Goal: Information Seeking & Learning: Learn about a topic

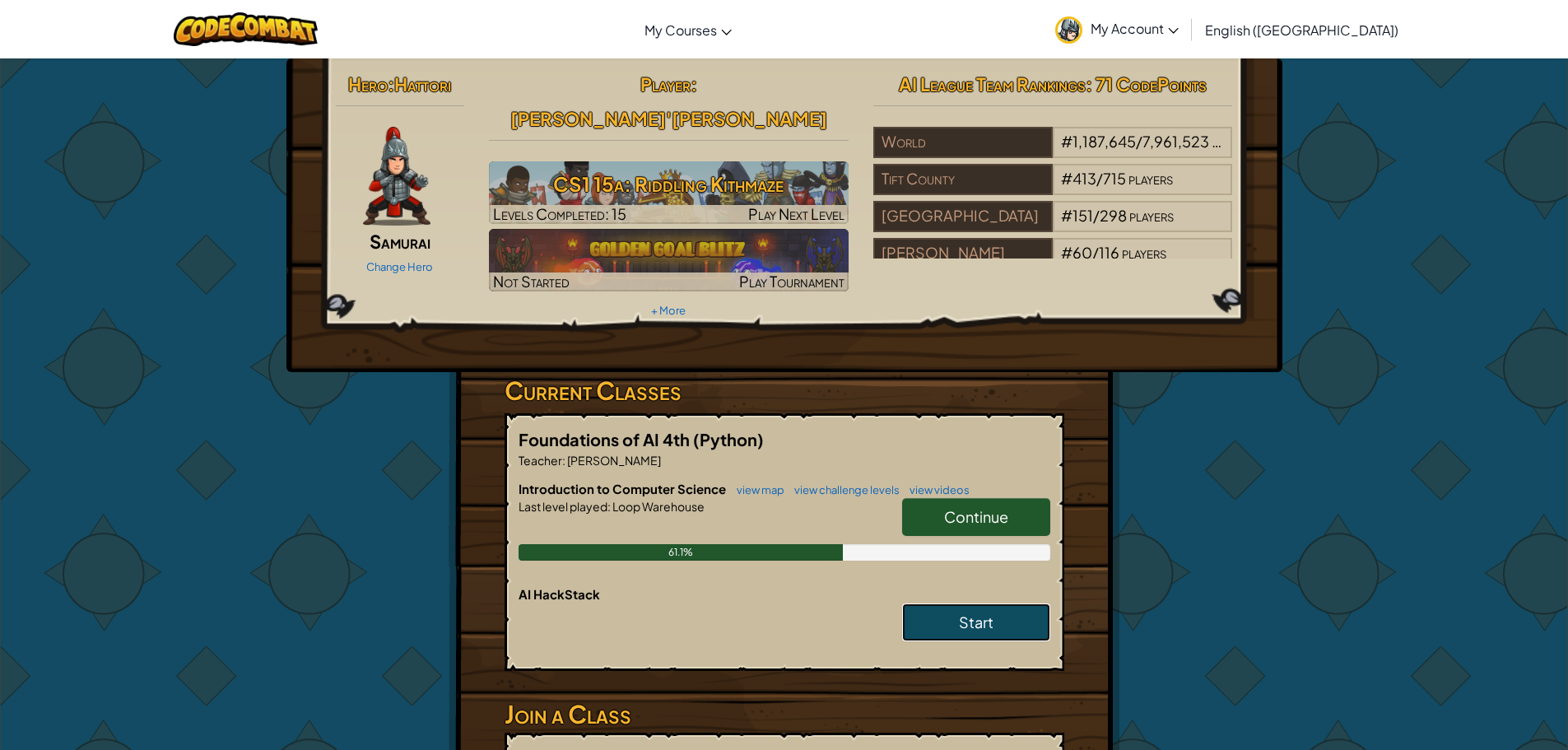
click at [950, 603] on link "Start" at bounding box center [976, 622] width 148 height 38
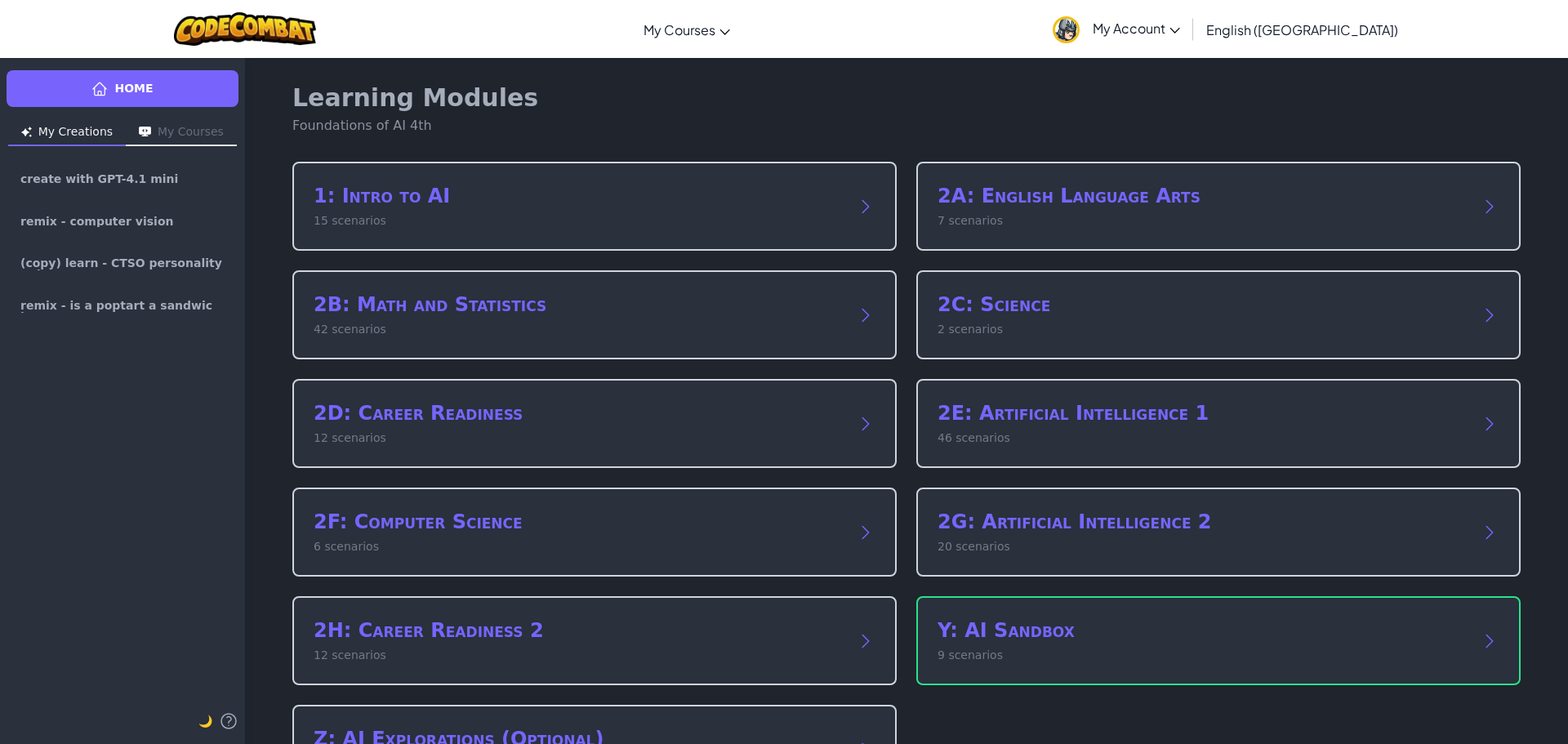
click at [1040, 611] on div "Y: AI Sandbox 9 scenarios" at bounding box center [1217, 639] width 604 height 89
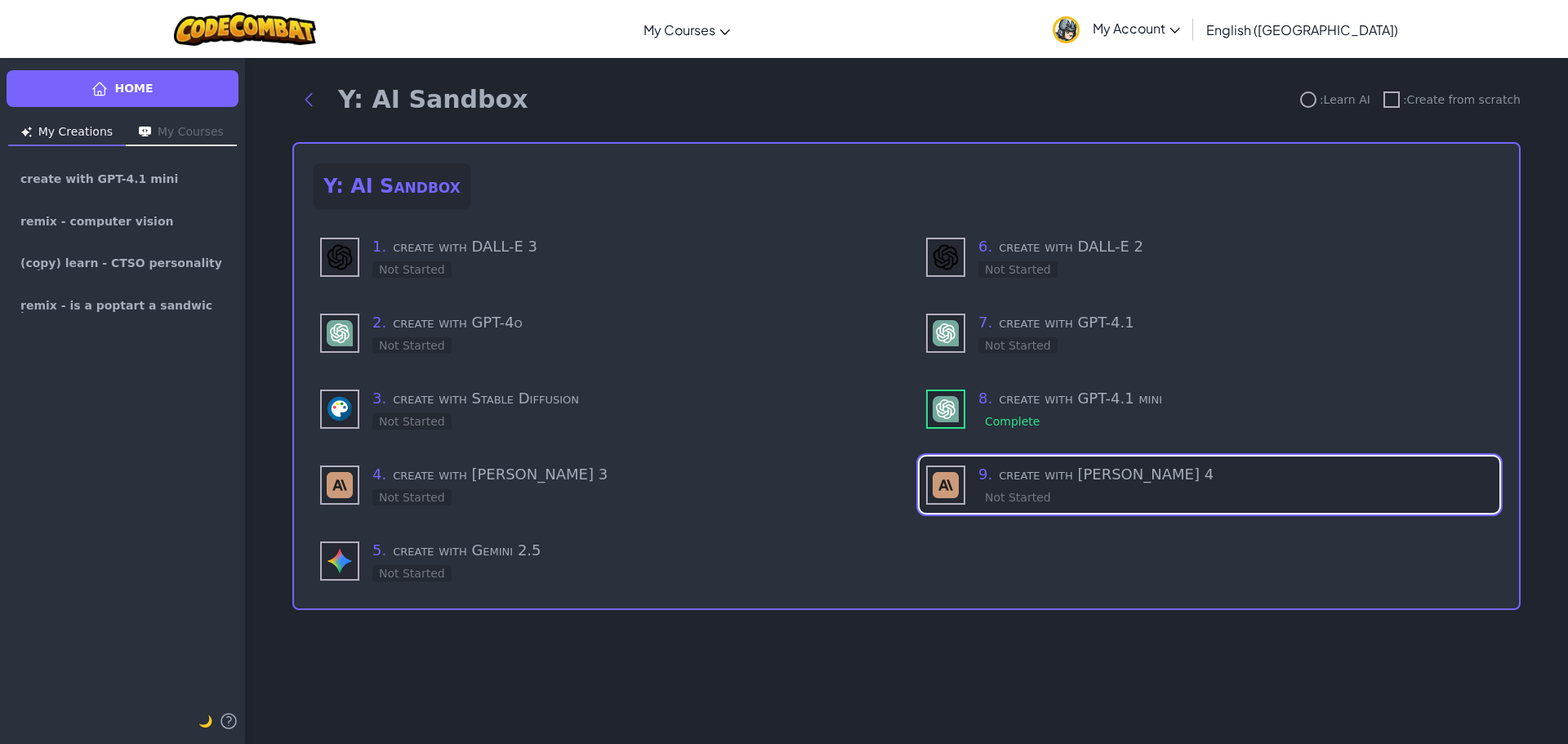
click at [999, 469] on h3 "9 . create with [PERSON_NAME] 4" at bounding box center [1235, 475] width 514 height 23
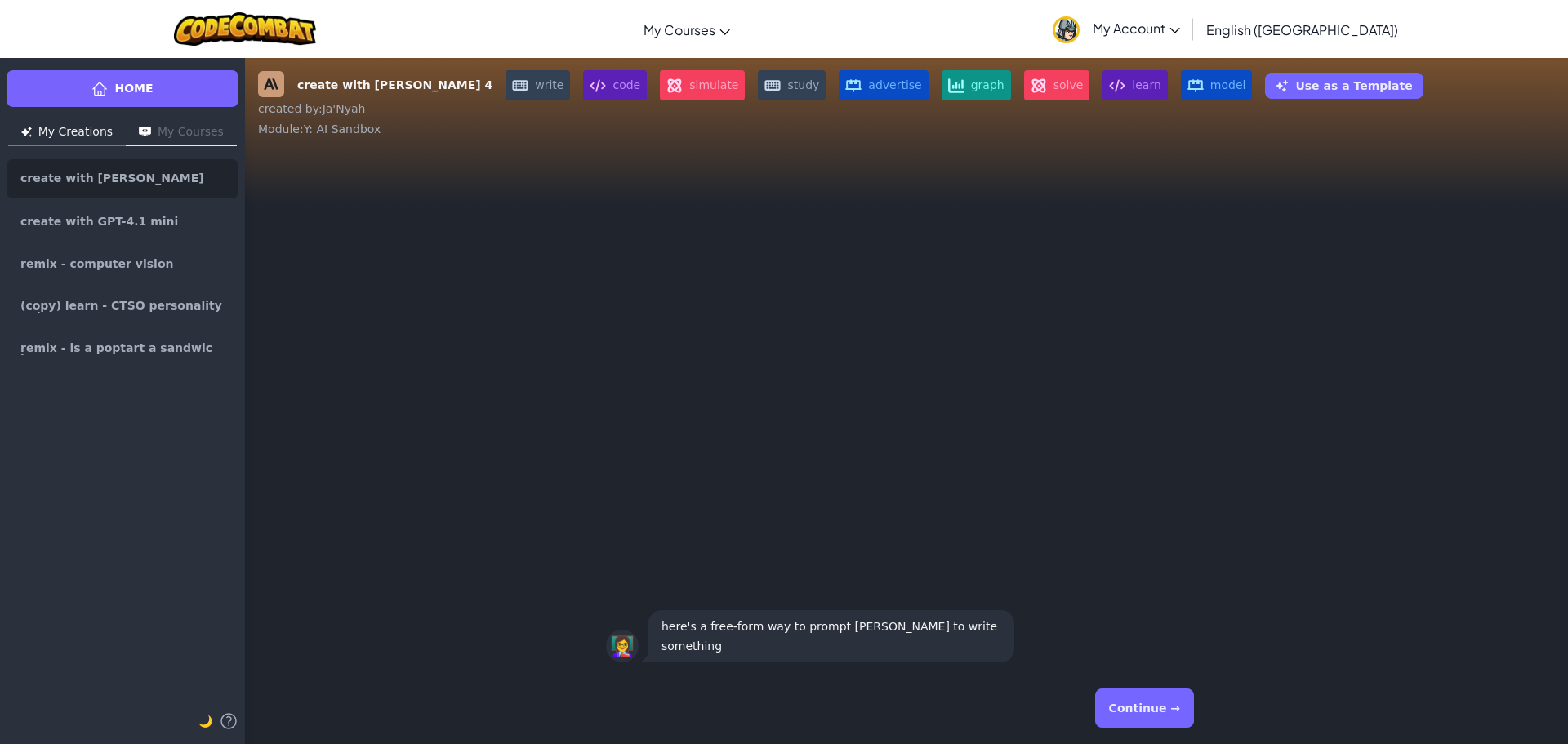
click at [1167, 703] on button "Continue →" at bounding box center [1144, 707] width 98 height 39
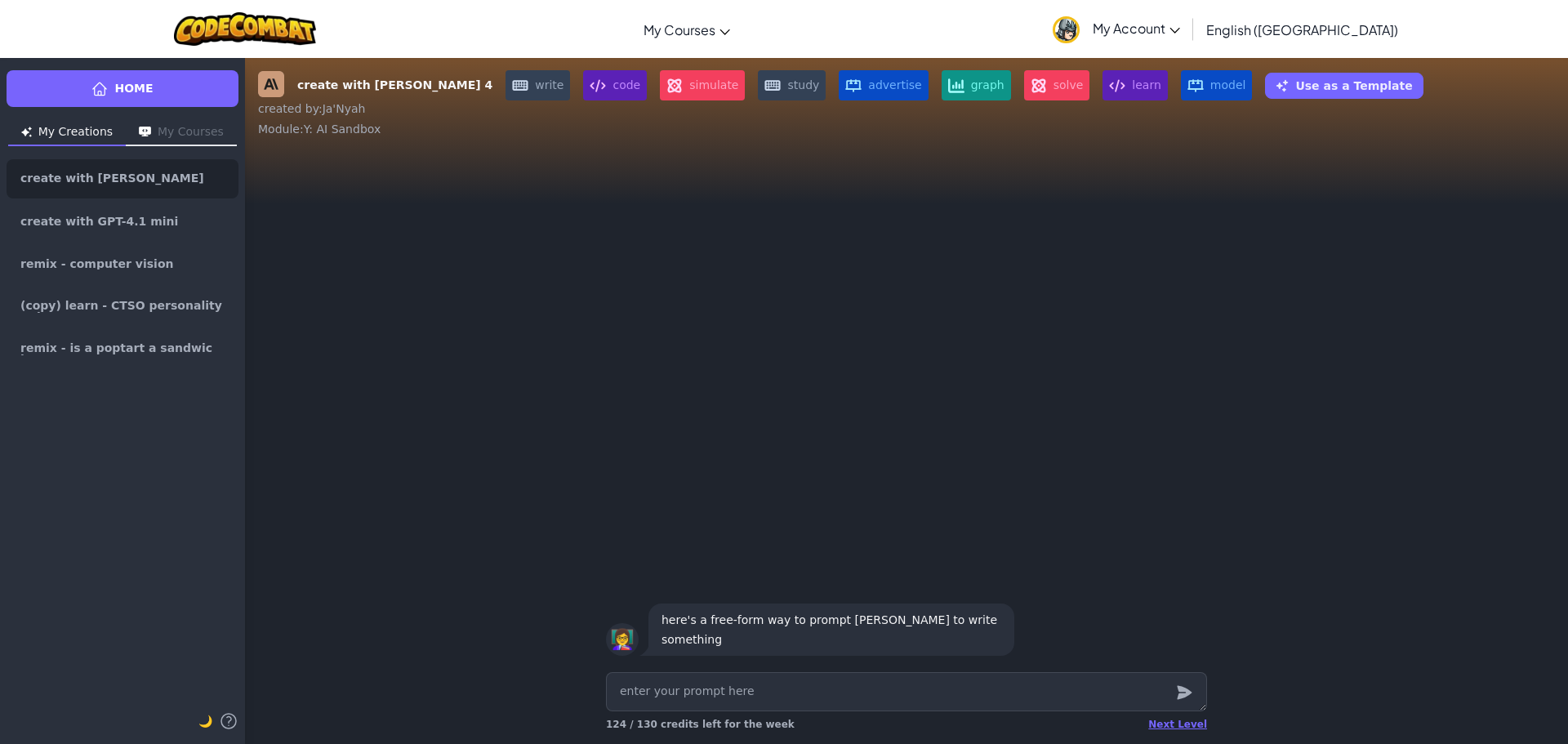
type textarea "x"
type textarea "I"
type textarea "x"
type textarea "I"
type textarea "x"
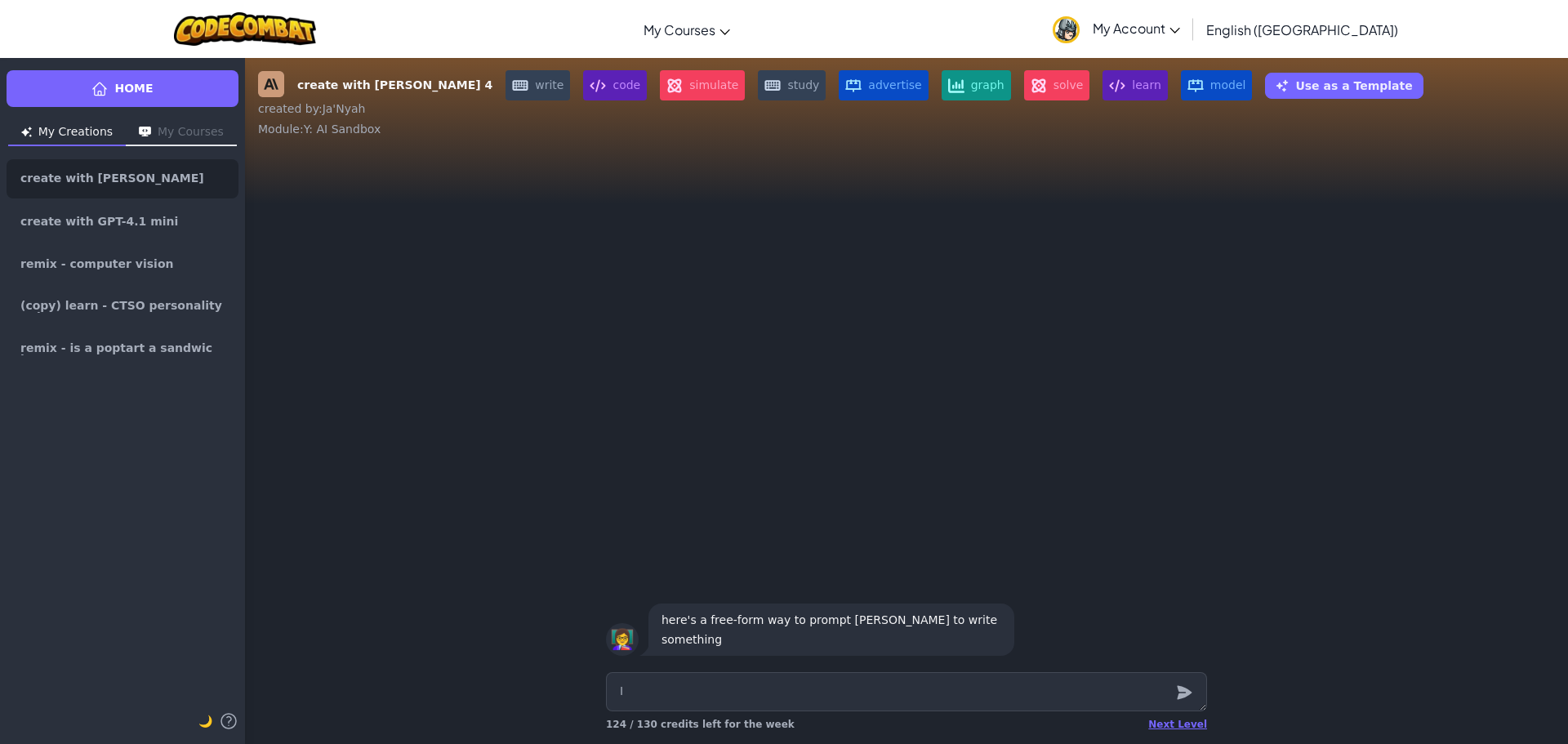
type textarea "I n"
type textarea "x"
type textarea "I nd"
type textarea "x"
type textarea "I n"
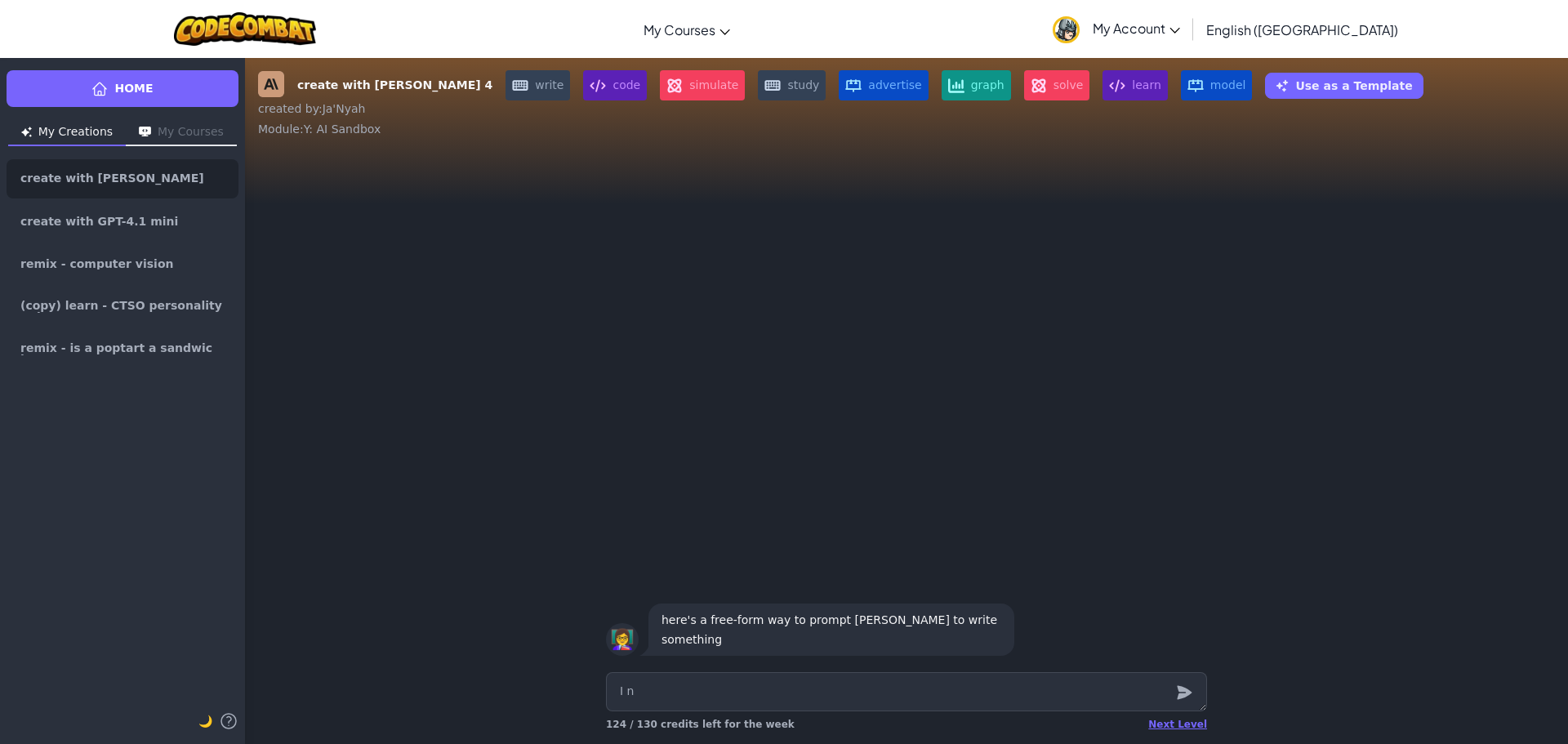
type textarea "x"
type textarea "I ne"
type textarea "x"
type textarea "I nee"
type textarea "x"
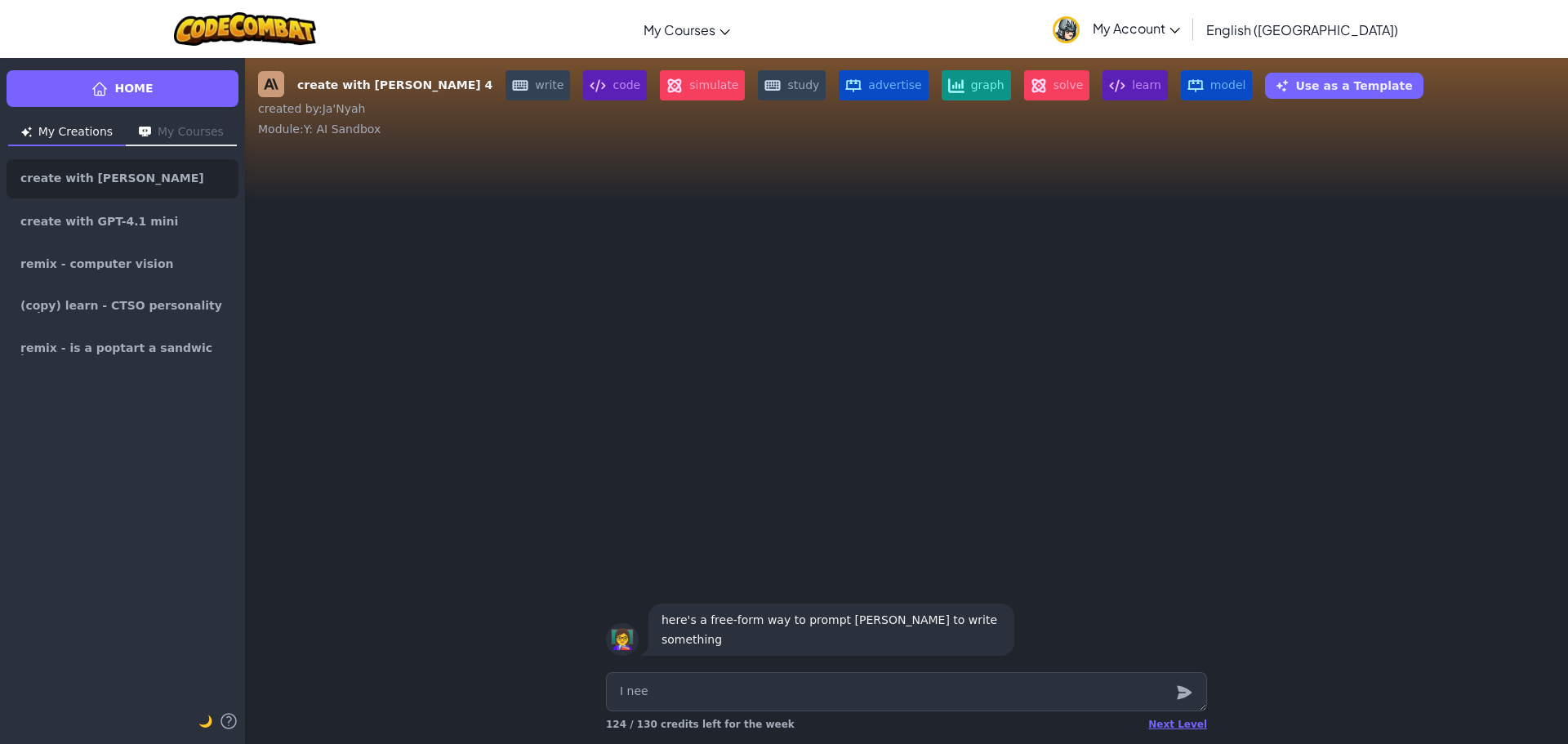
type textarea "I need"
type textarea "x"
type textarea "I need"
type textarea "x"
type textarea "I need t"
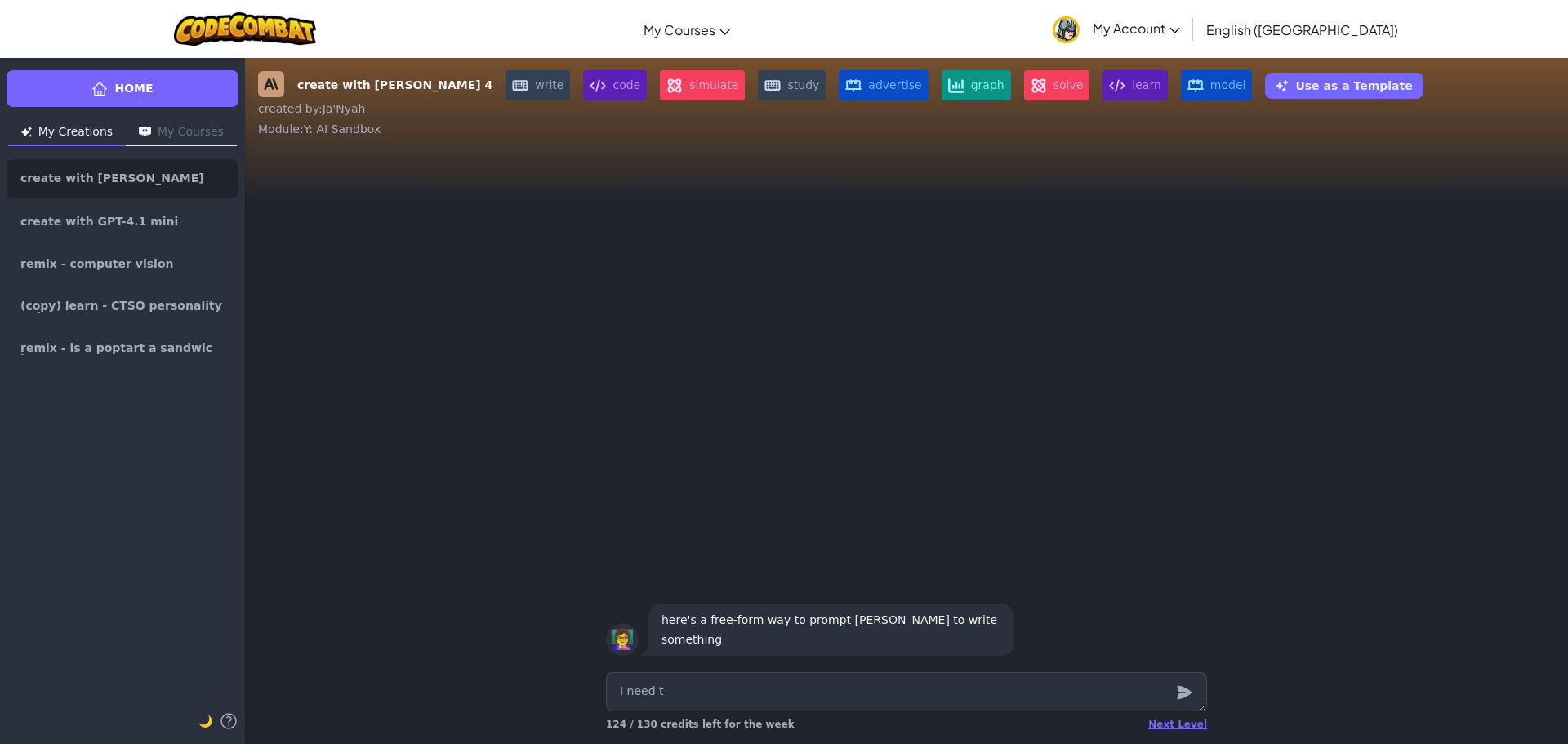
type textarea "x"
type textarea "I need to"
type textarea "x"
type textarea "I need to"
type textarea "x"
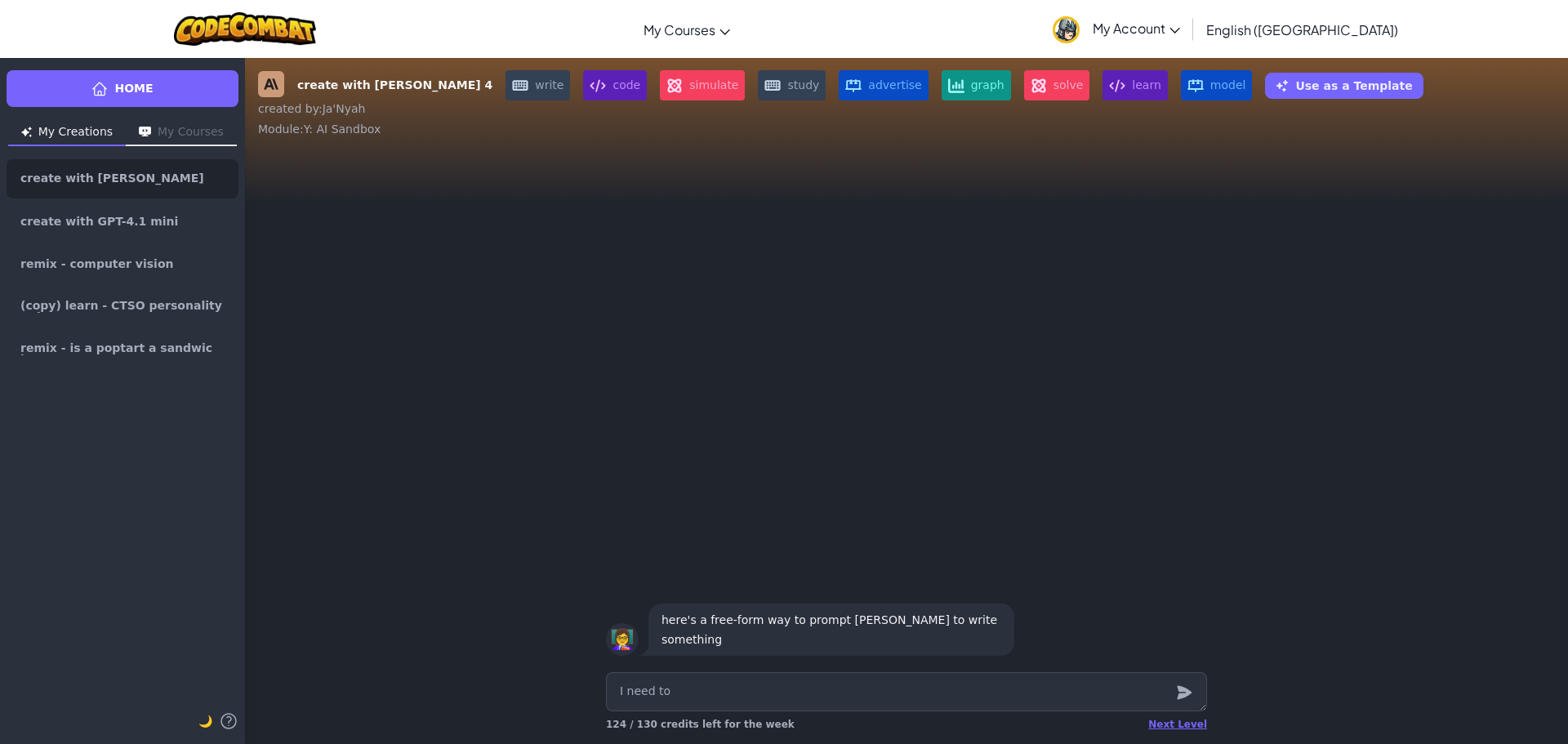
type textarea "I need to m"
type textarea "x"
type textarea "I need to ma"
type textarea "x"
type textarea "I need to mak"
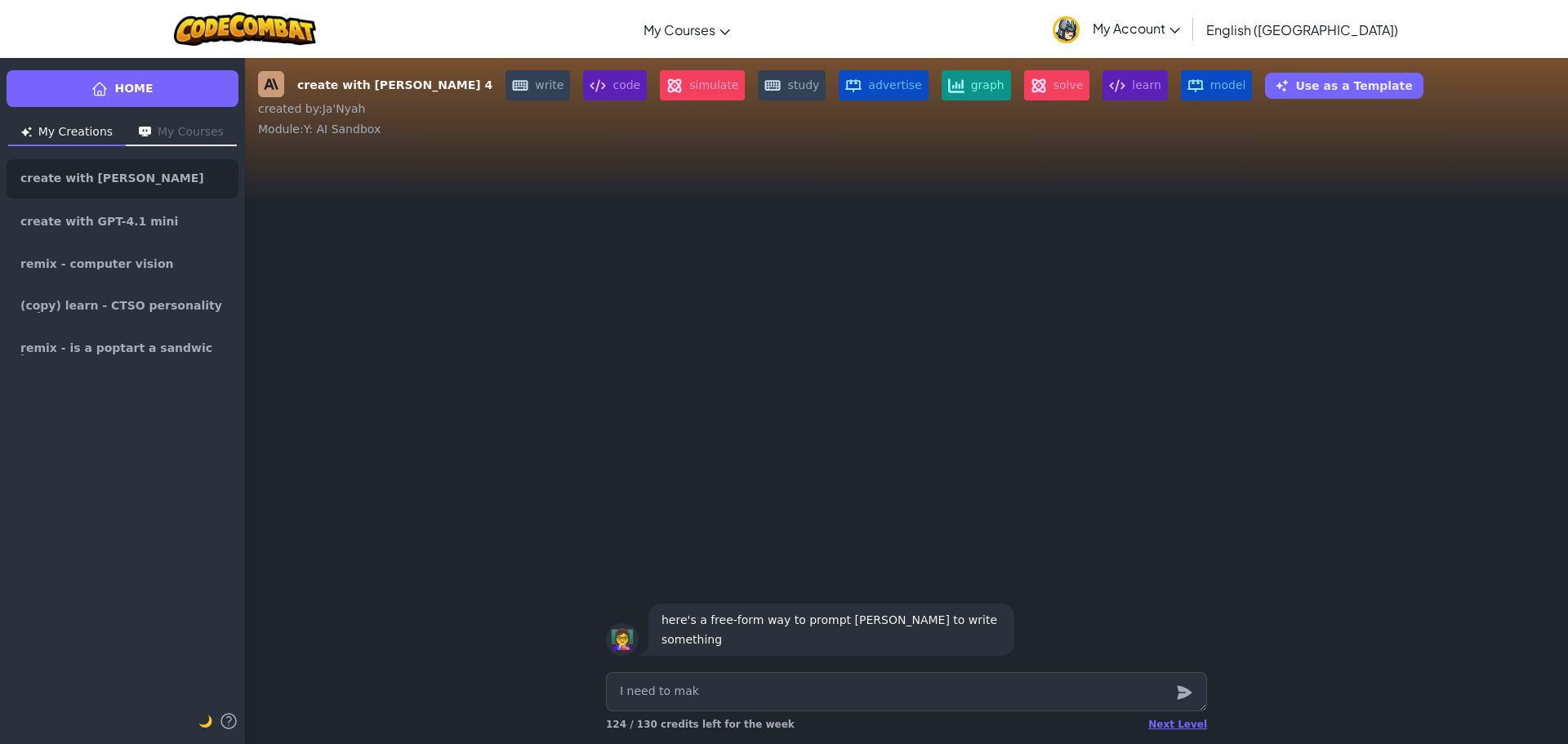
type textarea "x"
type textarea "I need to make"
type textarea "x"
type textarea "I need to make"
type textarea "x"
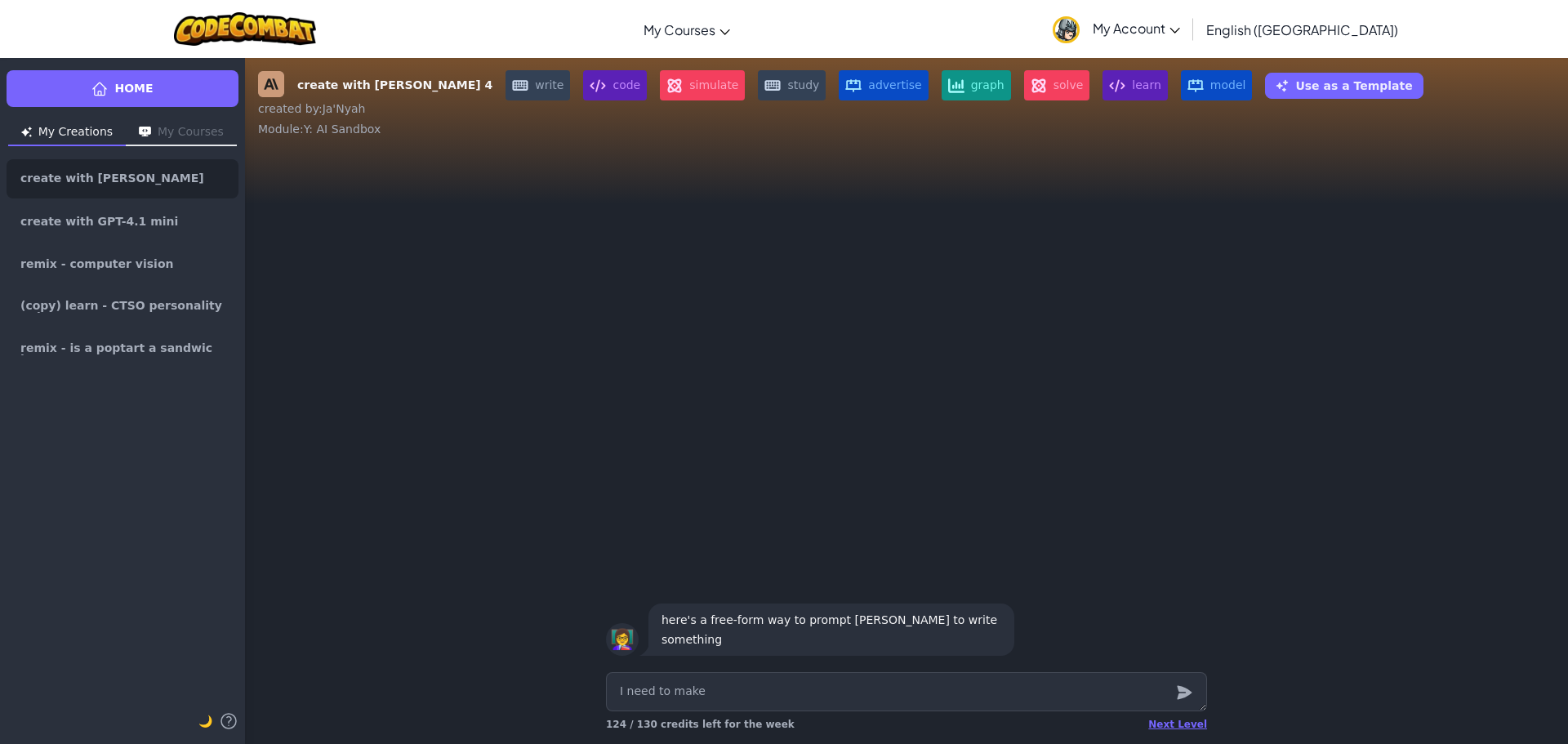
type textarea "I need to make a"
type textarea "x"
type textarea "I need to make a"
type textarea "x"
type textarea "I need to make a g"
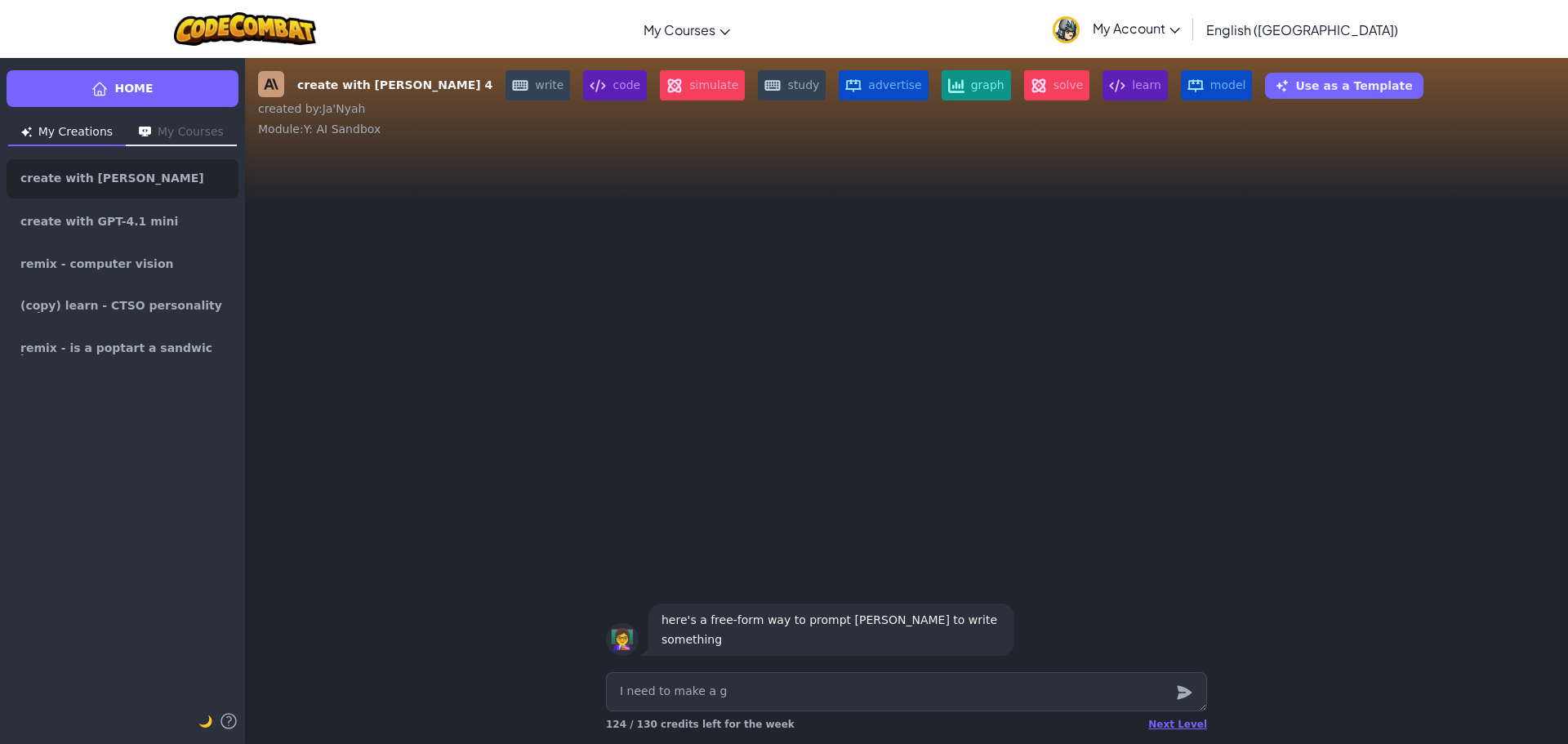
type textarea "x"
type textarea "I need to make a ga"
type textarea "x"
type textarea "I need to make a gam"
type textarea "x"
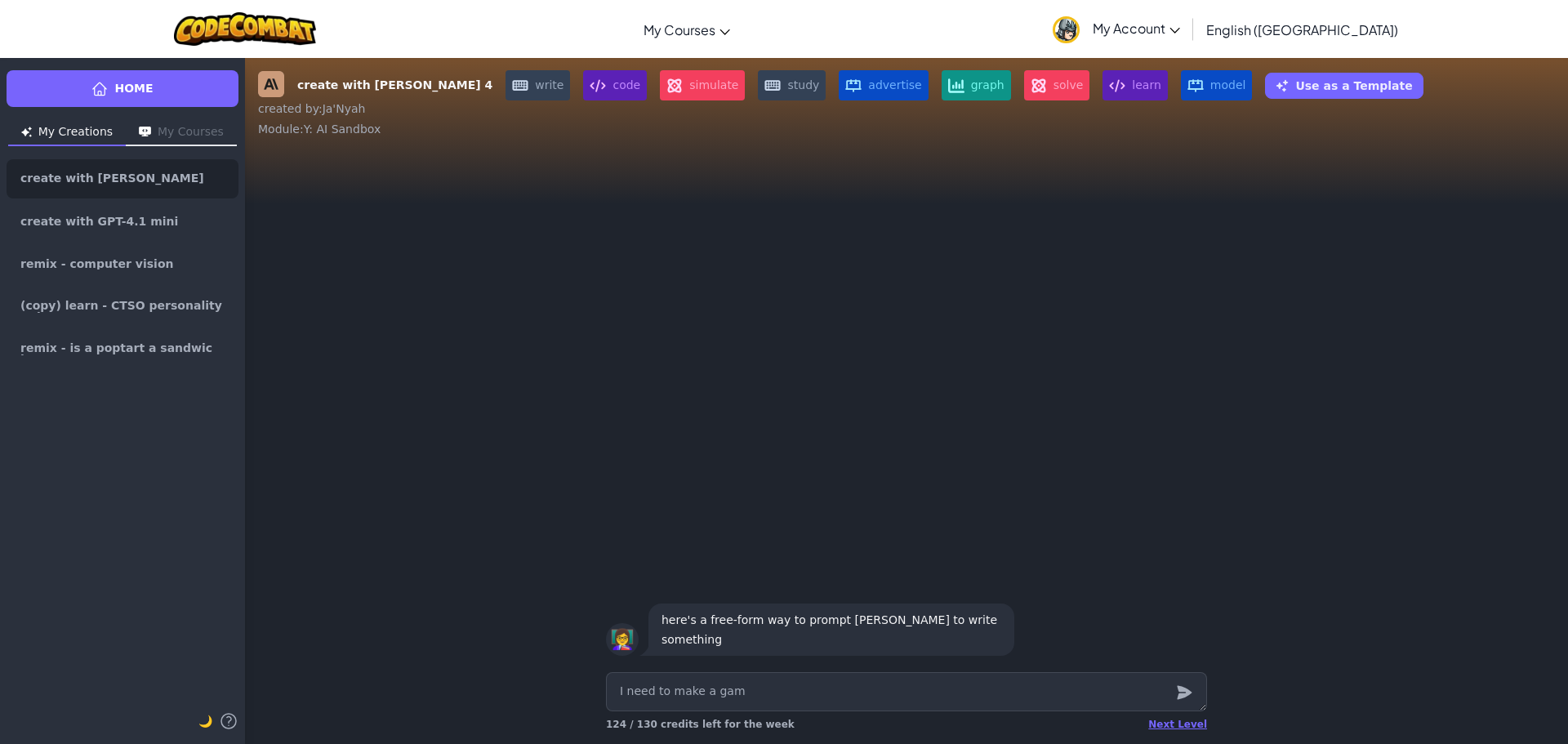
type textarea "I need to make a game"
type textarea "x"
type textarea "I need to make a game"
type textarea "x"
type textarea "I need to make a game u"
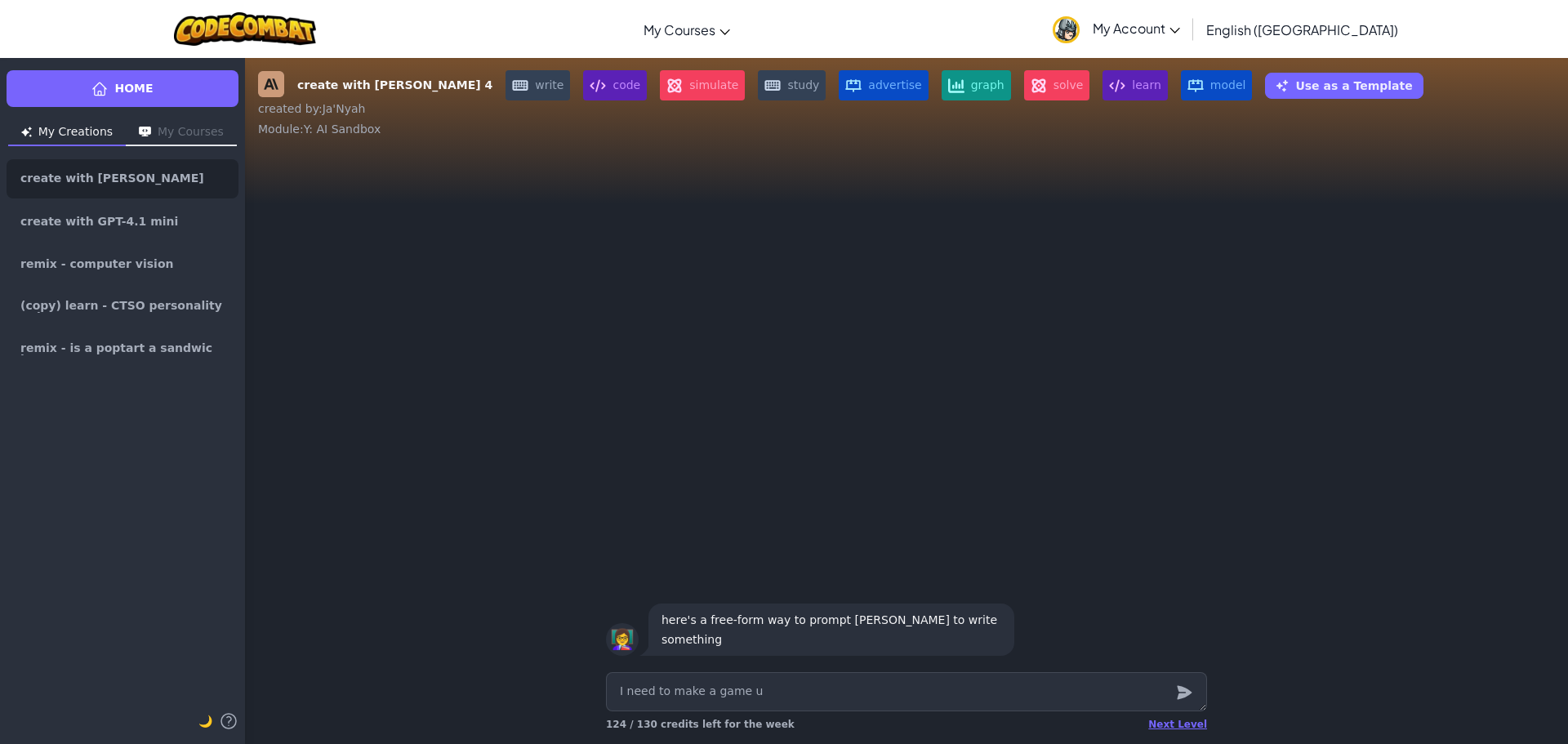
type textarea "x"
type textarea "I need to make a game us"
type textarea "x"
type textarea "I need to make a game usi"
type textarea "x"
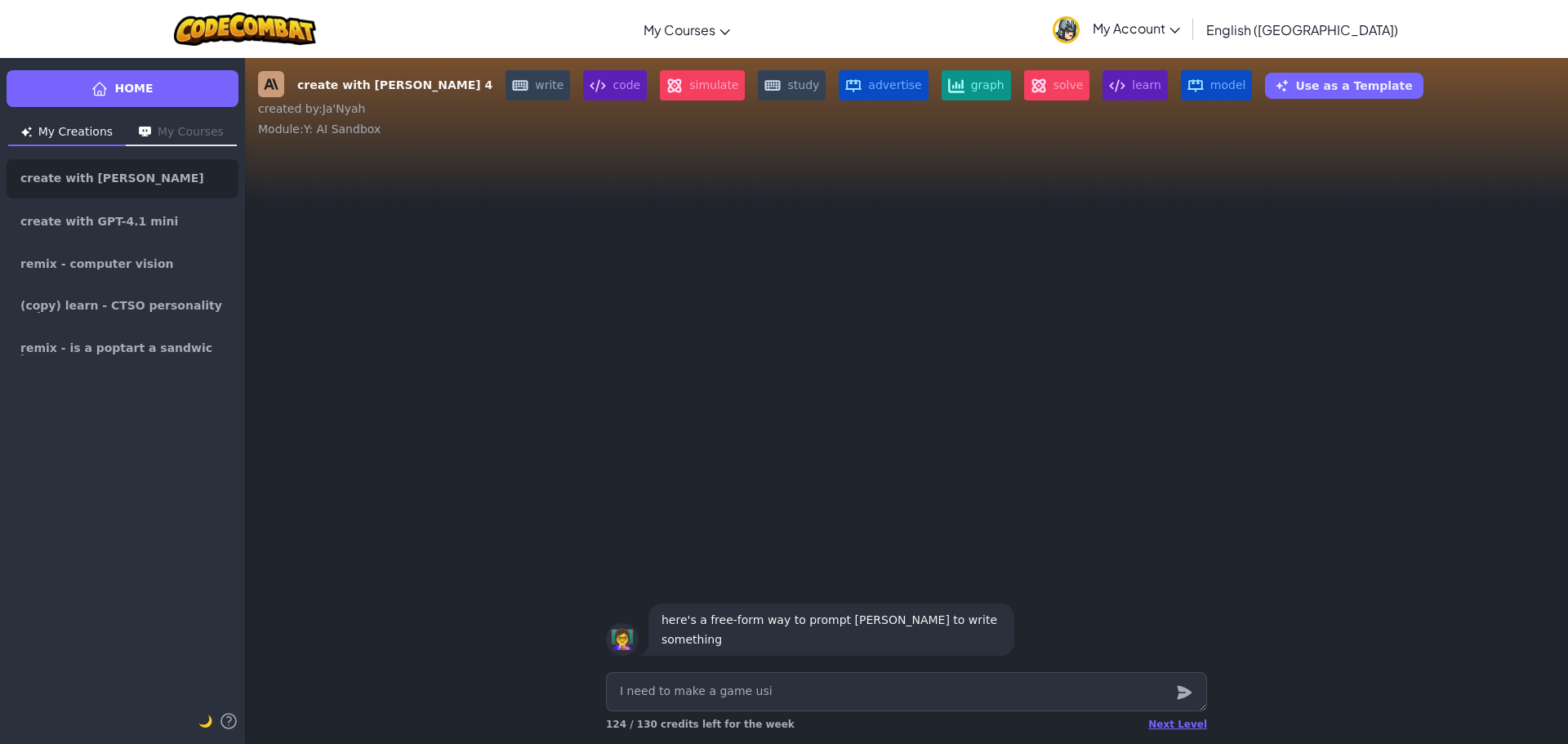
type textarea "I need to make a game usin"
type textarea "x"
type textarea "I need to make a game using"
type textarea "x"
type textarea "I need to make a game using"
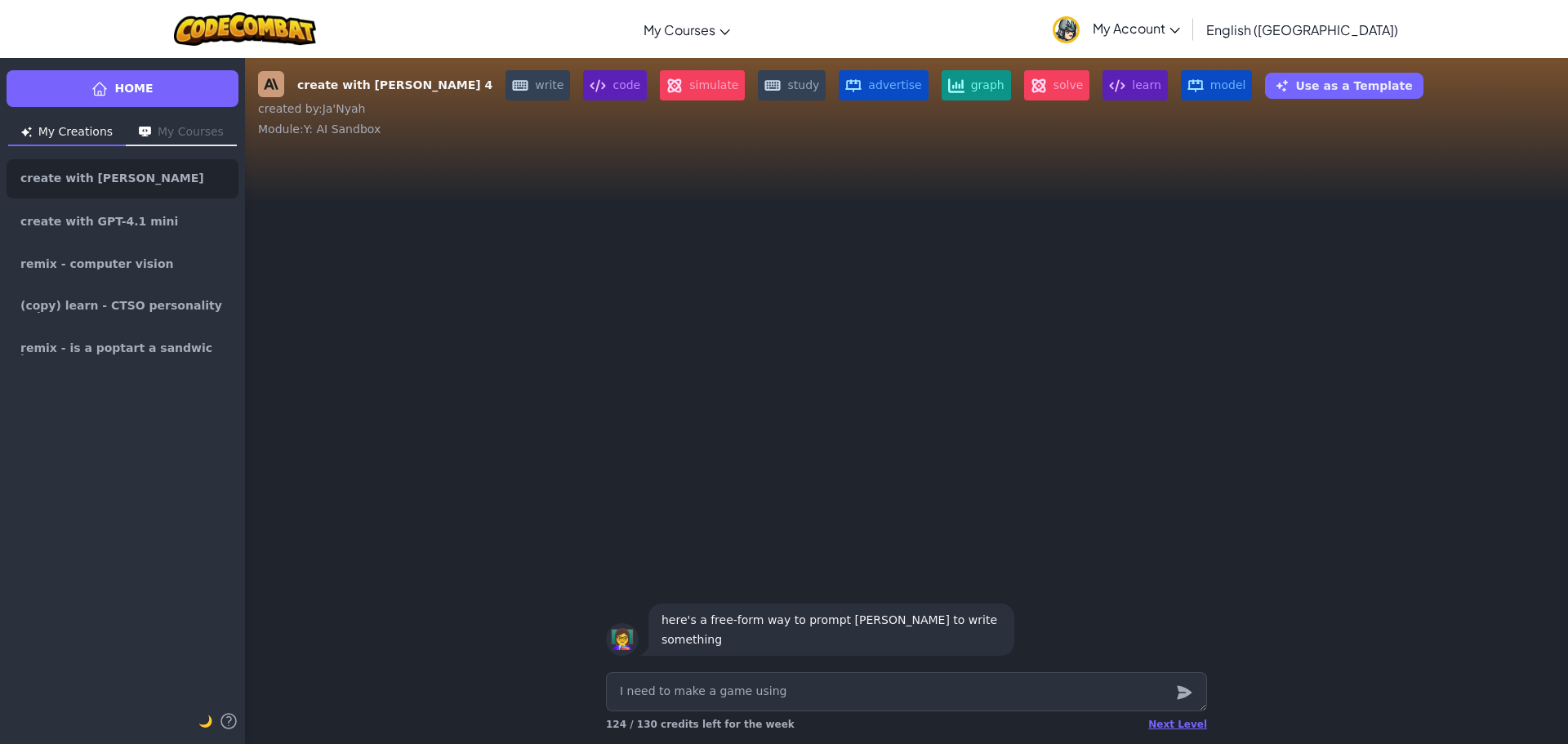
type textarea "x"
type textarea "I need to make a game using N"
type textarea "x"
type textarea "I need to make a game using NL"
type textarea "x"
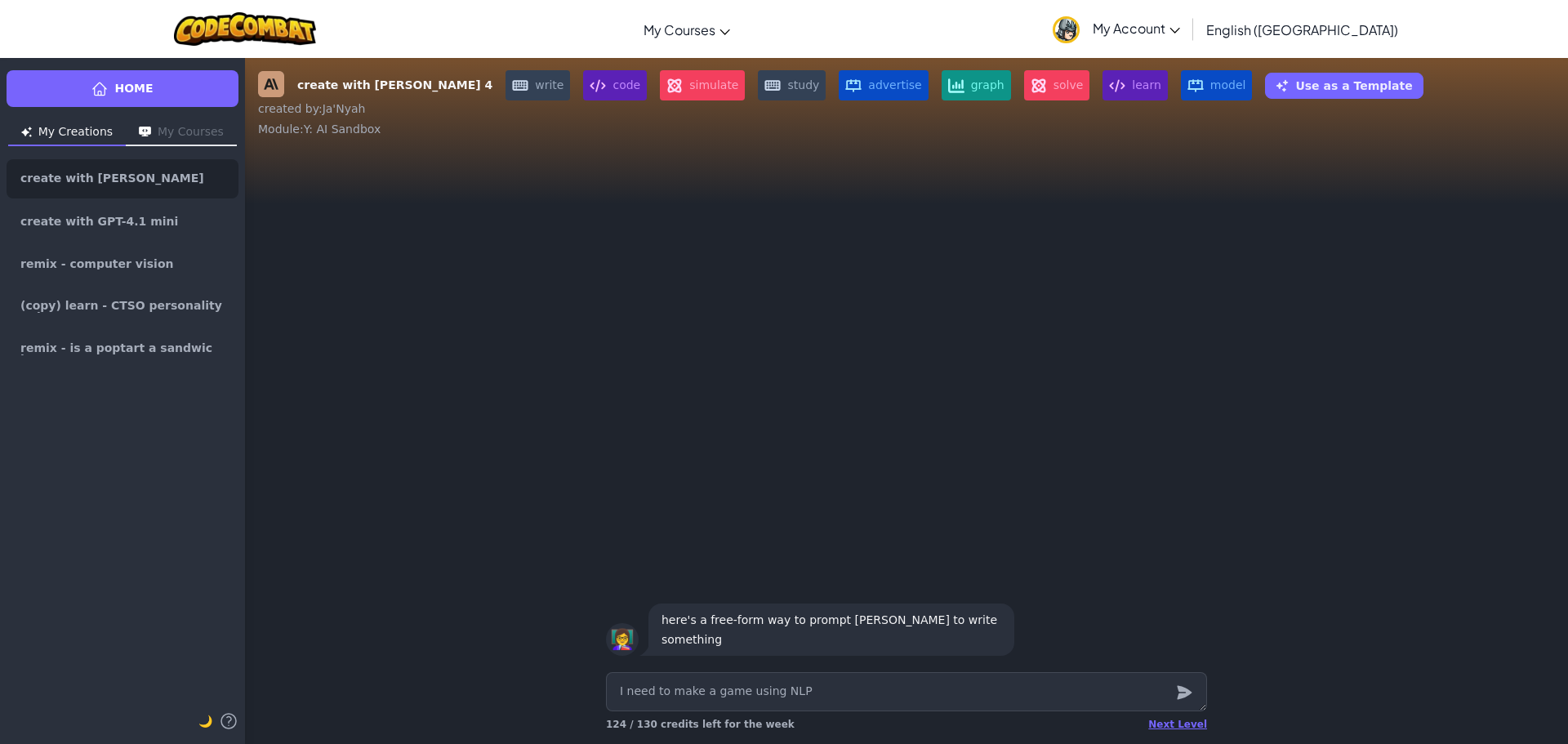
type textarea "I need to make a game using NLP"
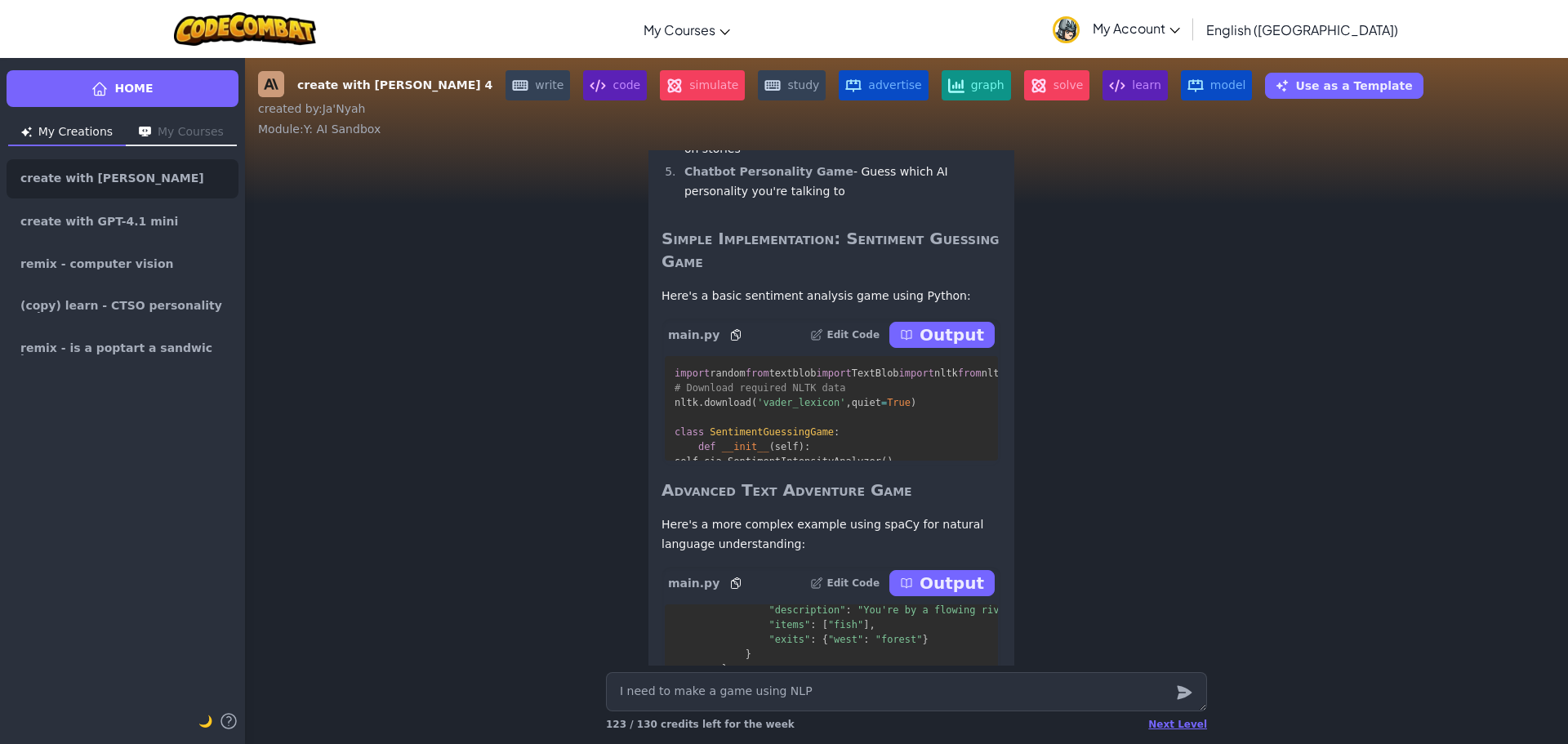
click at [925, 348] on button "Output" at bounding box center [942, 334] width 106 height 26
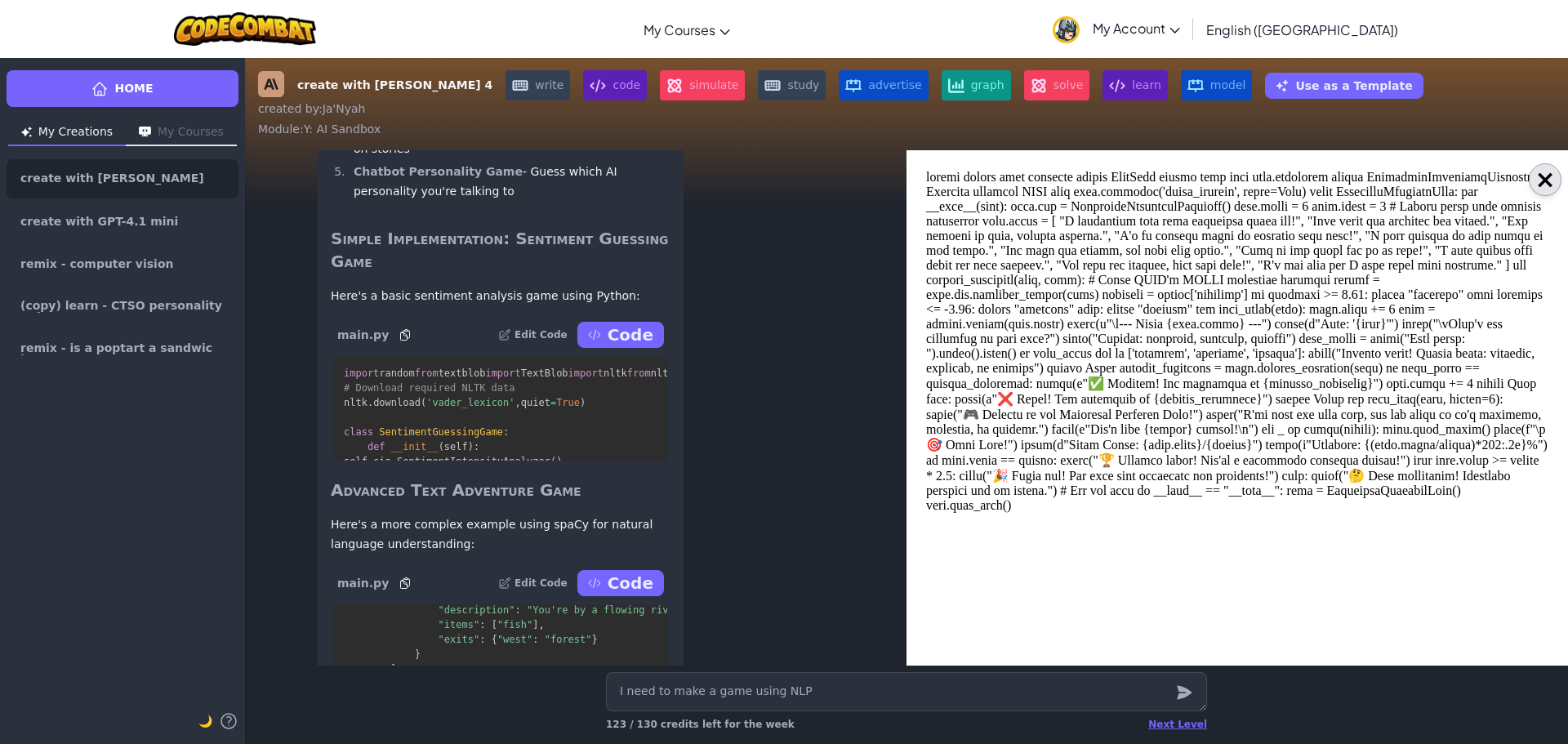
click at [1536, 182] on button "×" at bounding box center [1545, 180] width 33 height 33
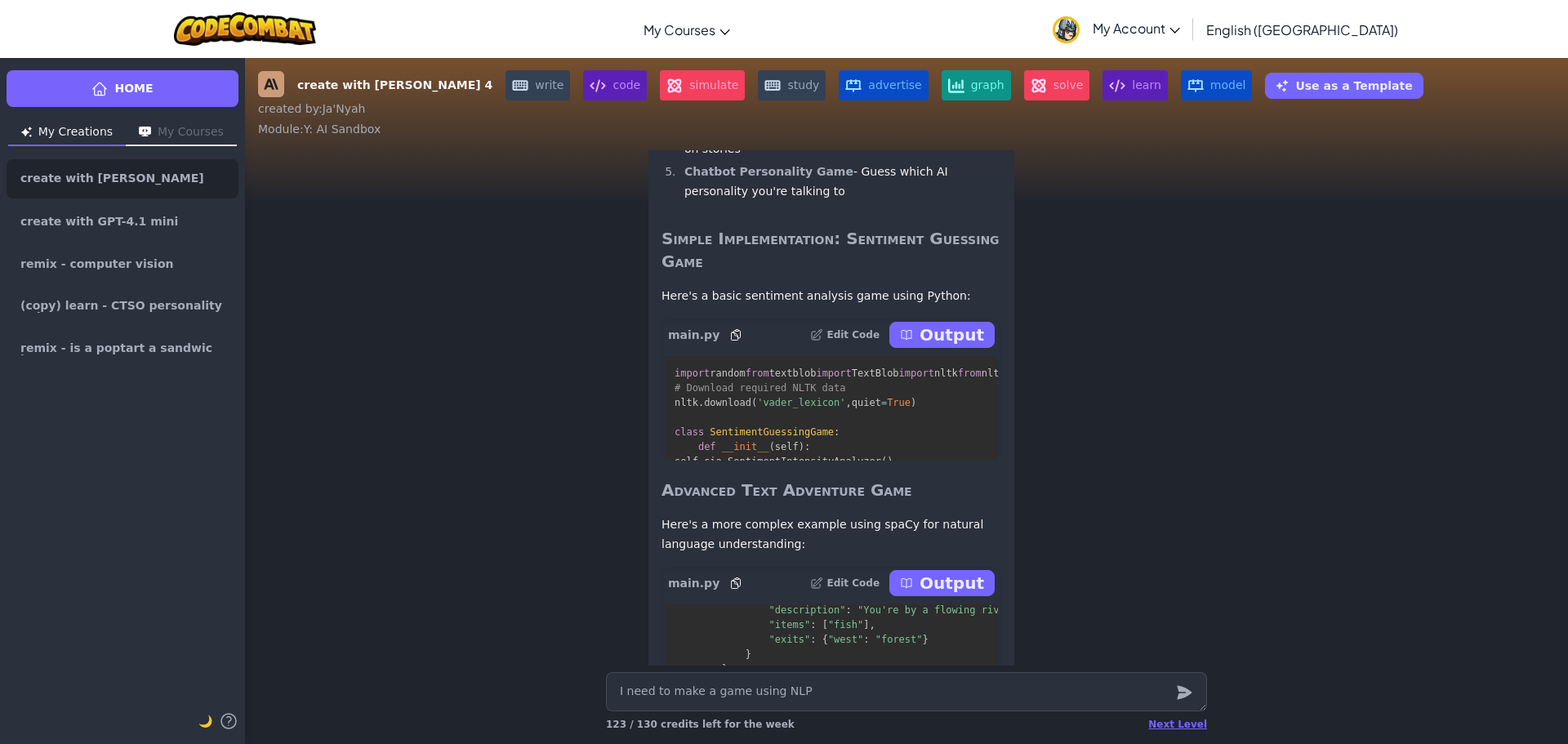
click at [928, 346] on p "Output" at bounding box center [952, 334] width 64 height 23
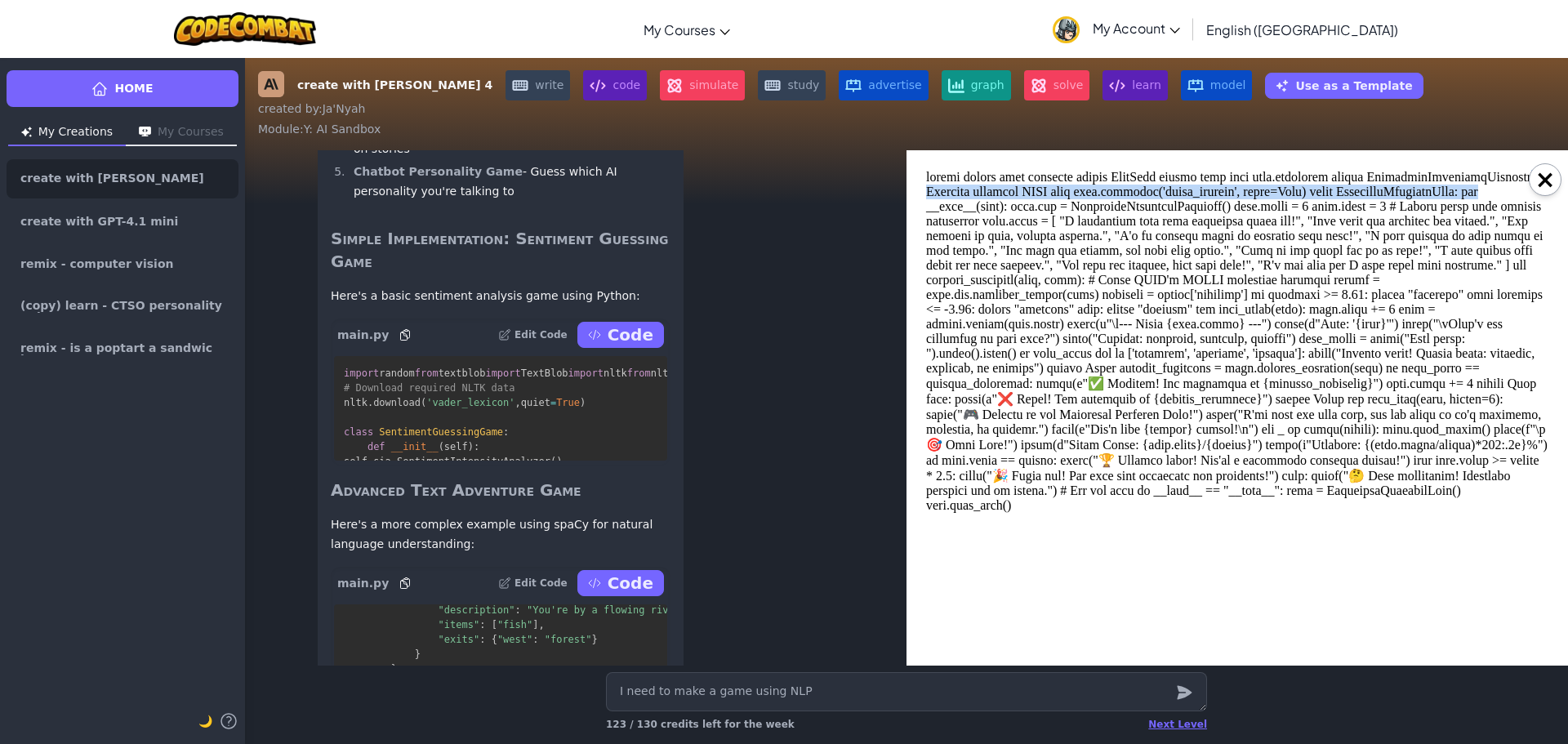
click at [1527, 184] on body at bounding box center [1237, 408] width 623 height 476
click at [1555, 181] on div "×" at bounding box center [1236, 408] width 661 height 515
click at [1555, 182] on div "×" at bounding box center [1236, 408] width 661 height 515
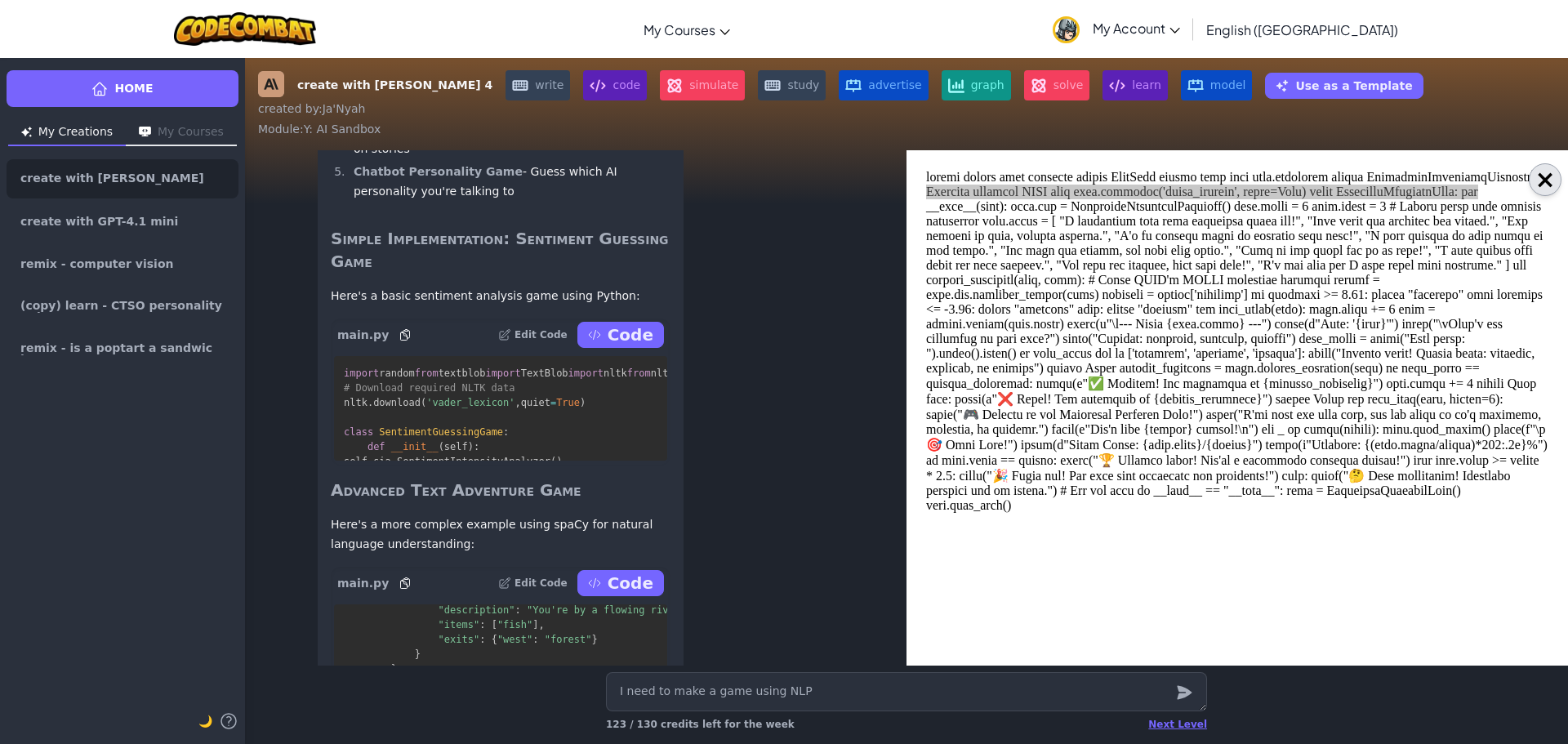
click at [1549, 171] on button "×" at bounding box center [1545, 180] width 33 height 33
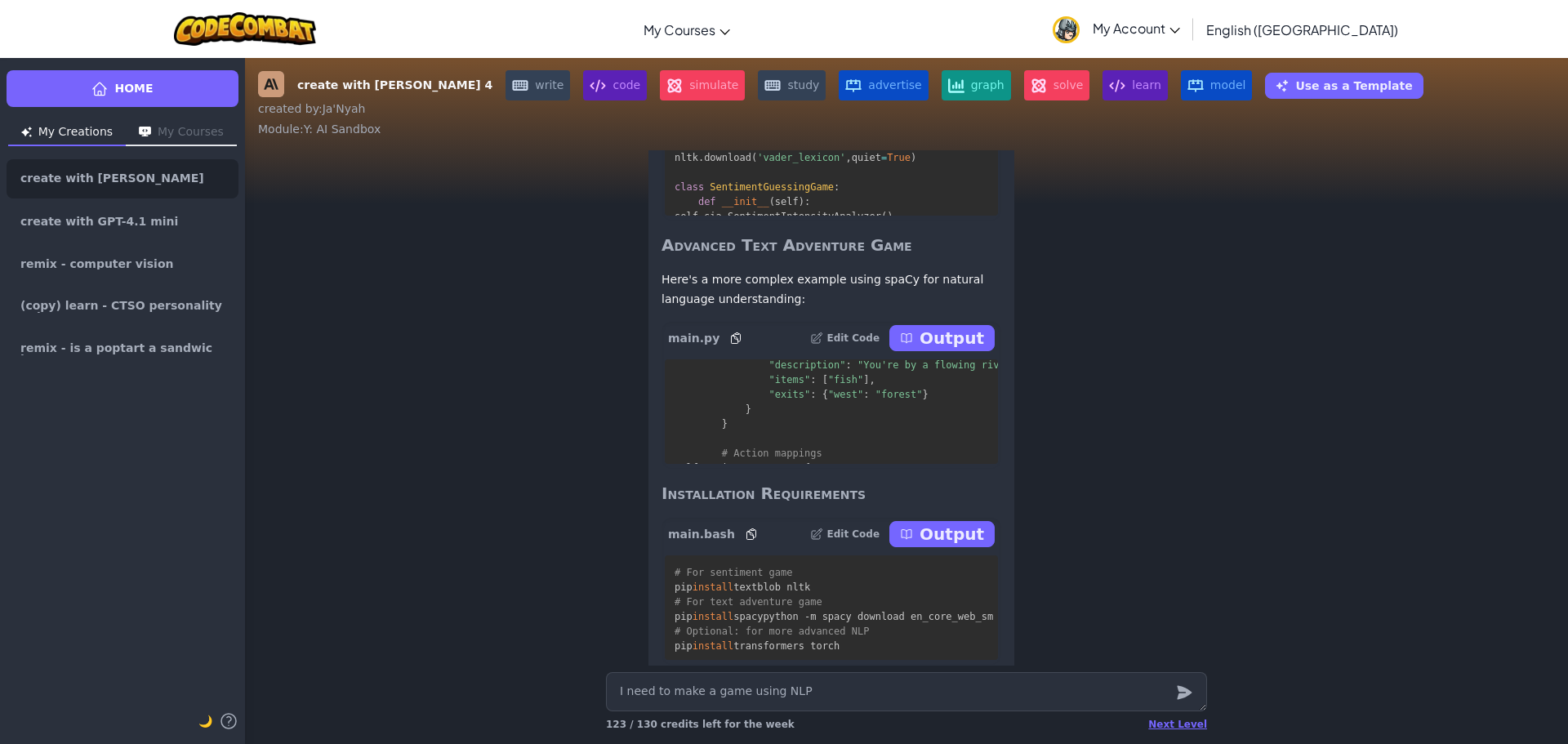
click at [934, 350] on p "Output" at bounding box center [952, 338] width 64 height 23
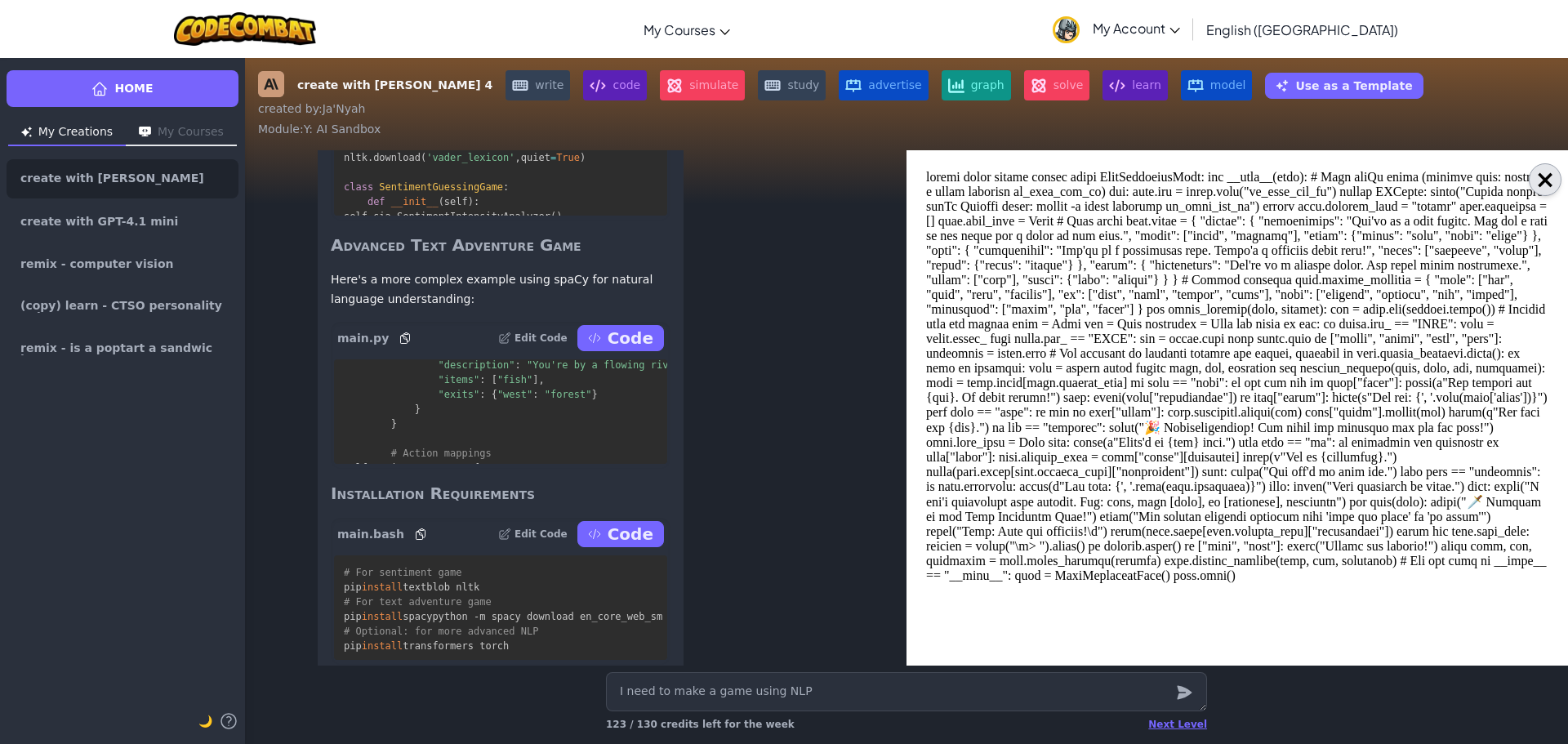
click at [1550, 178] on button "×" at bounding box center [1545, 180] width 33 height 33
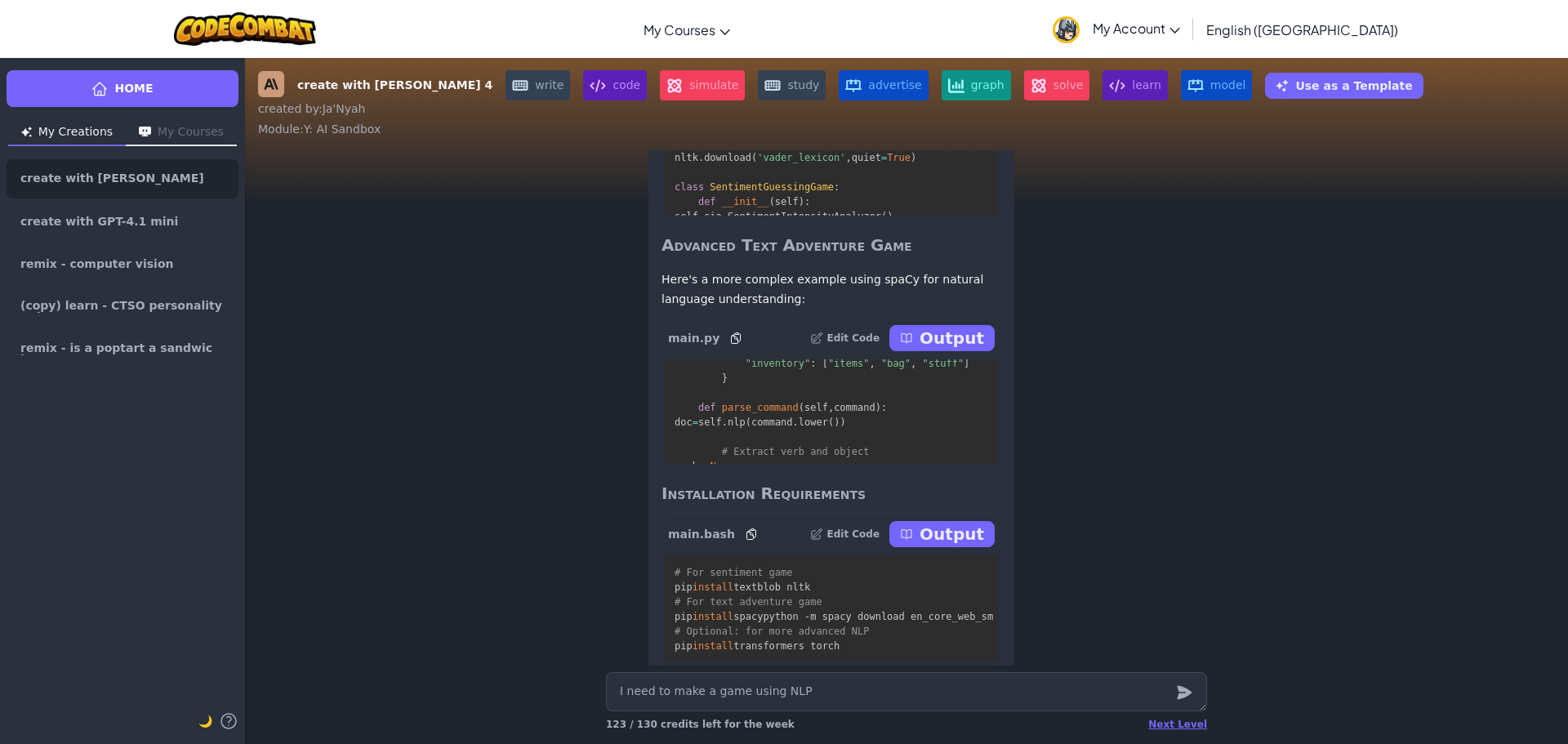
click at [963, 545] on p "Output" at bounding box center [952, 534] width 64 height 23
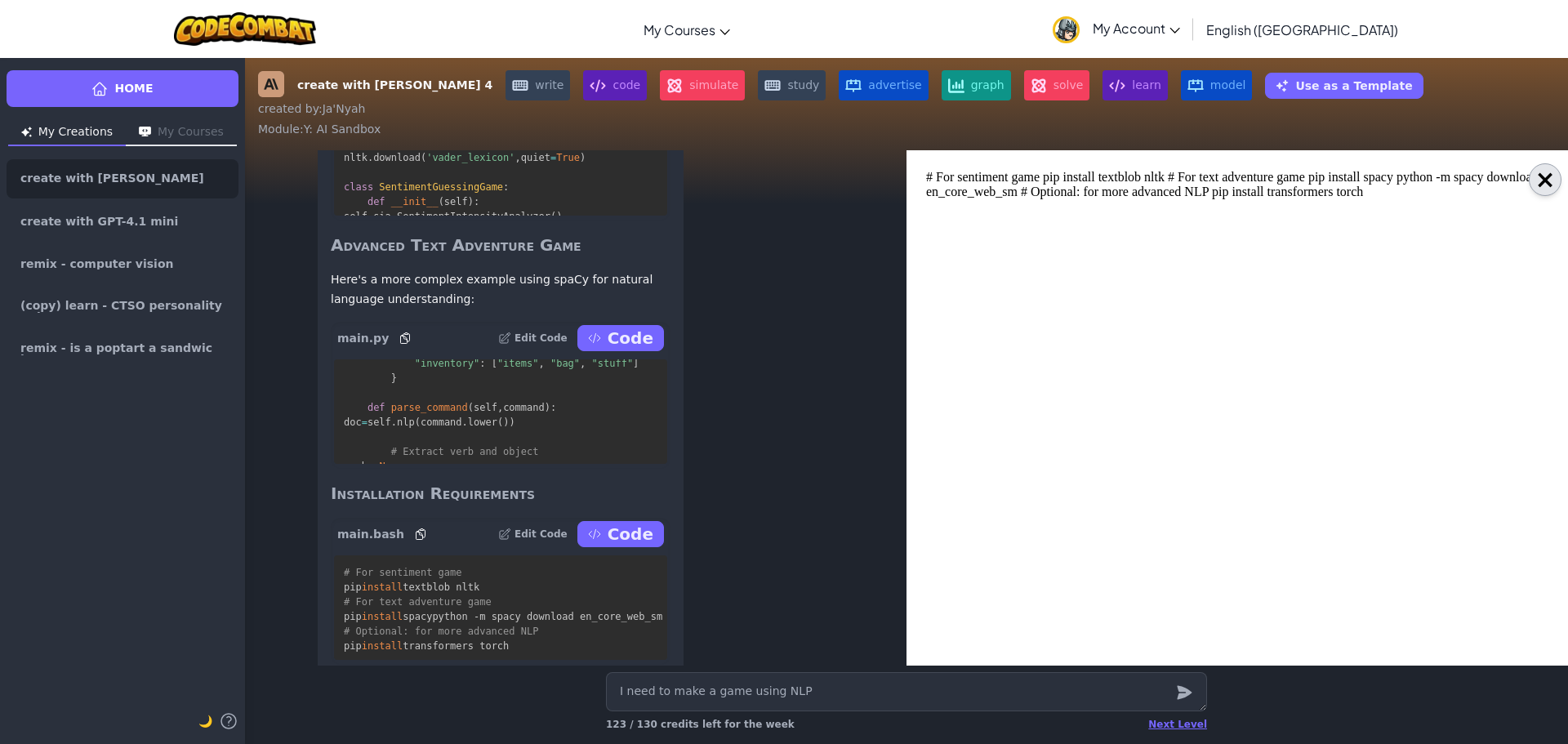
click at [1533, 181] on button "×" at bounding box center [1545, 180] width 33 height 33
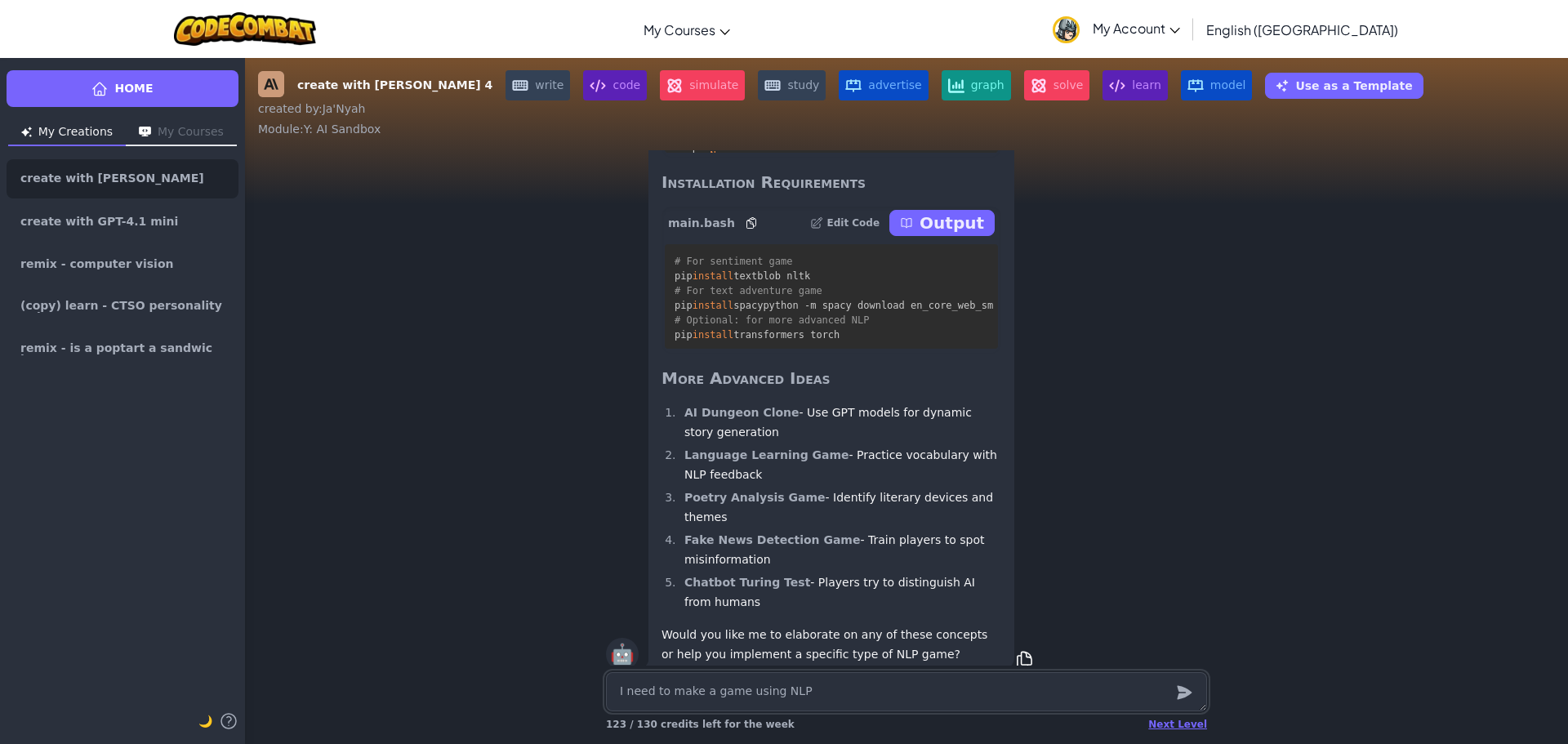
scroll to position [1, 0]
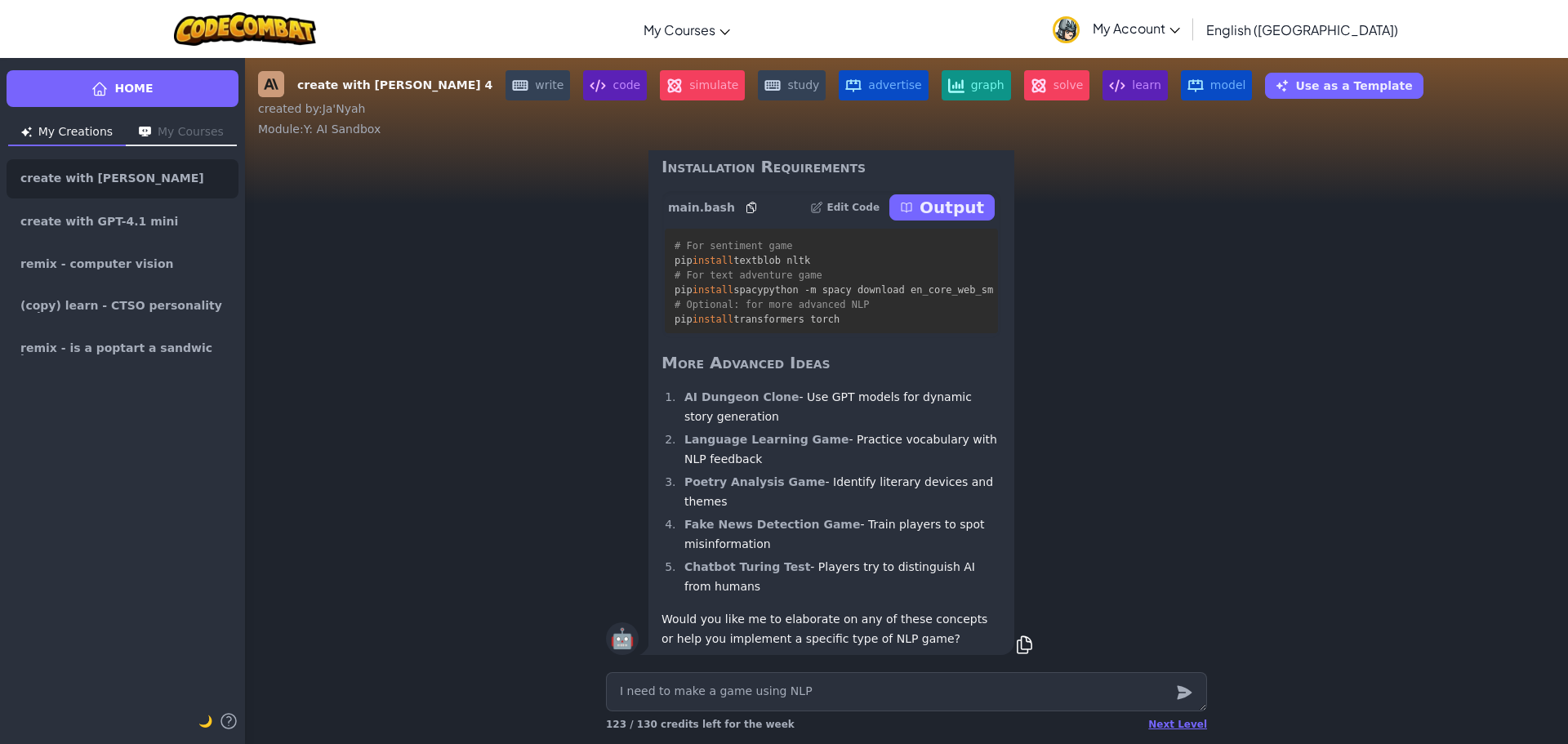
click at [759, 469] on li "Language Learning Game - Practice vocabulary with NLP feedback" at bounding box center [840, 449] width 322 height 39
click at [709, 403] on strong "AI Dungeon Clone" at bounding box center [742, 396] width 115 height 13
click at [717, 266] on span "install" at bounding box center [713, 260] width 42 height 12
click at [913, 211] on div "main.bash Edit Code Output" at bounding box center [831, 207] width 340 height 33
click at [916, 220] on button "Output" at bounding box center [942, 207] width 106 height 26
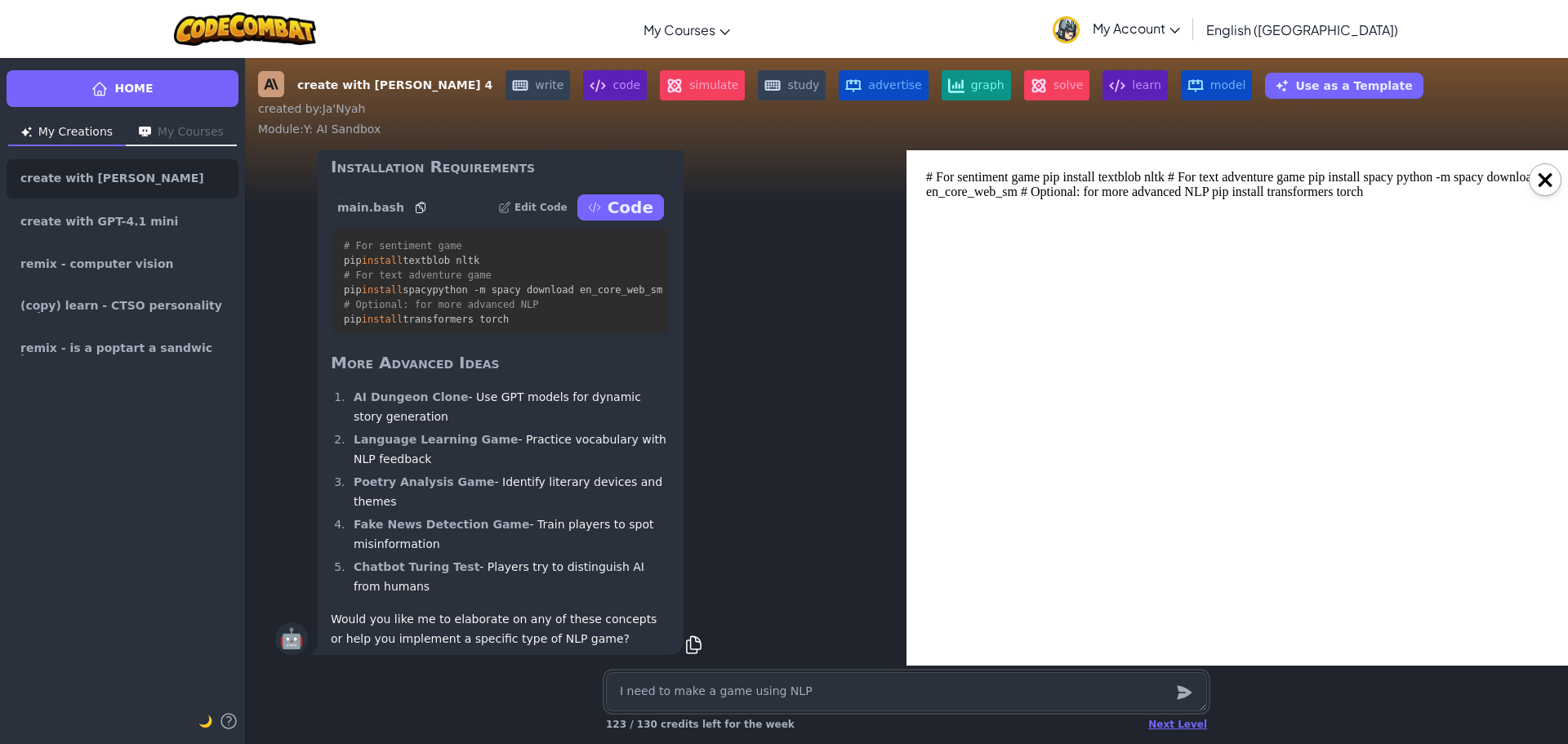
scroll to position [0, 0]
click html "# For sentiment game pip install textblob nltk # For text adventure game pip in…"
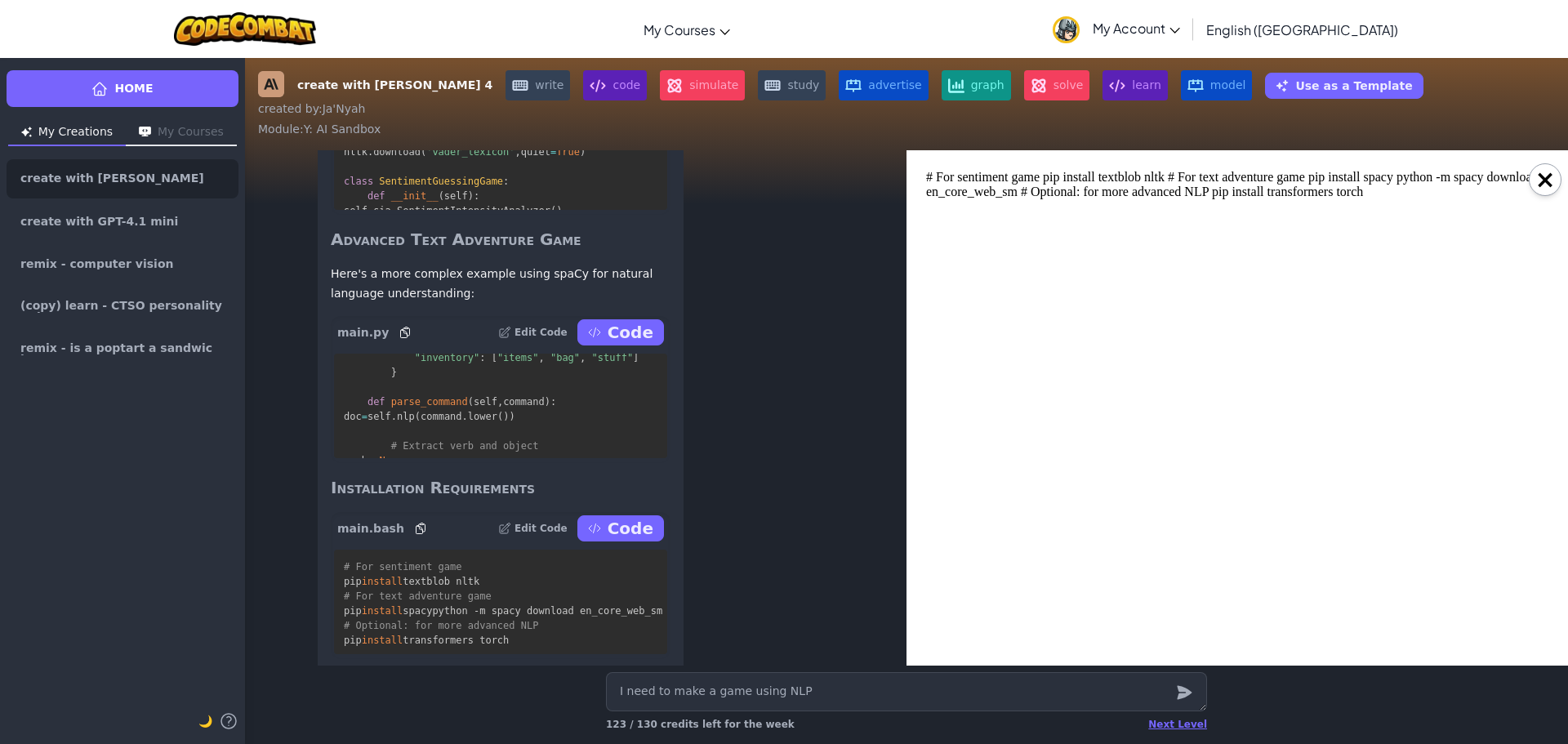
scroll to position [-248, 0]
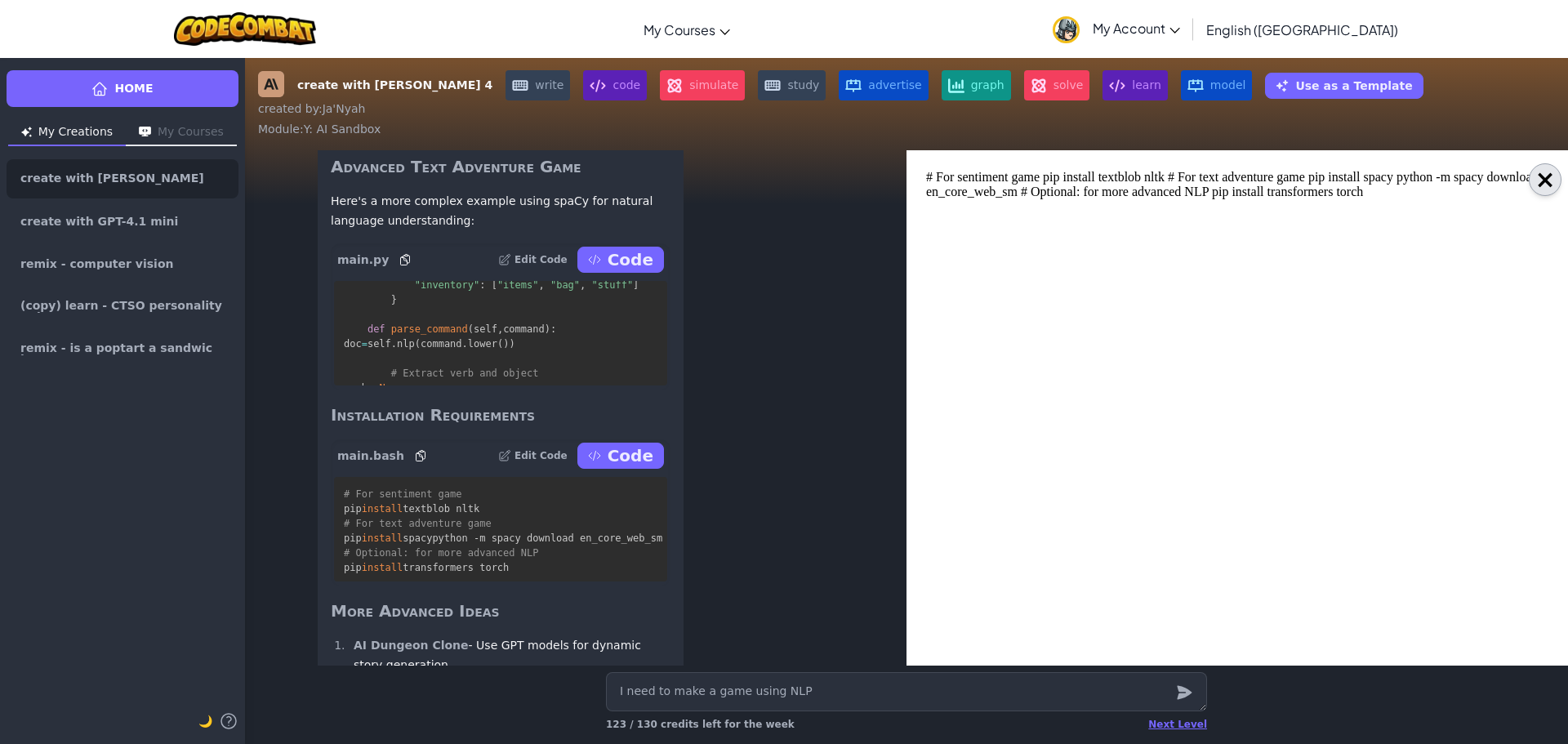
click at [1544, 183] on button "×" at bounding box center [1545, 180] width 33 height 33
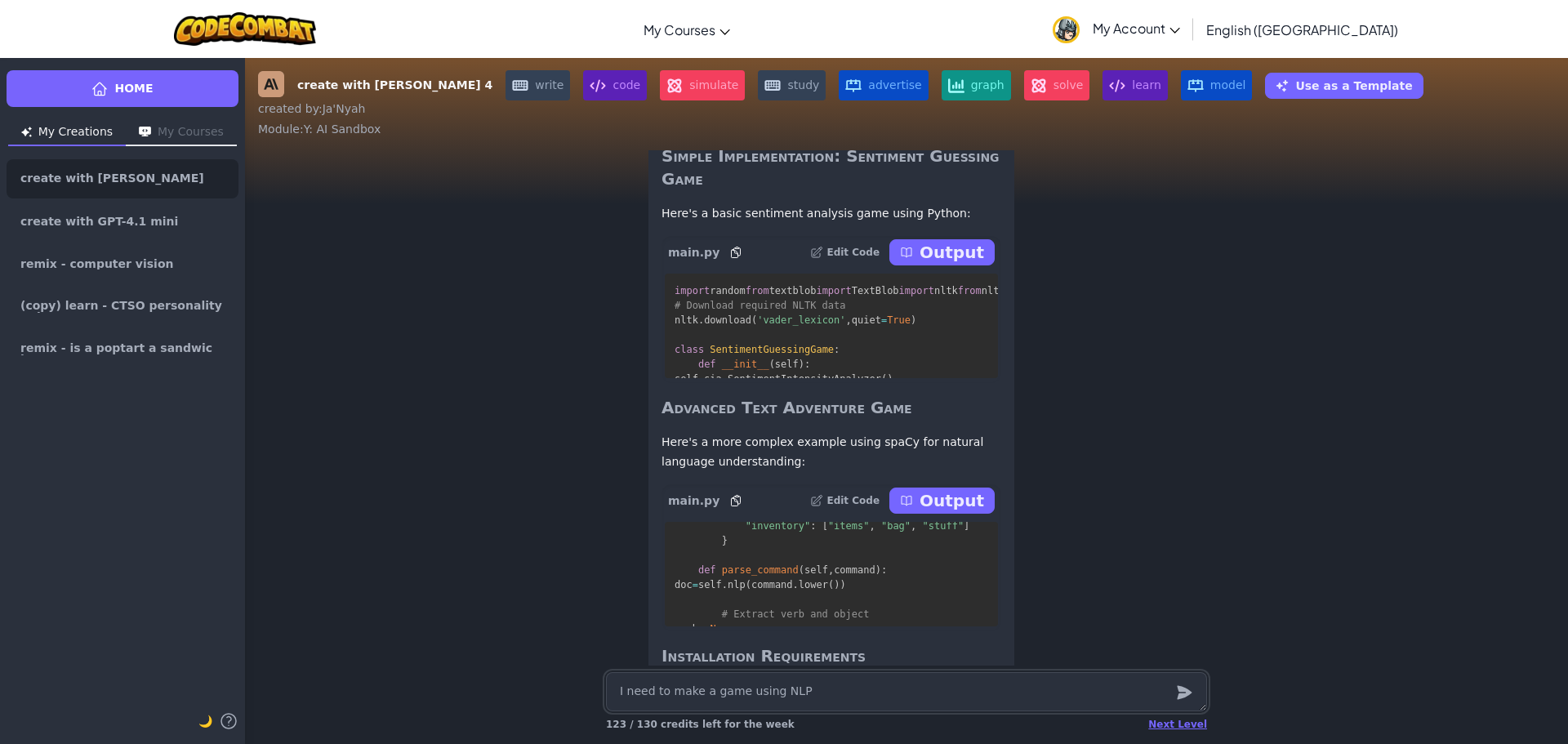
scroll to position [-492, 0]
click at [953, 267] on p "Output" at bounding box center [952, 257] width 64 height 23
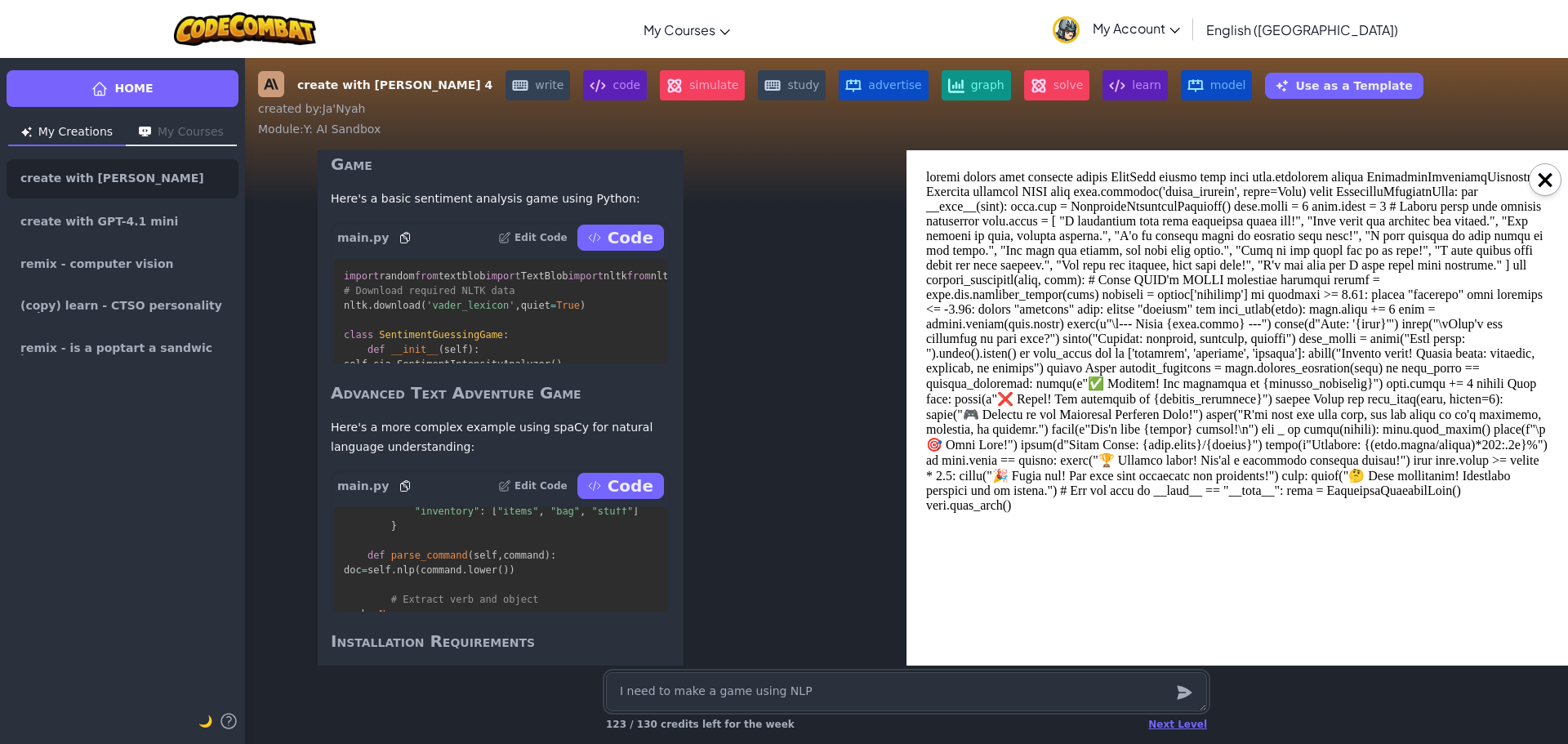
scroll to position [-475, 0]
drag, startPoint x: 1547, startPoint y: 163, endPoint x: 1541, endPoint y: 182, distance: 19.9
click at [1547, 164] on div "×" at bounding box center [1236, 408] width 661 height 515
click at [1541, 182] on button "×" at bounding box center [1545, 180] width 33 height 33
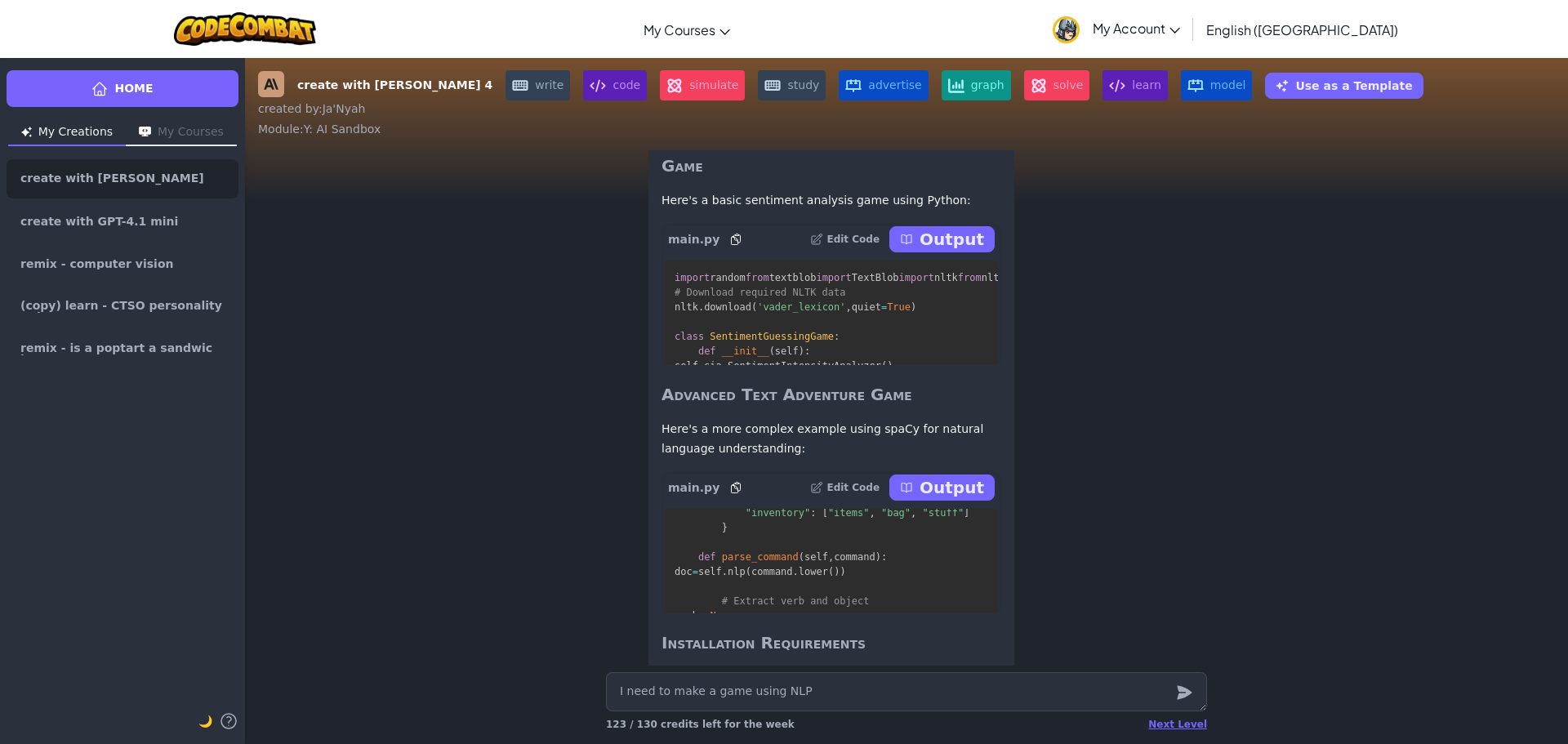
click at [933, 499] on p "Output" at bounding box center [952, 487] width 64 height 23
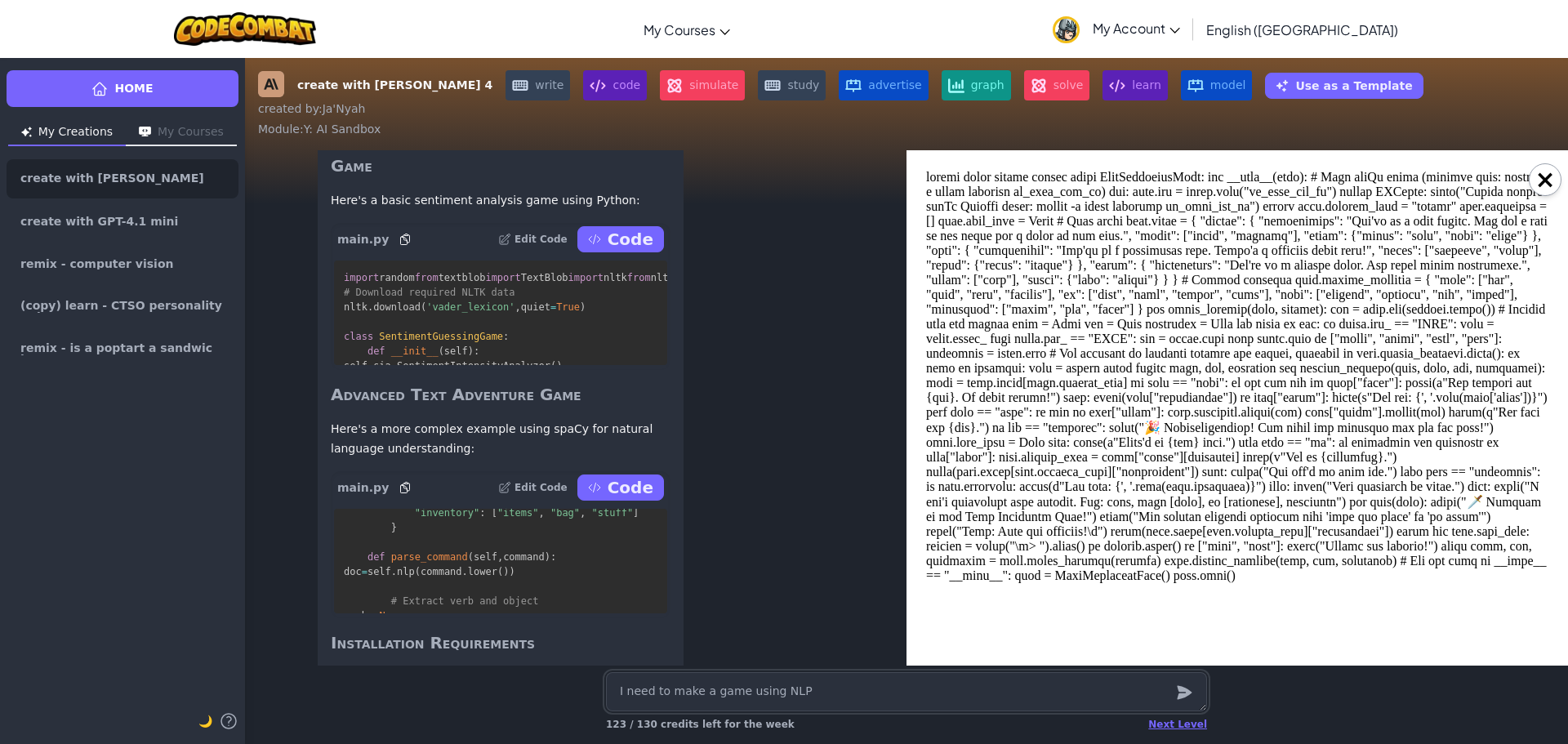
scroll to position [0, 0]
click at [1500, 217] on body at bounding box center [1237, 408] width 623 height 476
click at [1532, 193] on body at bounding box center [1237, 408] width 623 height 476
click at [1536, 180] on button "×" at bounding box center [1545, 180] width 33 height 33
type textarea "x"
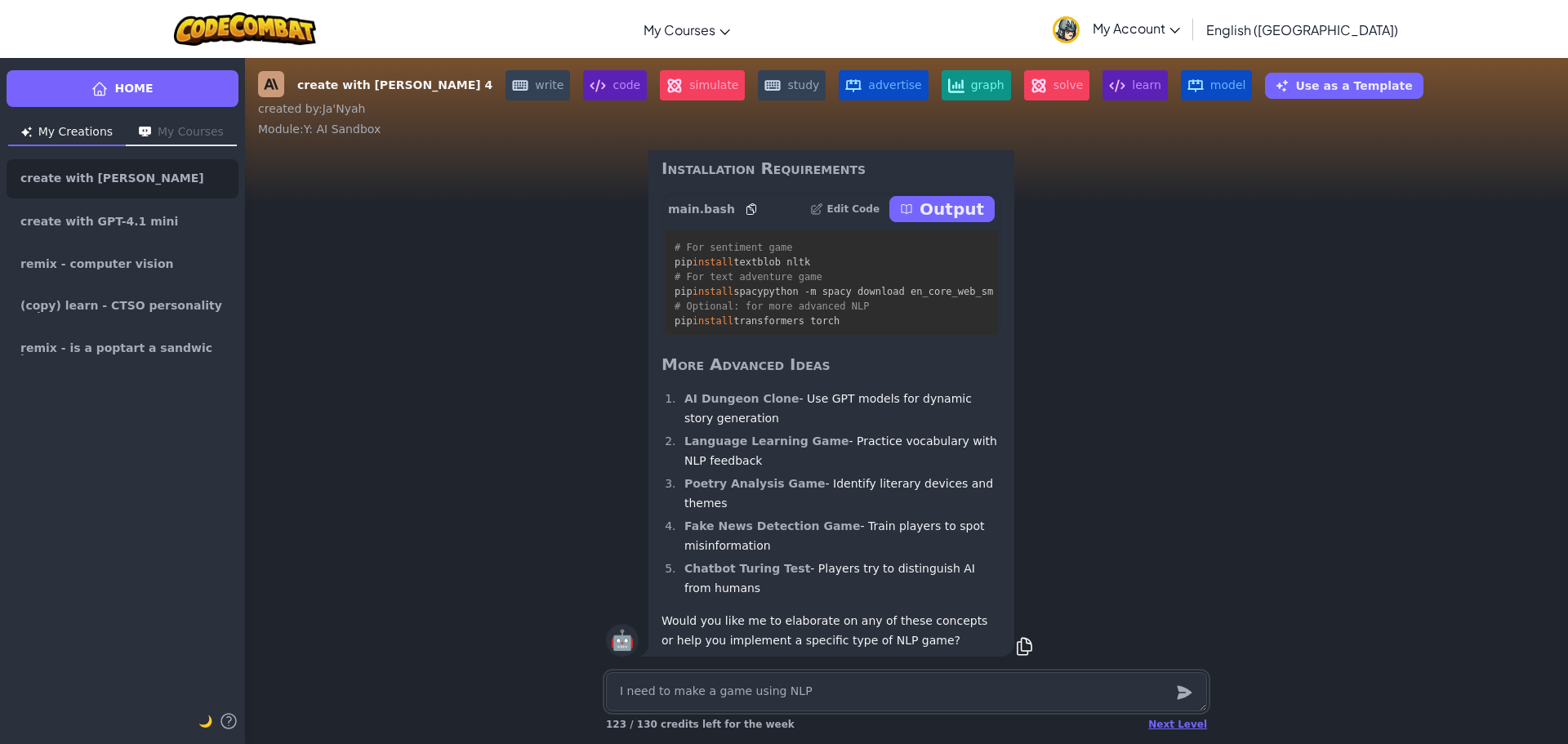
scroll to position [1, 0]
drag, startPoint x: 809, startPoint y: 684, endPoint x: 828, endPoint y: 701, distance: 25.5
click at [809, 686] on textarea "I need to make a game using NLP" at bounding box center [906, 691] width 601 height 39
type textarea "x"
type textarea "y"
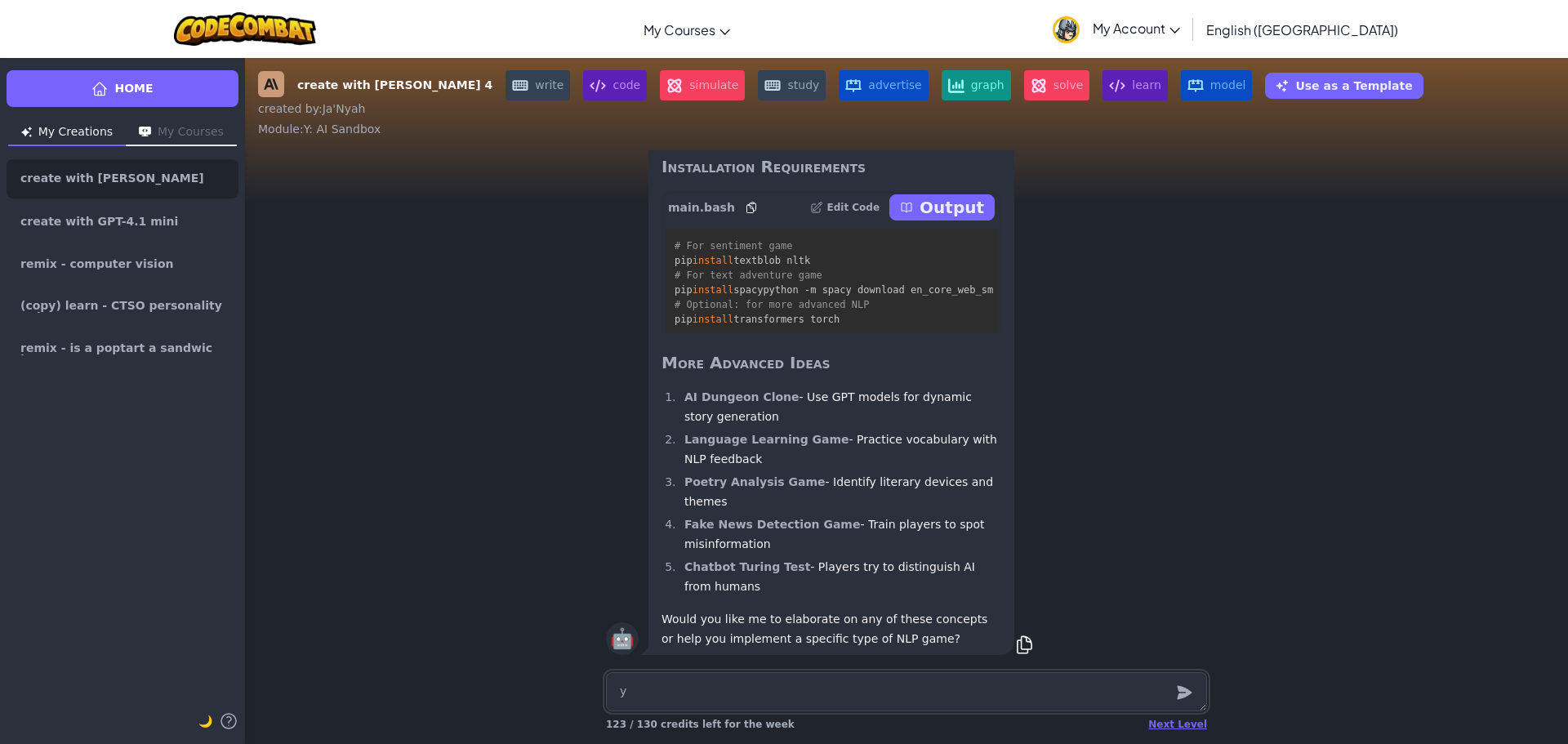
type textarea "x"
type textarea "ye"
type textarea "x"
type textarea "yes"
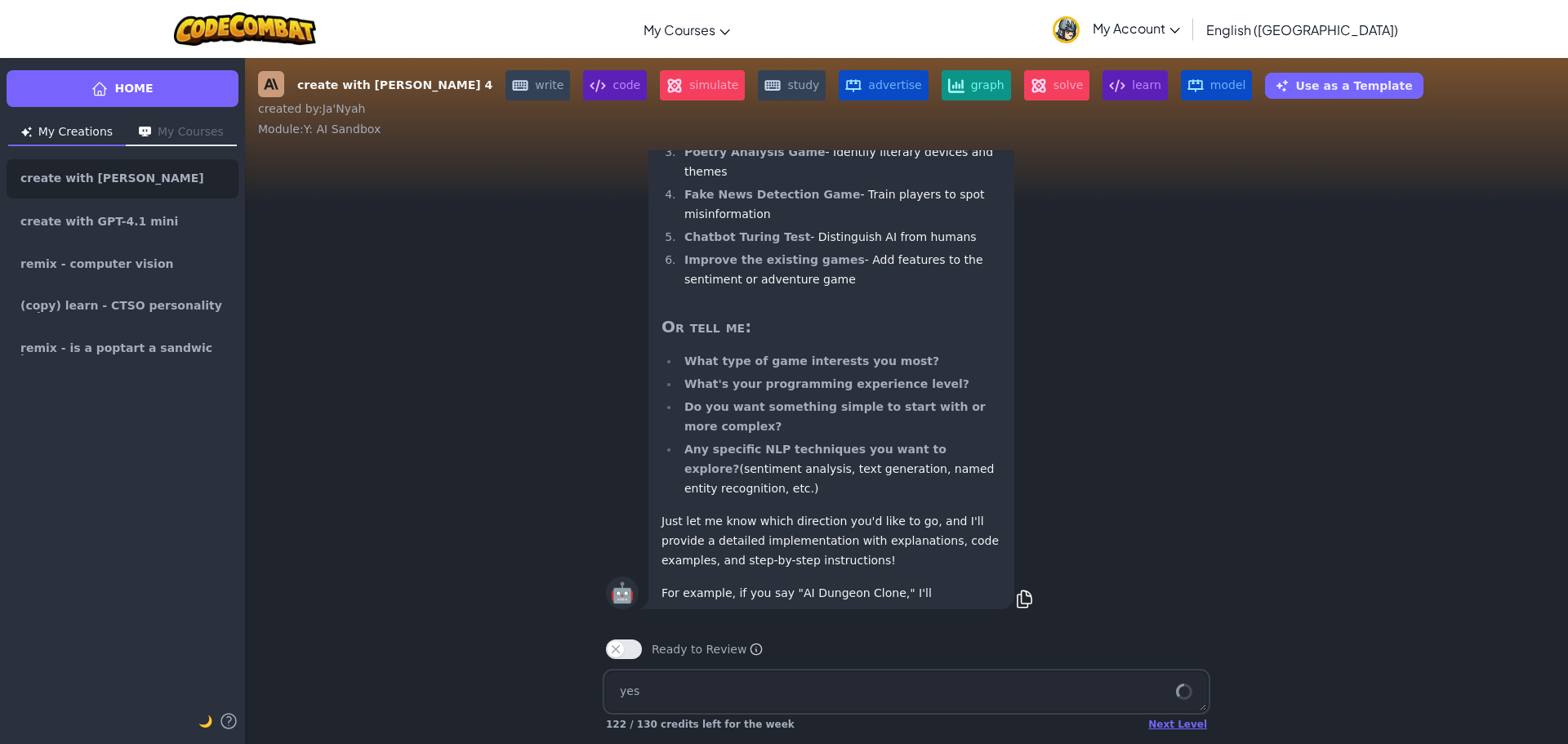
type textarea "x"
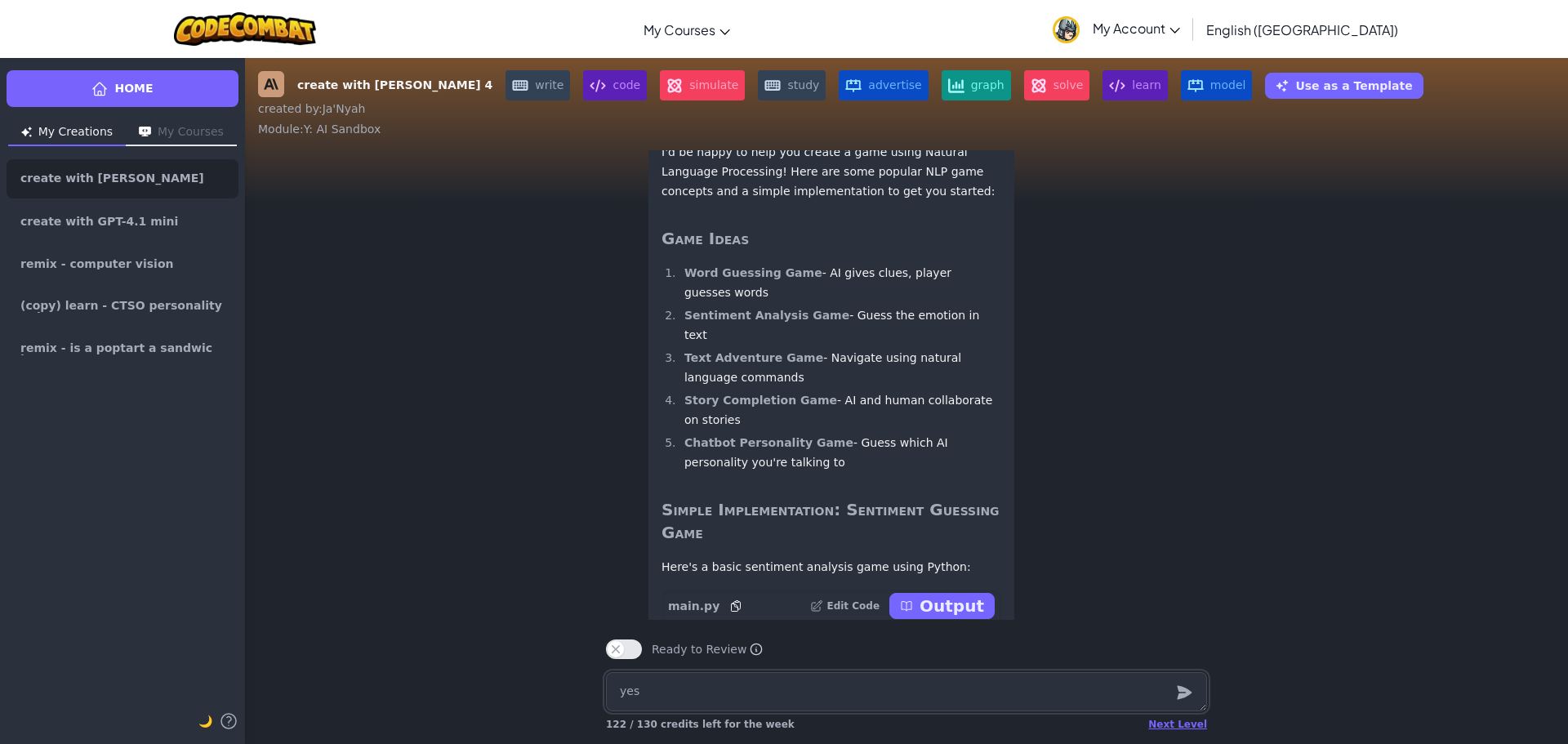
scroll to position [-1659, 0]
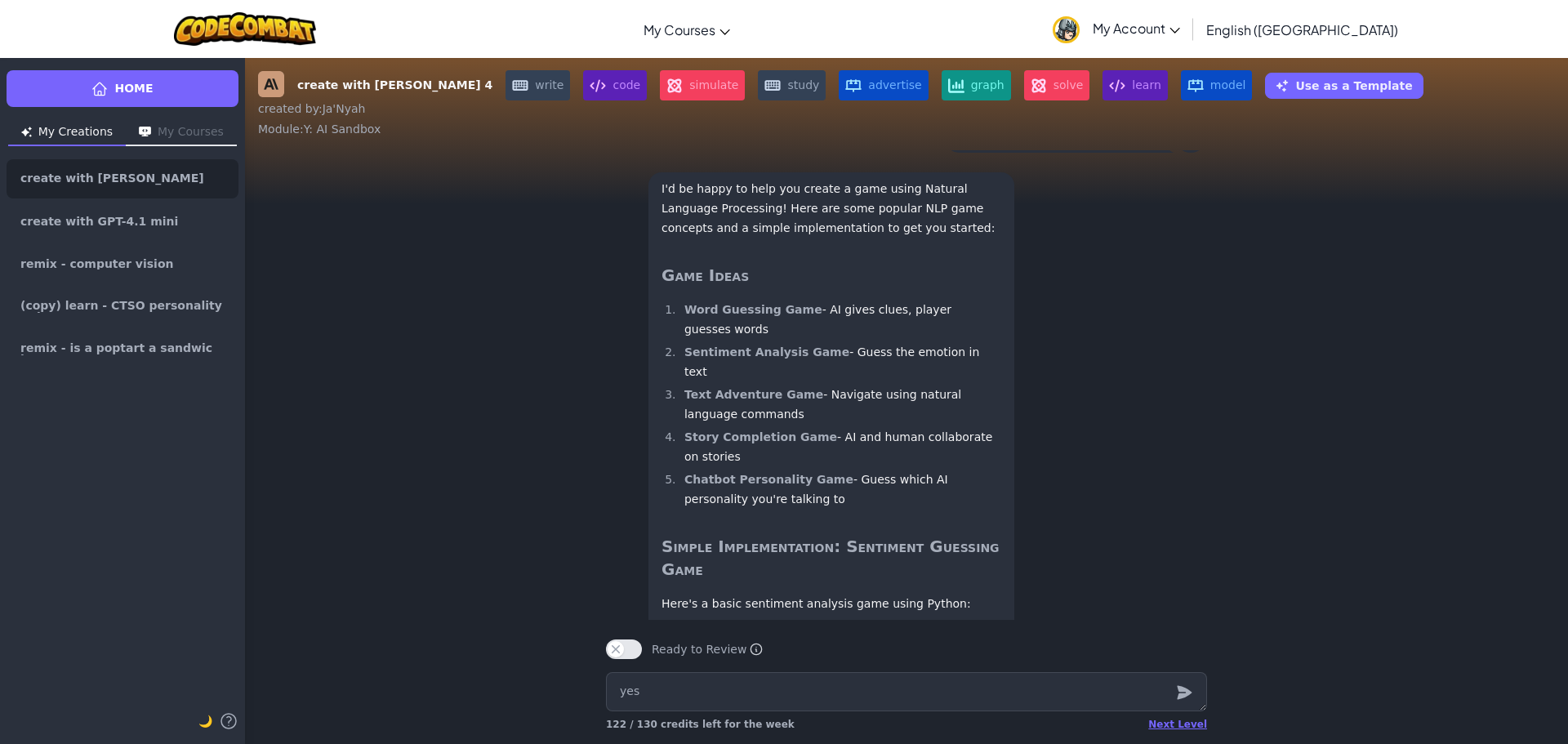
drag, startPoint x: 962, startPoint y: 229, endPoint x: 1206, endPoint y: 218, distance: 244.2
click at [1203, 163] on div "🦉 I need to make a game using NLP" at bounding box center [906, 135] width 627 height 55
click at [1232, 163] on div "🦉 I need to make a game using NLP" at bounding box center [906, 135] width 1323 height 55
drag, startPoint x: 1192, startPoint y: 240, endPoint x: 1179, endPoint y: 237, distance: 13.3
click at [1179, 153] on div "🦉" at bounding box center [1191, 136] width 33 height 33
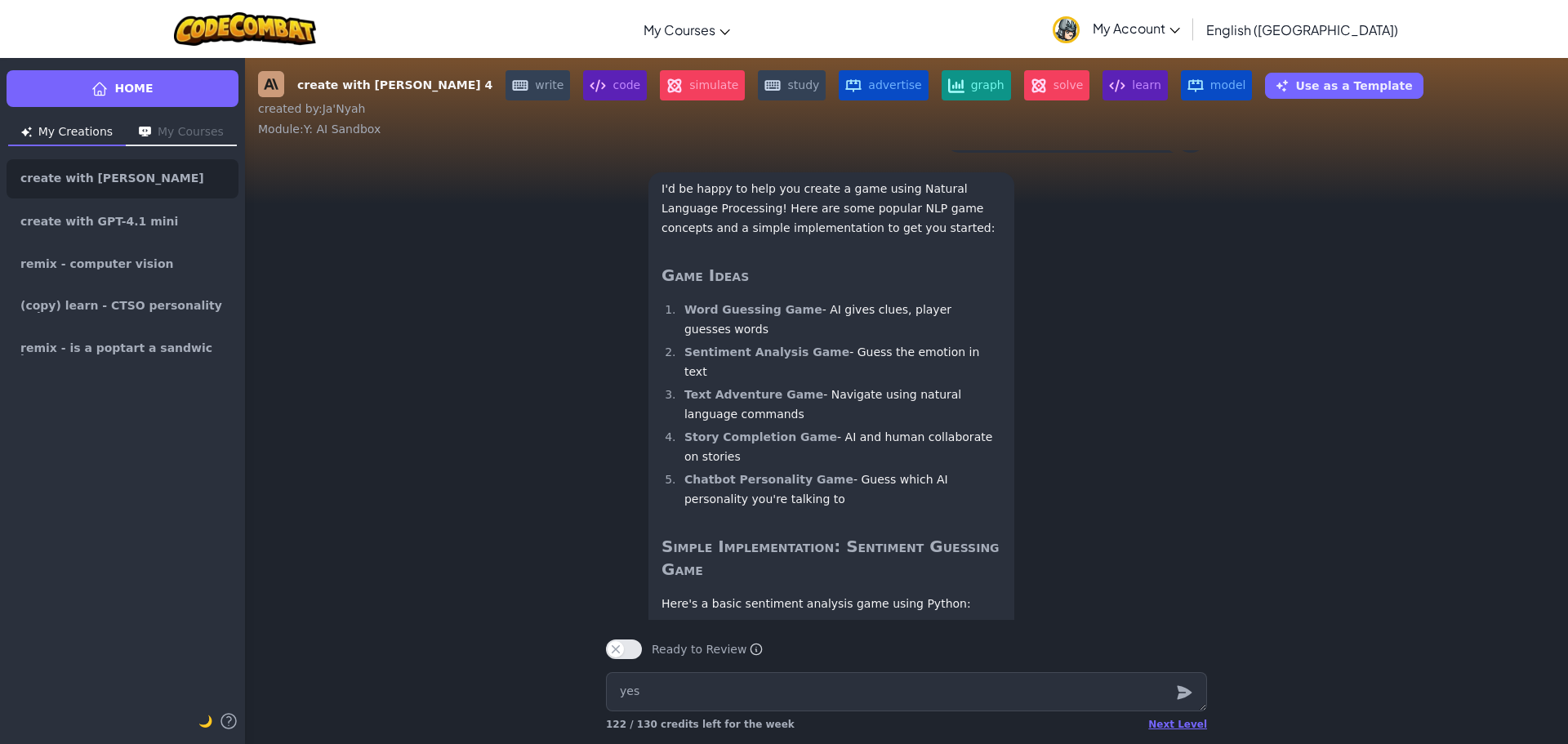
click at [1430, 107] on div "👩‍🏫 here's a free-form way to prompt [PERSON_NAME] to write something" at bounding box center [906, 71] width 1323 height 72
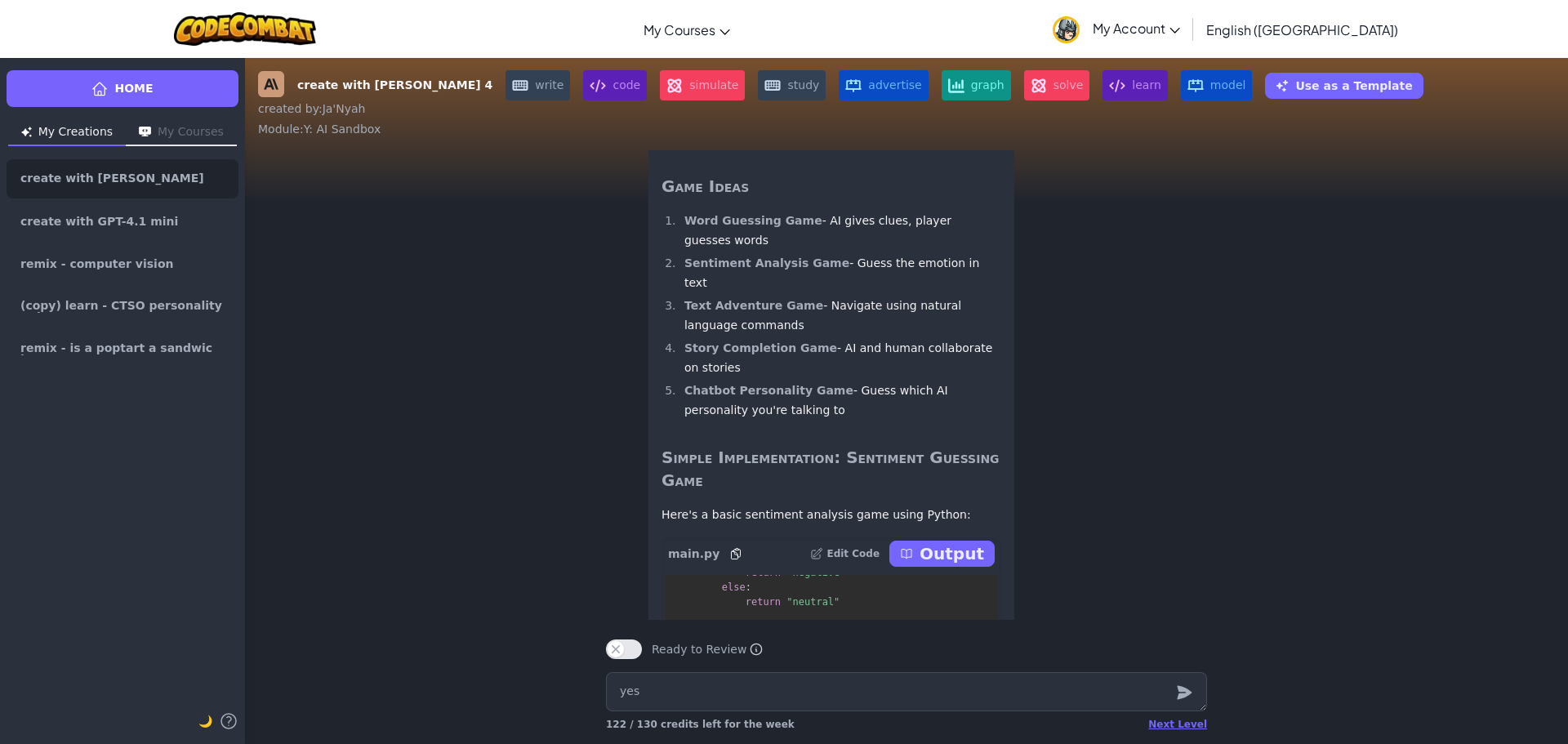
scroll to position [-1495, 0]
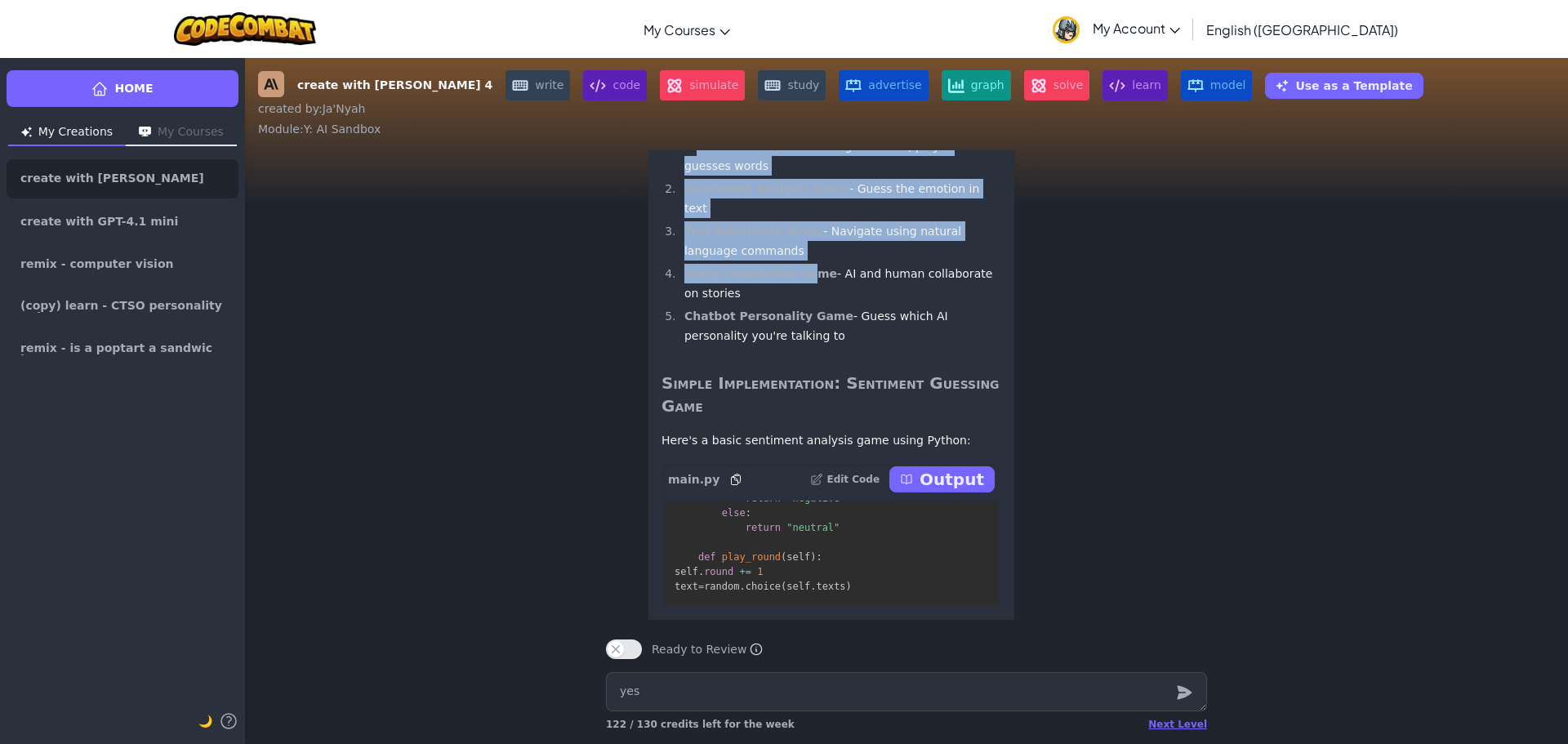
drag, startPoint x: 685, startPoint y: 239, endPoint x: 790, endPoint y: 327, distance: 137.0
click at [790, 327] on ol "Word Guessing Game - AI gives clues, player guesses words Sentiment Analysis Ga…" at bounding box center [831, 241] width 340 height 209
click at [800, 260] on li "Text Adventure Game - Navigate using natural language commands" at bounding box center [840, 241] width 322 height 39
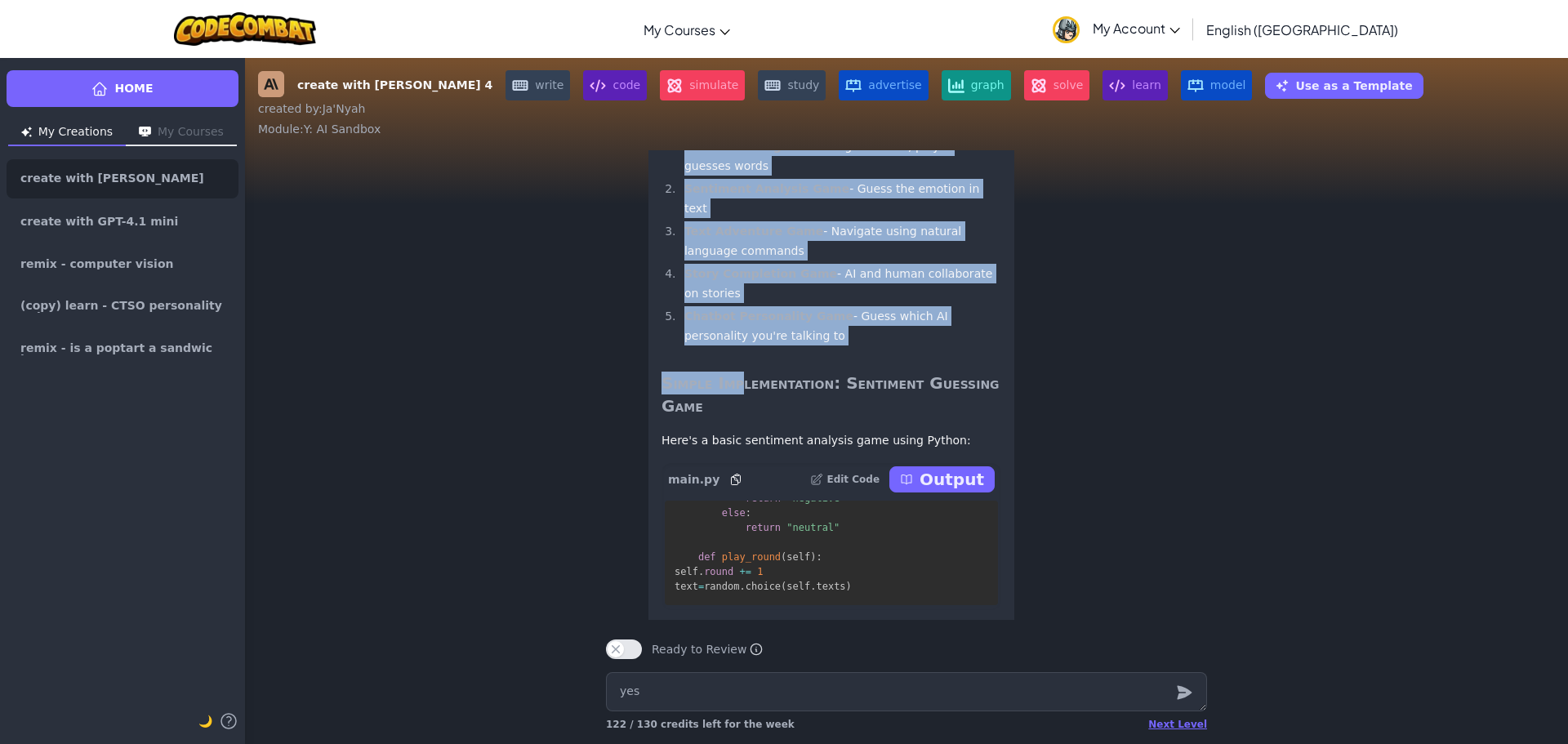
drag, startPoint x: 674, startPoint y: 241, endPoint x: 735, endPoint y: 413, distance: 182.5
click at [735, 413] on div "I'd be happy to help you create a game using Natural Language Processing! Here …" at bounding box center [831, 232] width 340 height 435
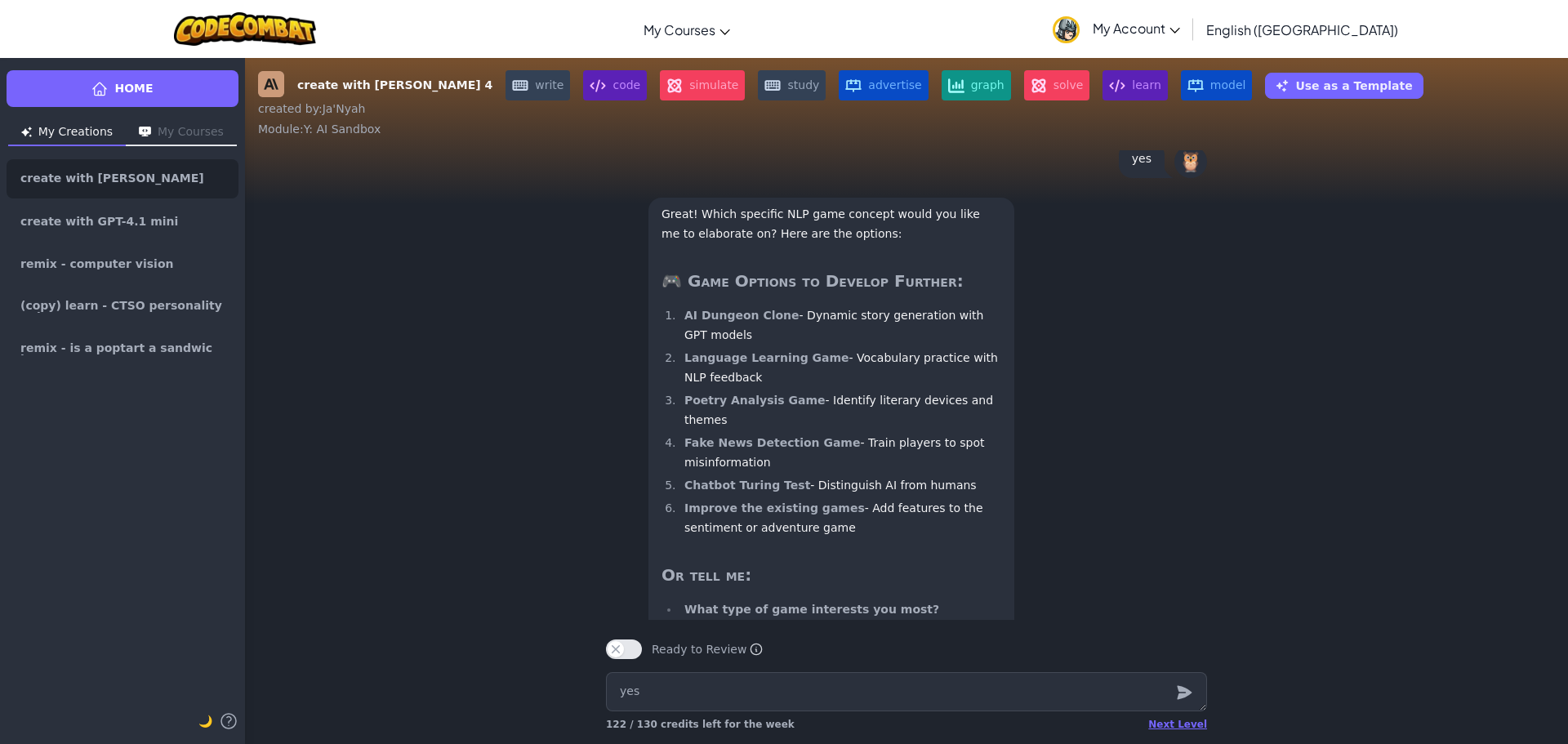
scroll to position [1, 0]
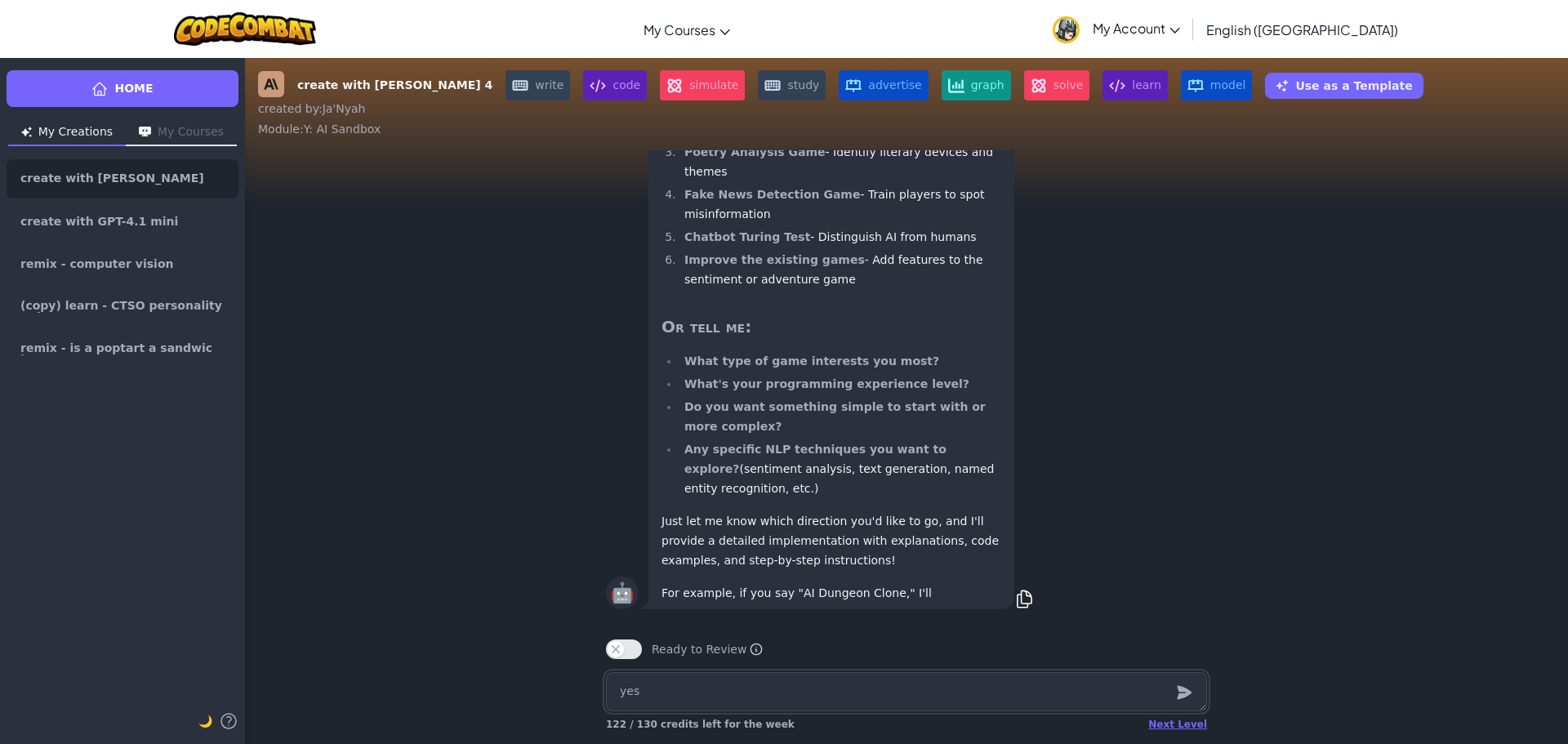
click at [714, 707] on textarea "yes" at bounding box center [906, 691] width 601 height 39
type textarea "x"
type textarea "T"
type textarea "x"
type textarea "Th"
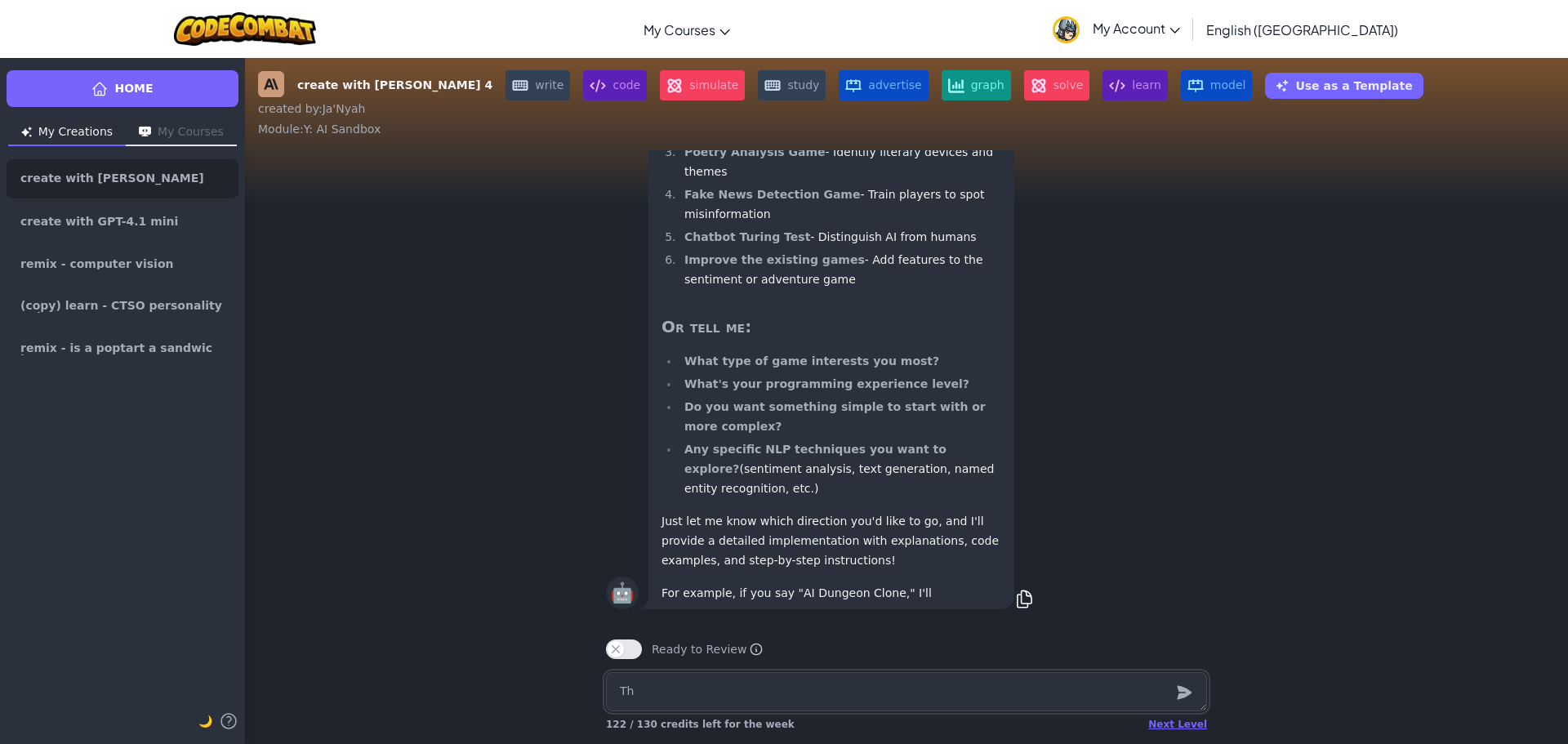
type textarea "x"
type textarea "The"
type textarea "x"
type textarea "The"
type textarea "x"
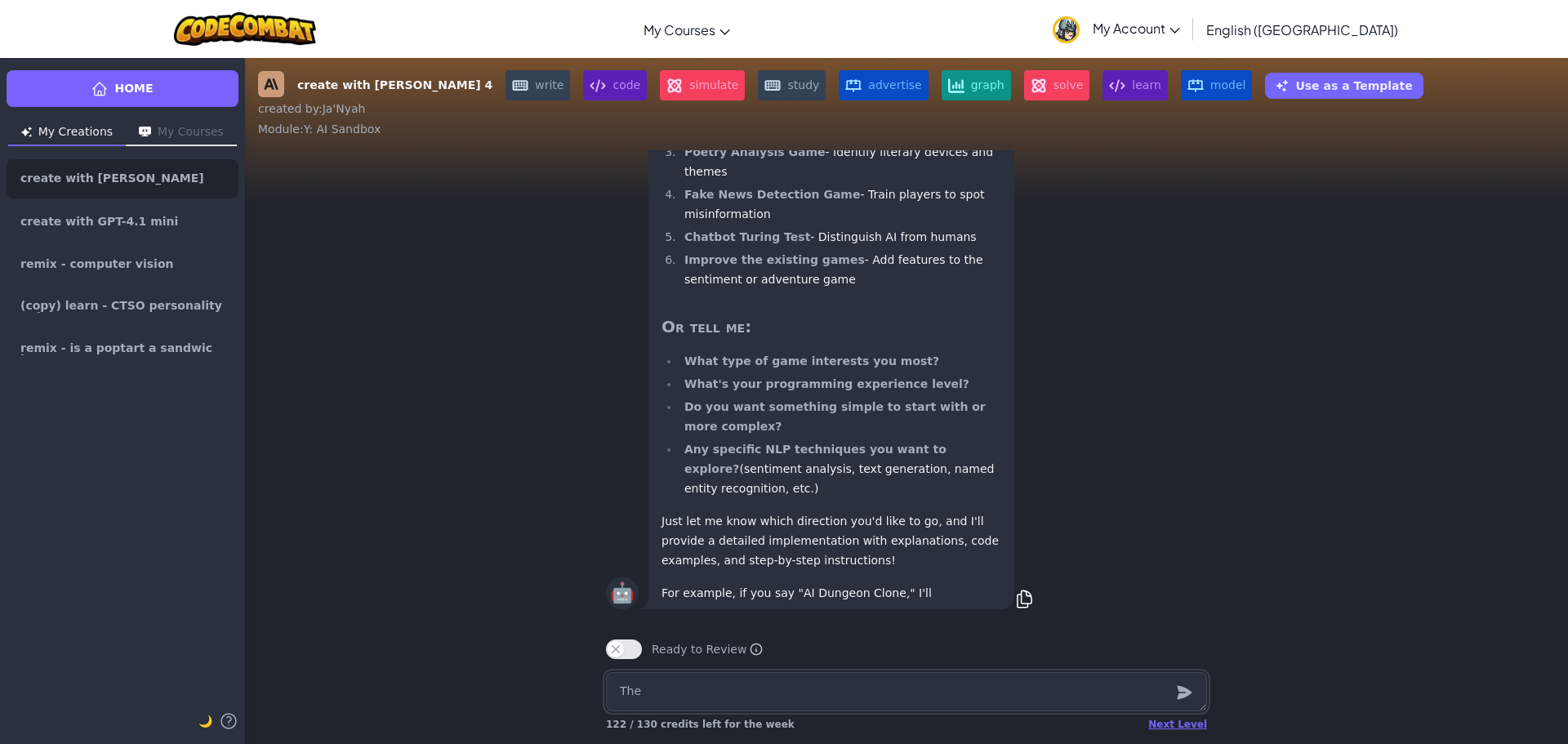
type textarea "The c"
type textarea "x"
type textarea "The co"
type textarea "x"
type textarea "The cod"
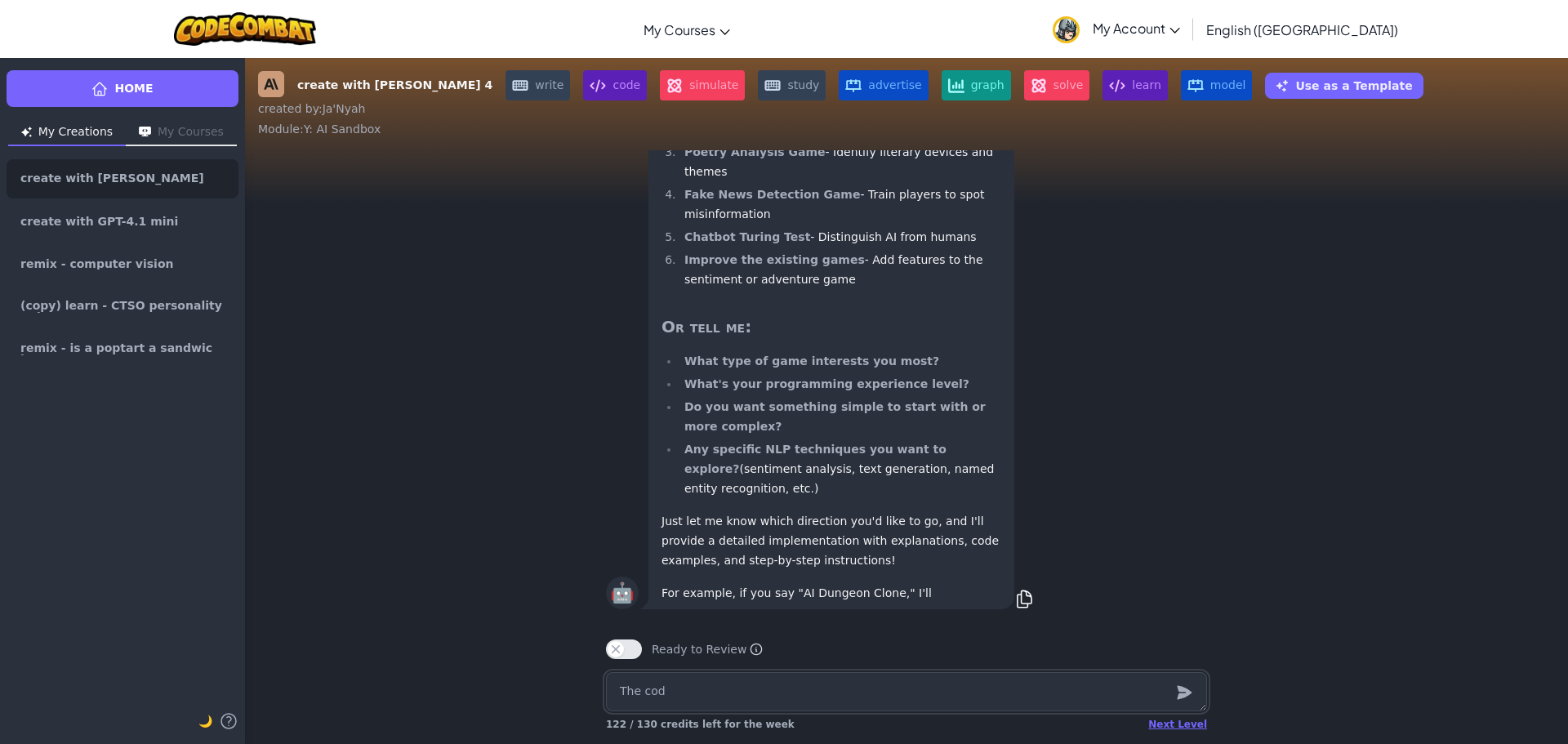
type textarea "x"
type textarea "The code"
type textarea "x"
type textarea "The codes"
type textarea "x"
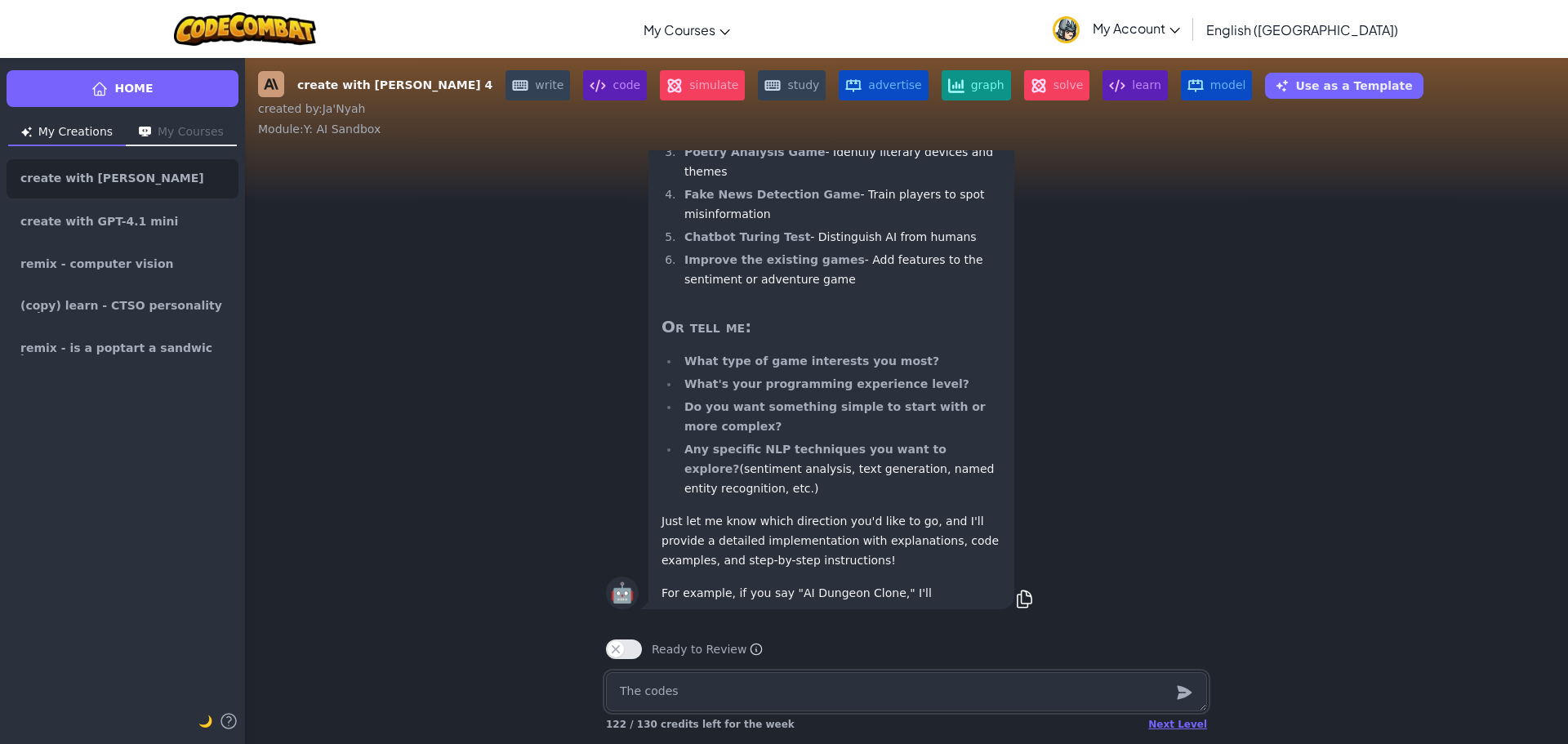
type textarea "The codes"
type textarea "x"
type textarea "The codes y"
type textarea "x"
type textarea "The codes yo"
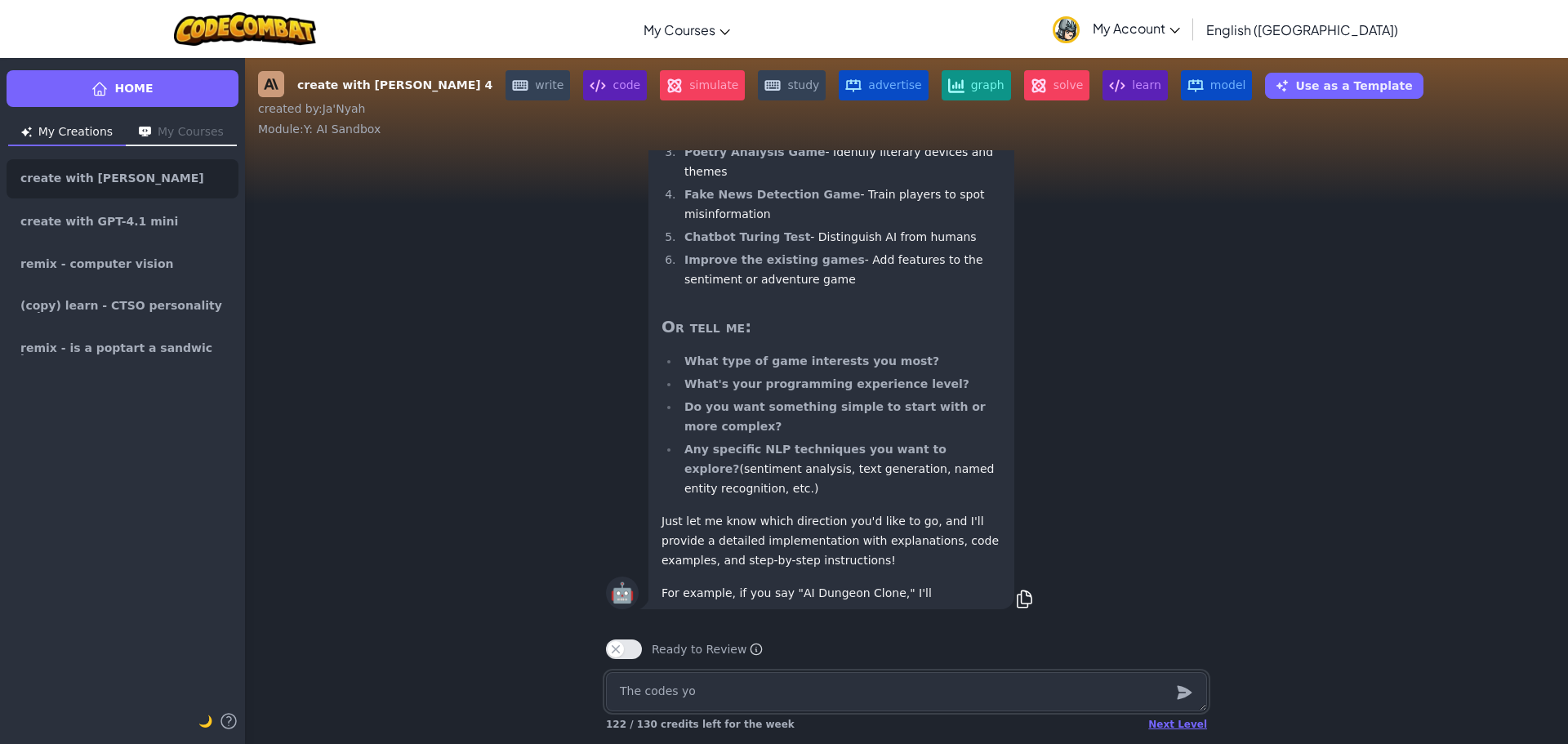
type textarea "x"
type textarea "The codes you"
type textarea "x"
type textarea "The codes you"
type textarea "x"
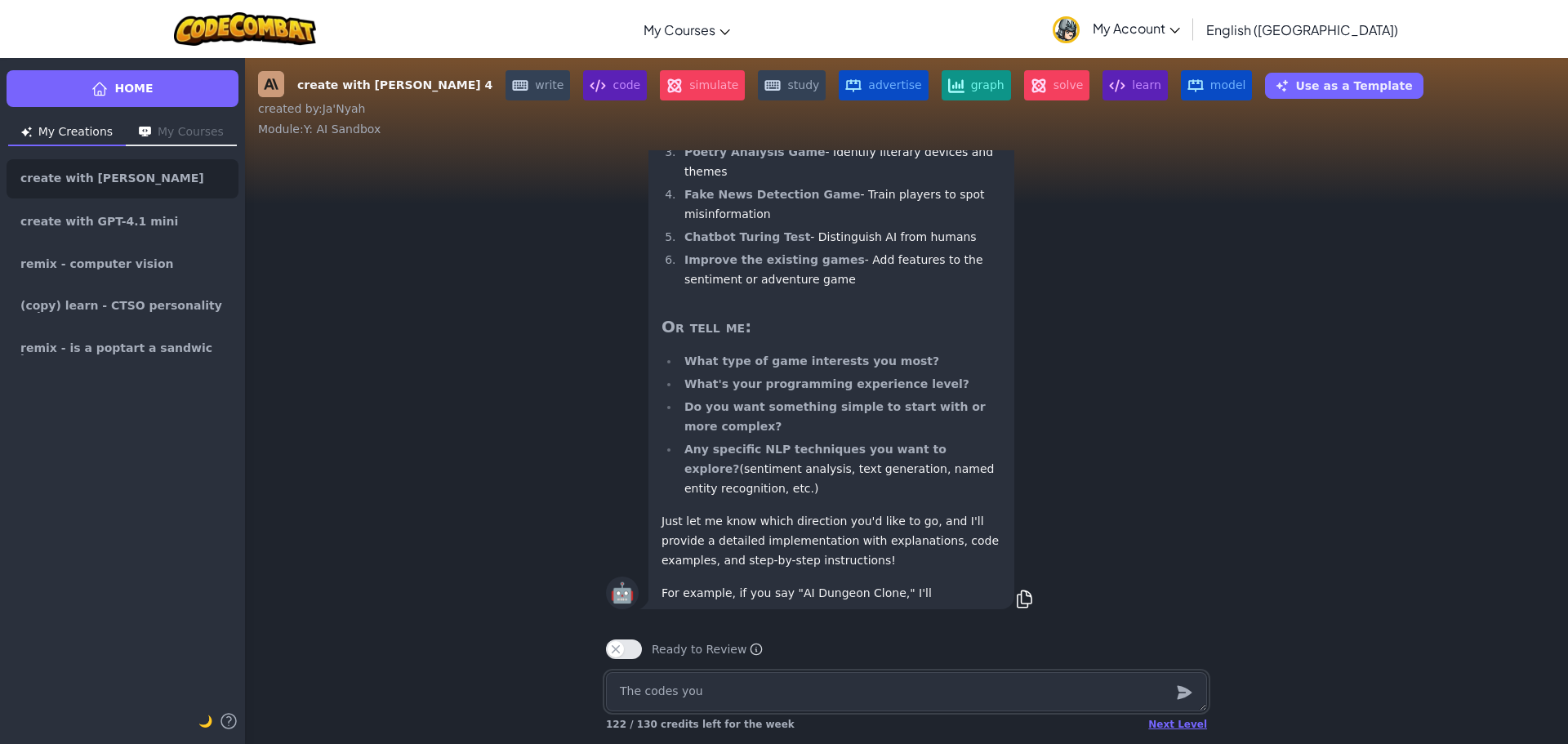
type textarea "The codes you g"
type textarea "x"
type textarea "The codes you ga"
type textarea "x"
type textarea "The codes you gav"
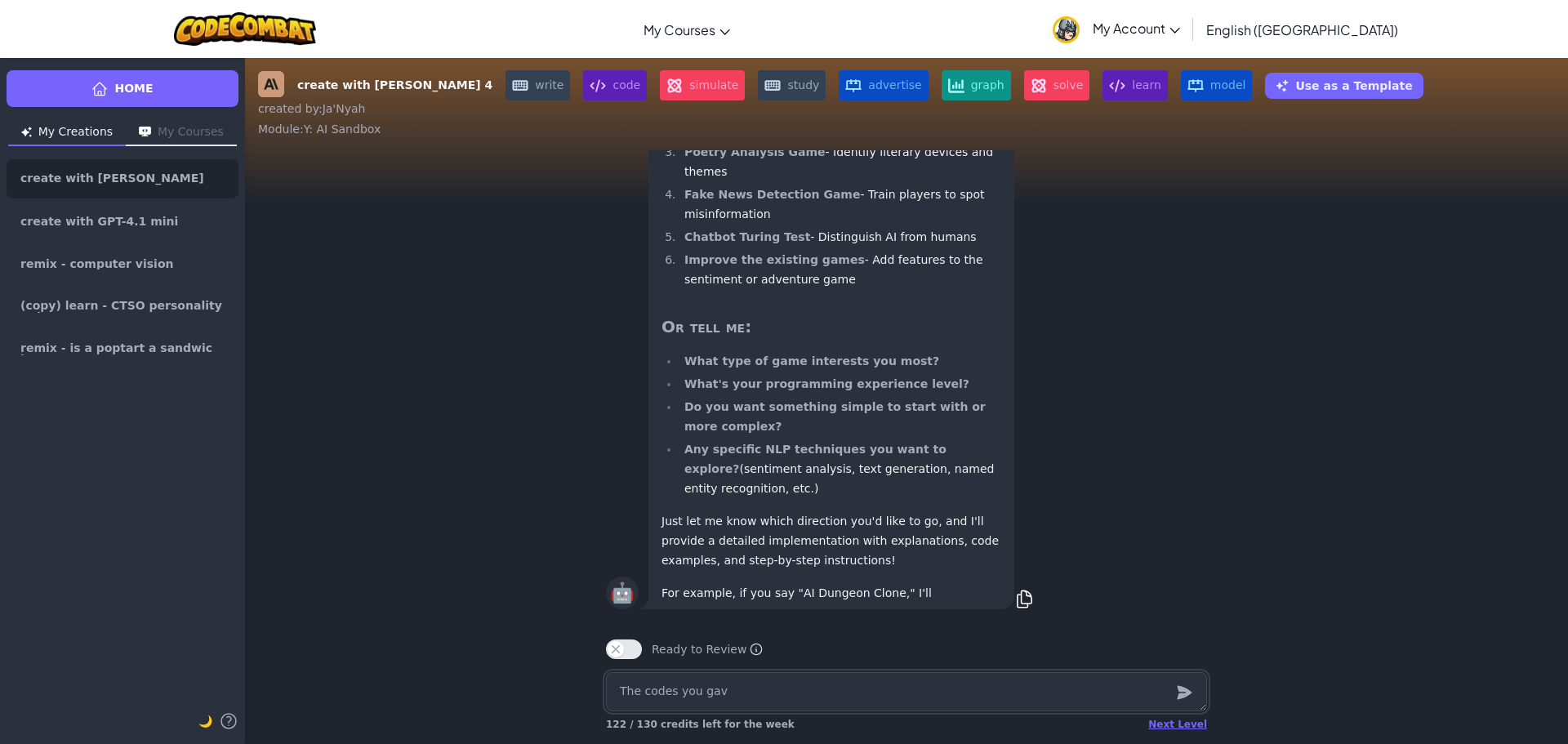
type textarea "x"
type textarea "The codes you gave"
type textarea "x"
type textarea "The codes you gave"
type textarea "x"
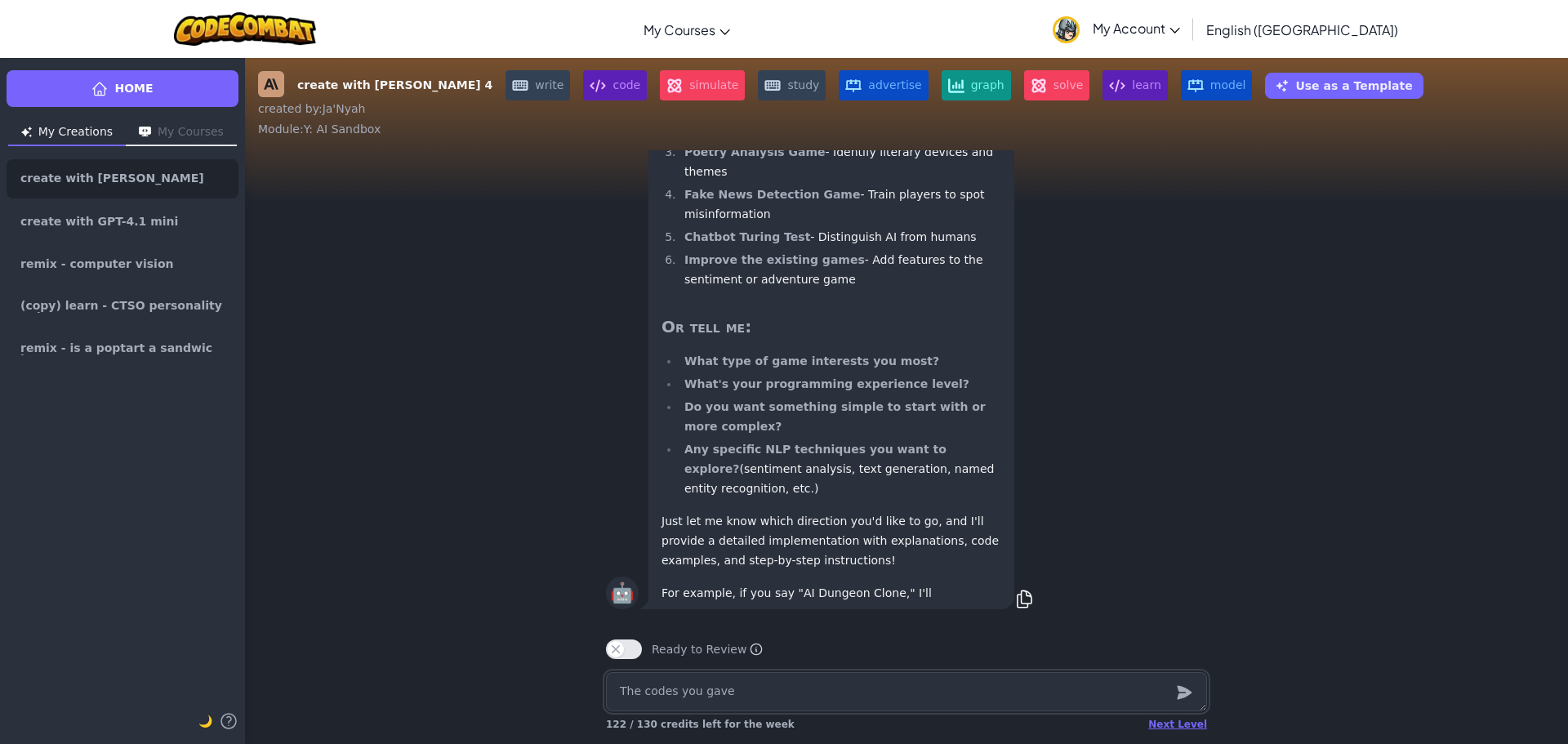
type textarea "The codes you gave m"
type textarea "x"
type textarea "The codes you gave me"
type textarea "x"
type textarea "The codes you gave me"
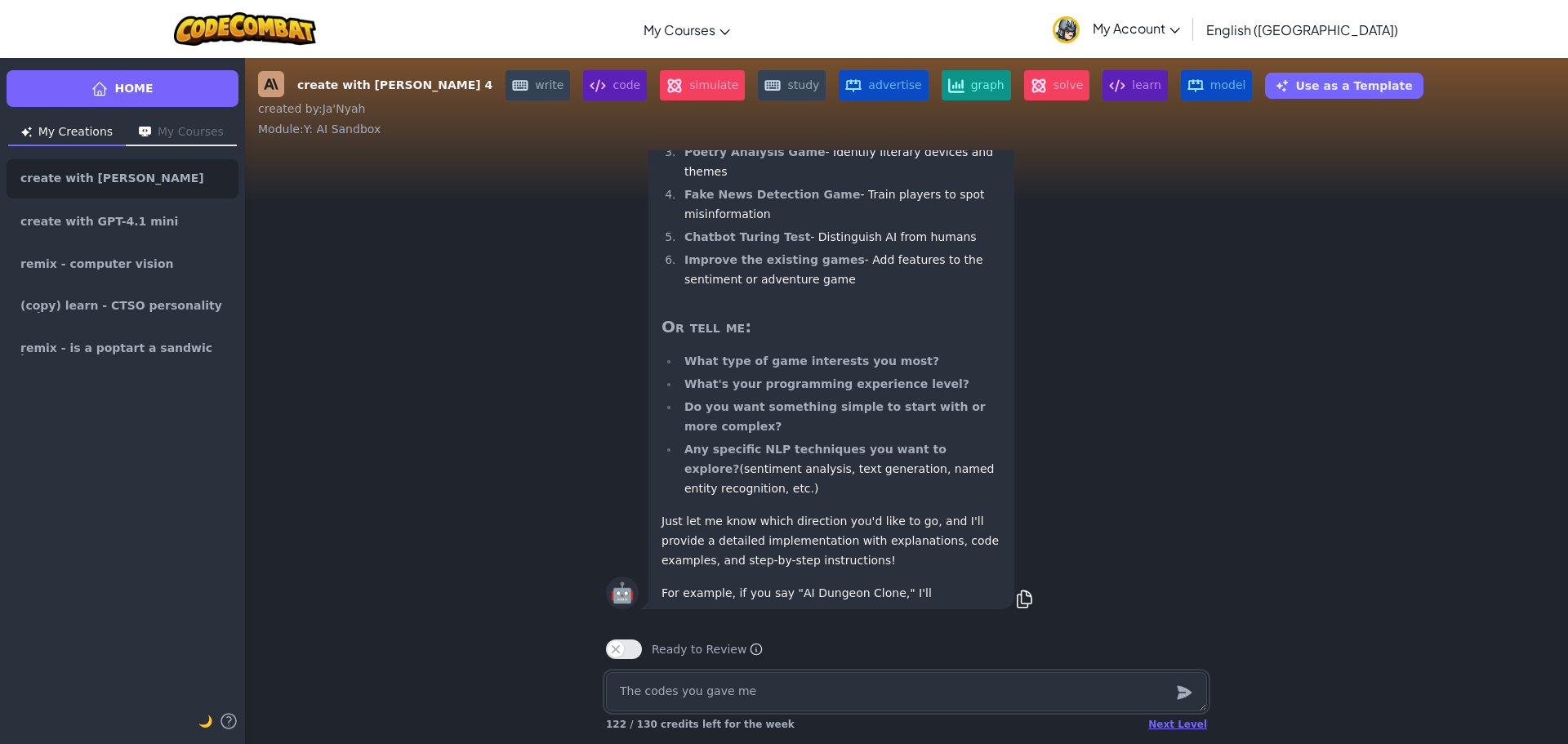
type textarea "x"
type textarea "The codes you gave me a"
type textarea "x"
type textarea "The codes you gave me ar"
type textarea "x"
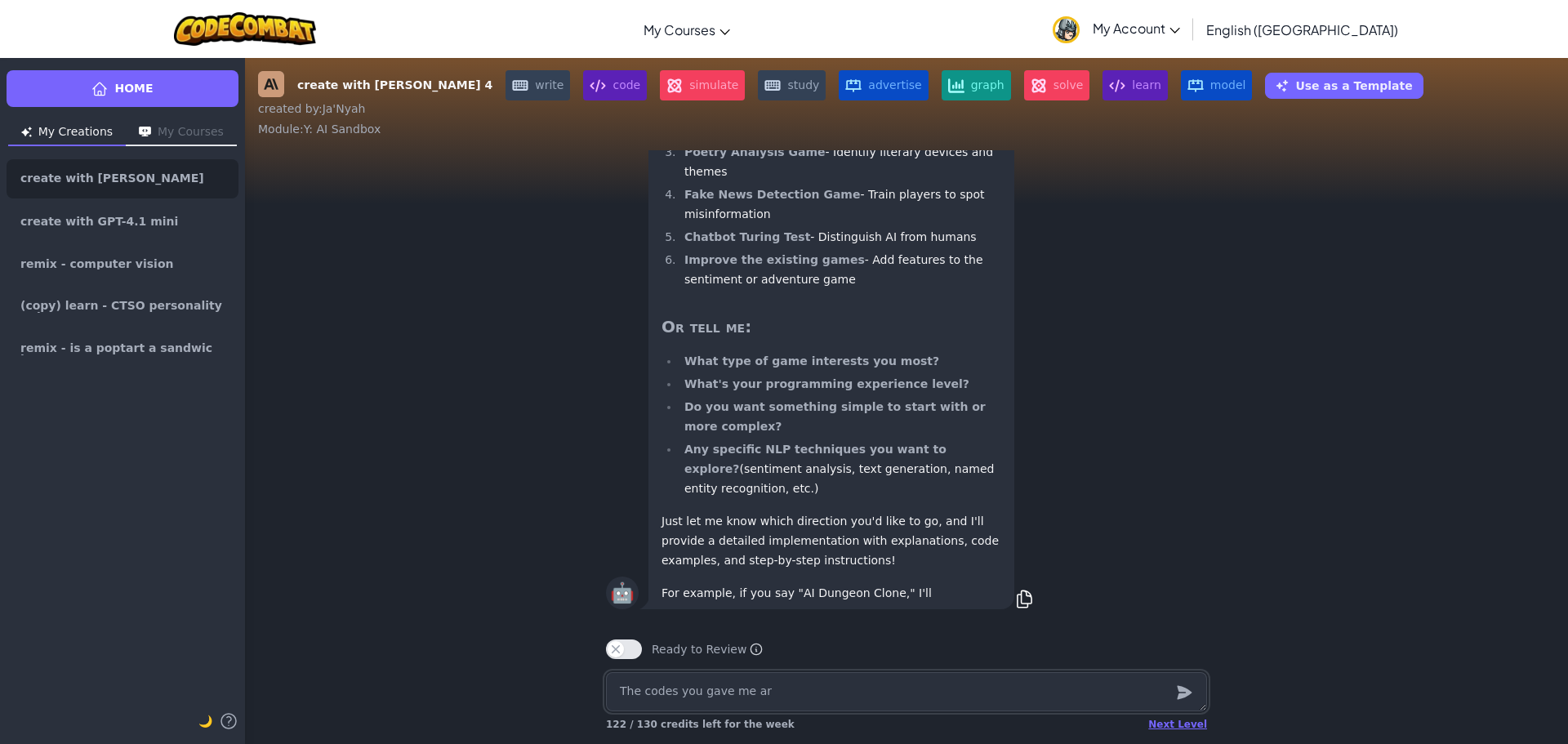
type textarea "The codes you gave me are"
type textarea "x"
type textarea "The codes you gave me aren"
type textarea "x"
type textarea "The codes you gave me [PERSON_NAME]'"
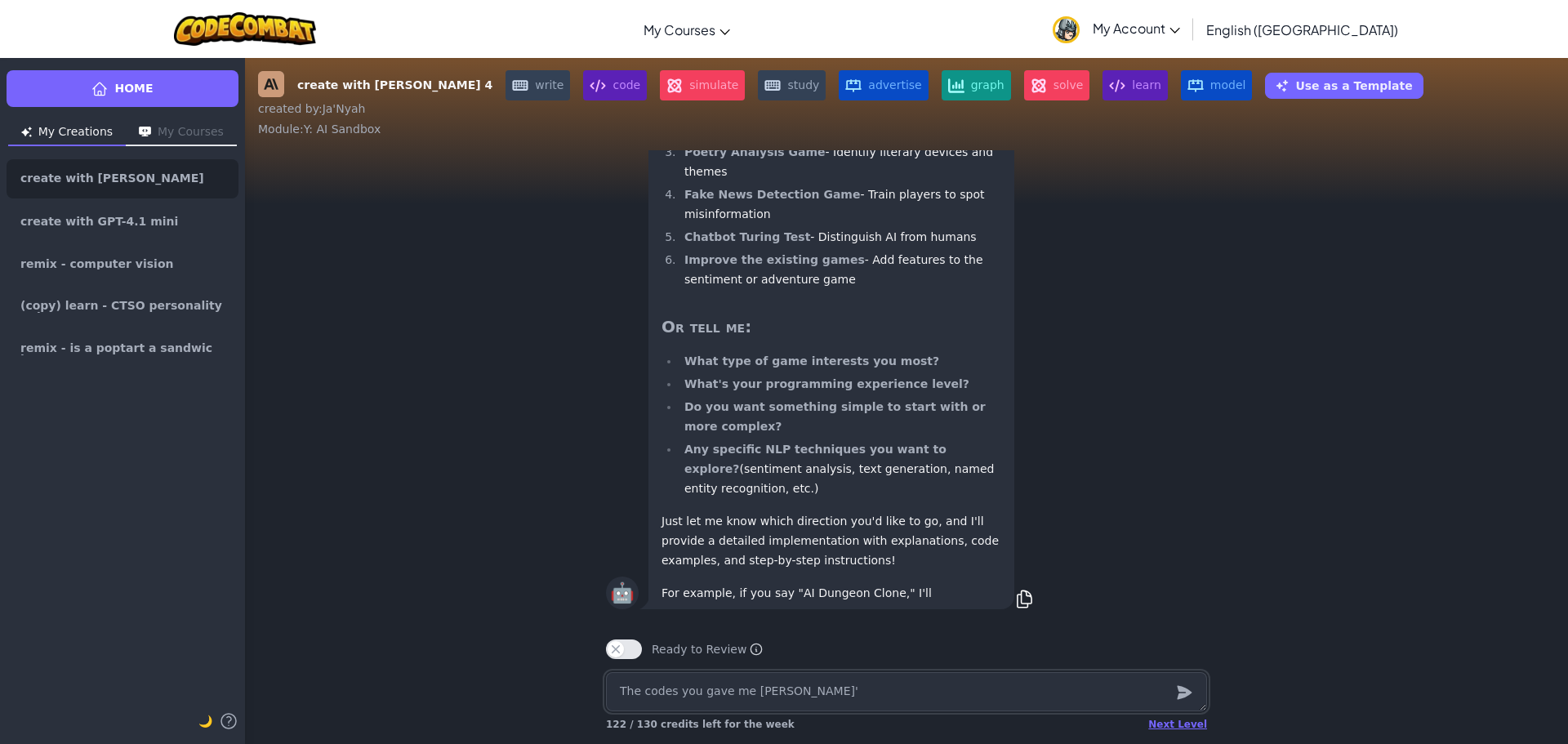
type textarea "x"
type textarea "The codes you gave me aren't"
type textarea "x"
type textarea "The codes you gave me aren't"
type textarea "x"
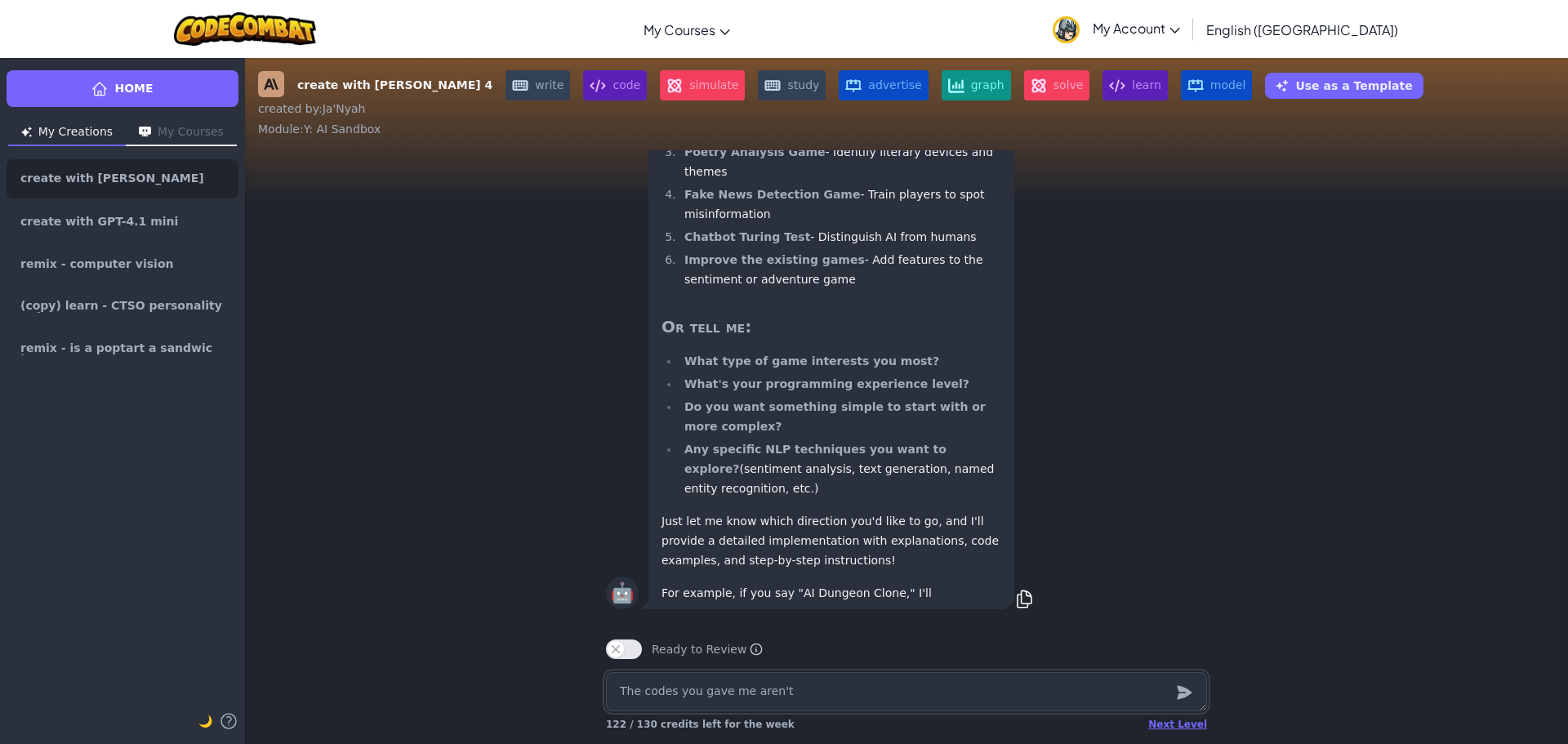
type textarea "The codes you gave me aren't w"
type textarea "x"
type textarea "The codes you gave me aren't wo"
type textarea "x"
type textarea "The codes you gave me aren't work"
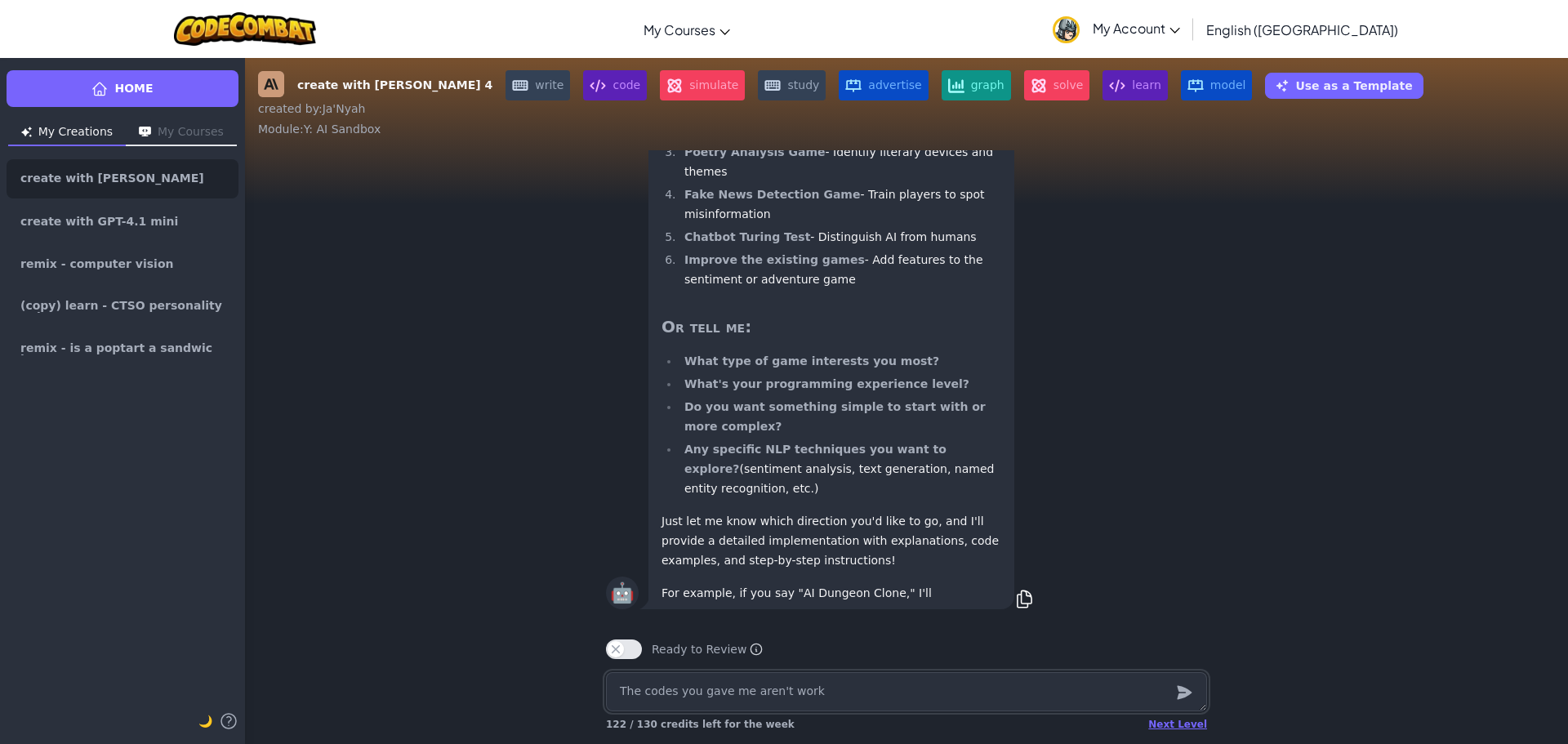
type textarea "x"
type textarea "The codes you gave me aren't worki"
type textarea "x"
type textarea "The codes you gave me aren't workin"
type textarea "x"
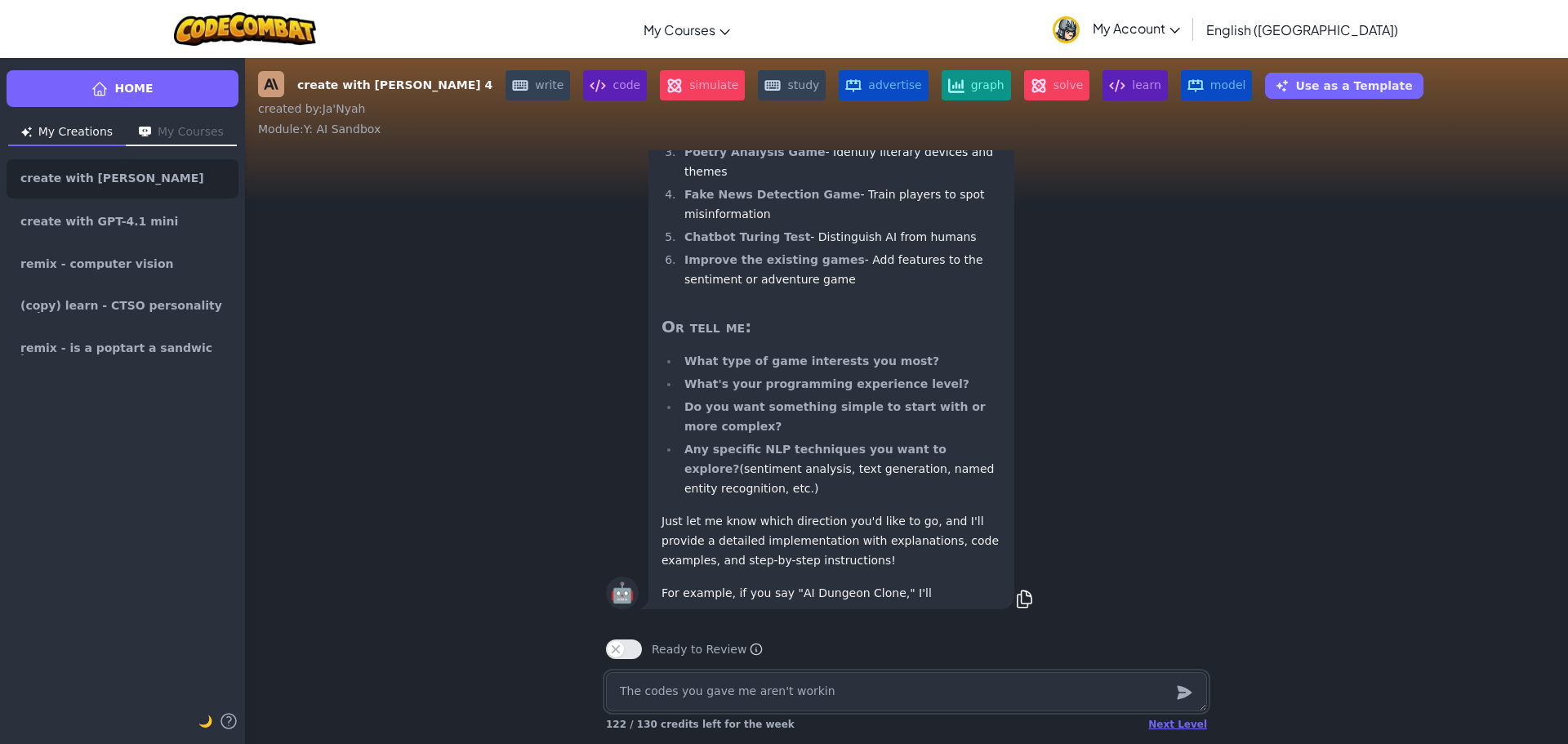
type textarea "The codes you gave me aren't working"
type textarea "x"
type textarea "The codes you gave me aren't working."
type textarea "x"
type textarea "The codes you gave me aren't working."
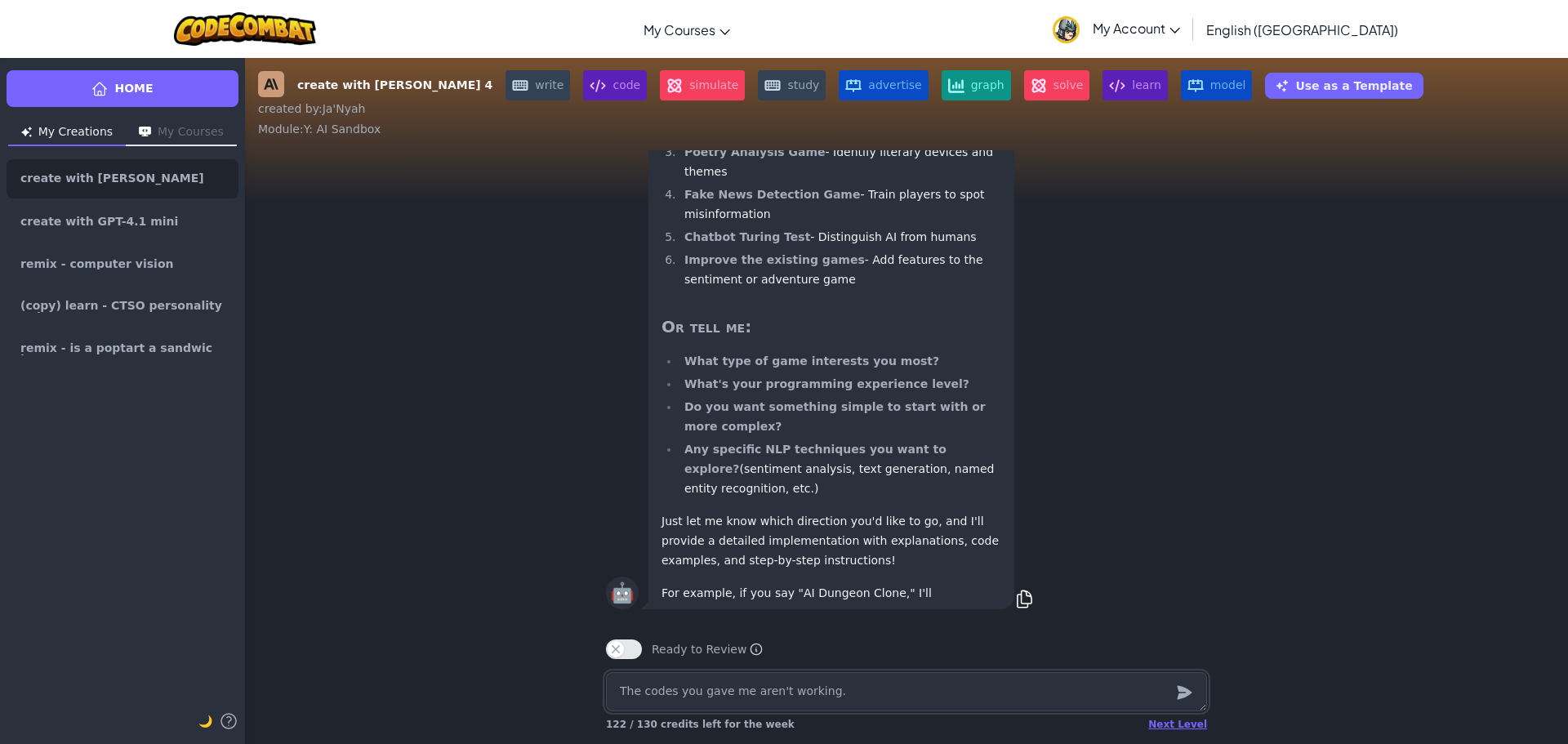
type textarea "x"
type textarea "The codes you gave me aren't working. C"
type textarea "x"
type textarea "The codes you gave me aren't working. CO"
type textarea "x"
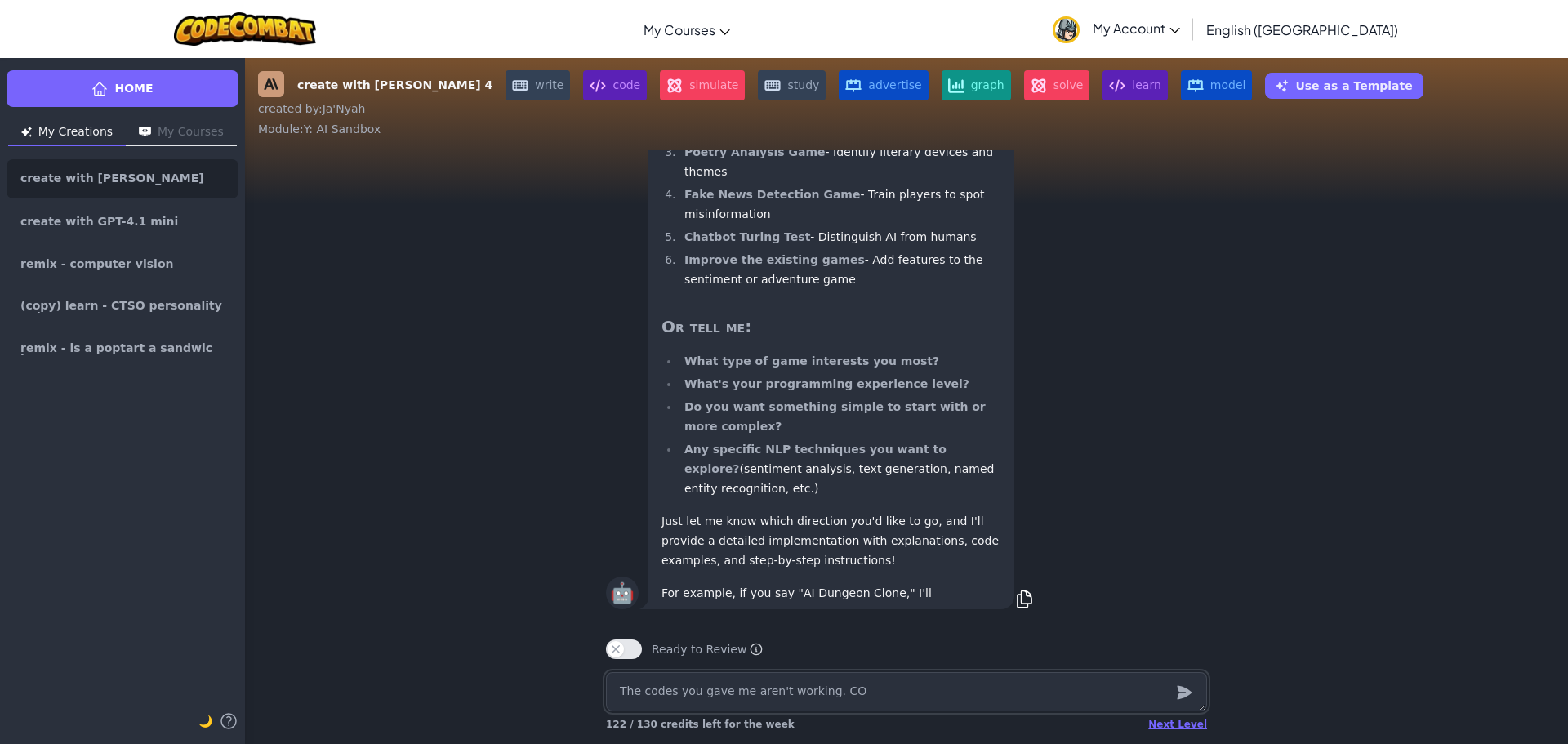
type textarea "The codes you gave me aren't working. COu"
type textarea "x"
type textarea "The codes you gave me aren't working. COul"
type textarea "x"
type textarea "The codes you gave me aren't working. COuld"
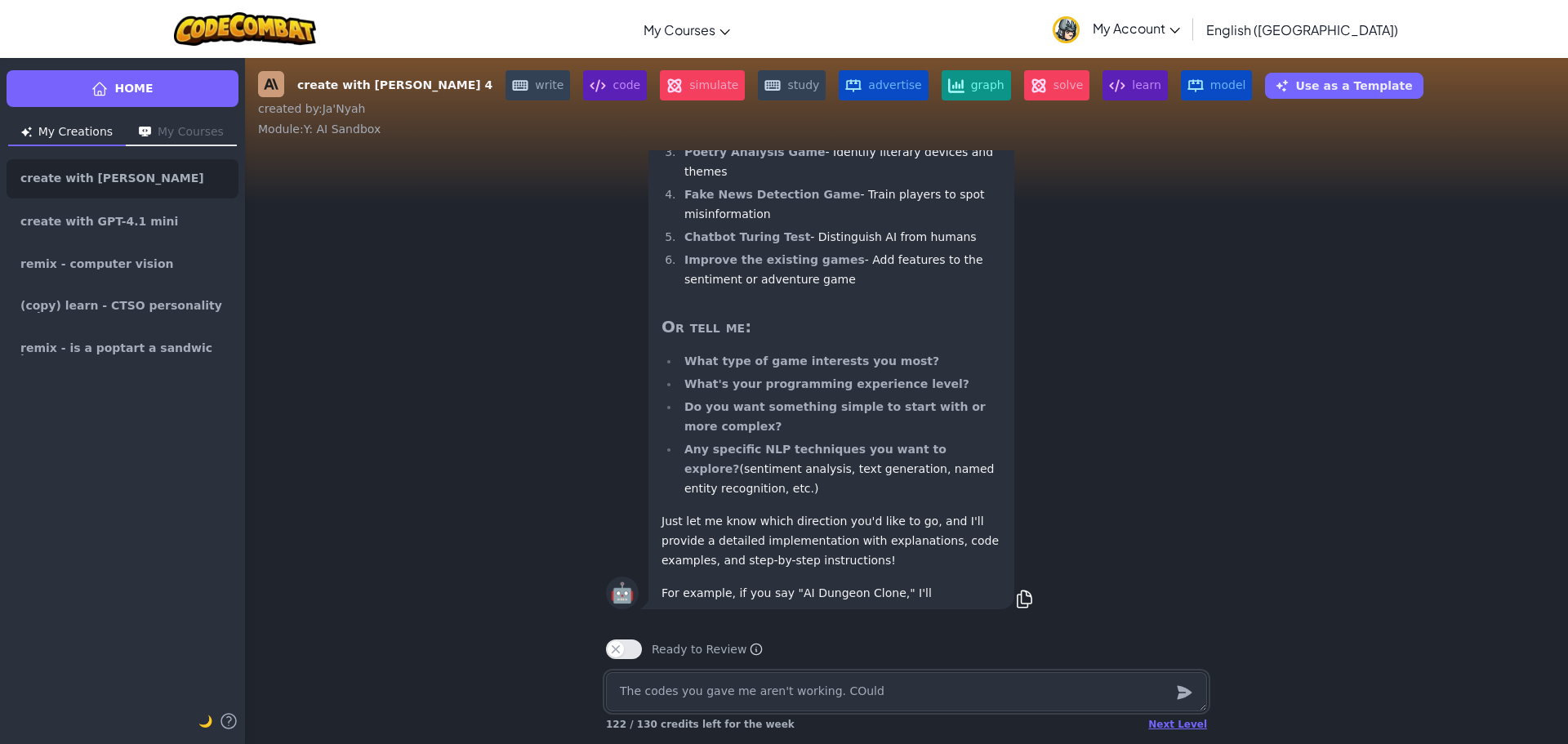
type textarea "x"
type textarea "The codes you gave me aren't working. COuld"
type textarea "x"
type textarea "The codes you gave me aren't working. COuld y"
type textarea "x"
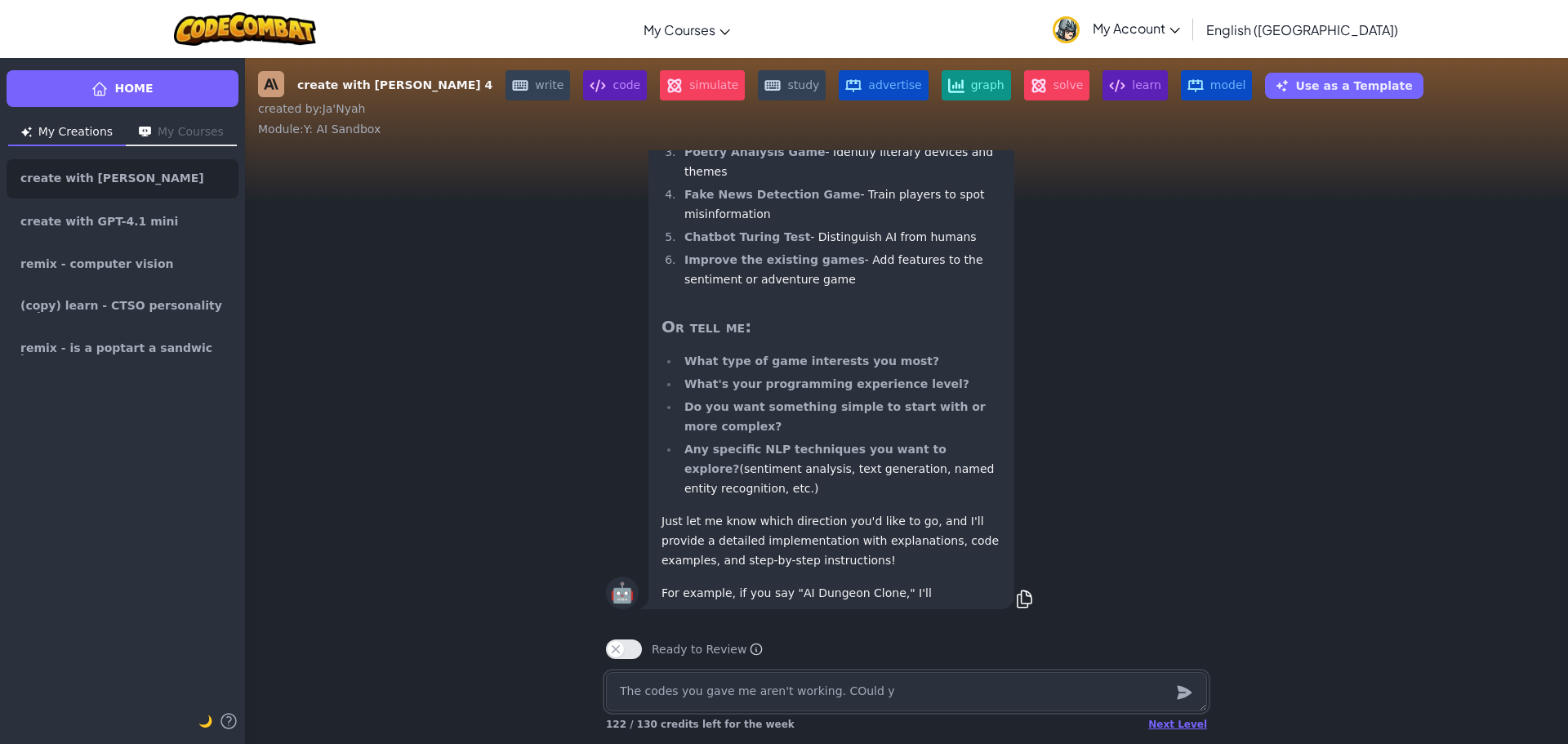
type textarea "The codes you gave me aren't working. COuld yo"
type textarea "x"
type textarea "The codes you gave me aren't working. COuld you"
type textarea "x"
type textarea "The codes you gave me aren't working. COuld you"
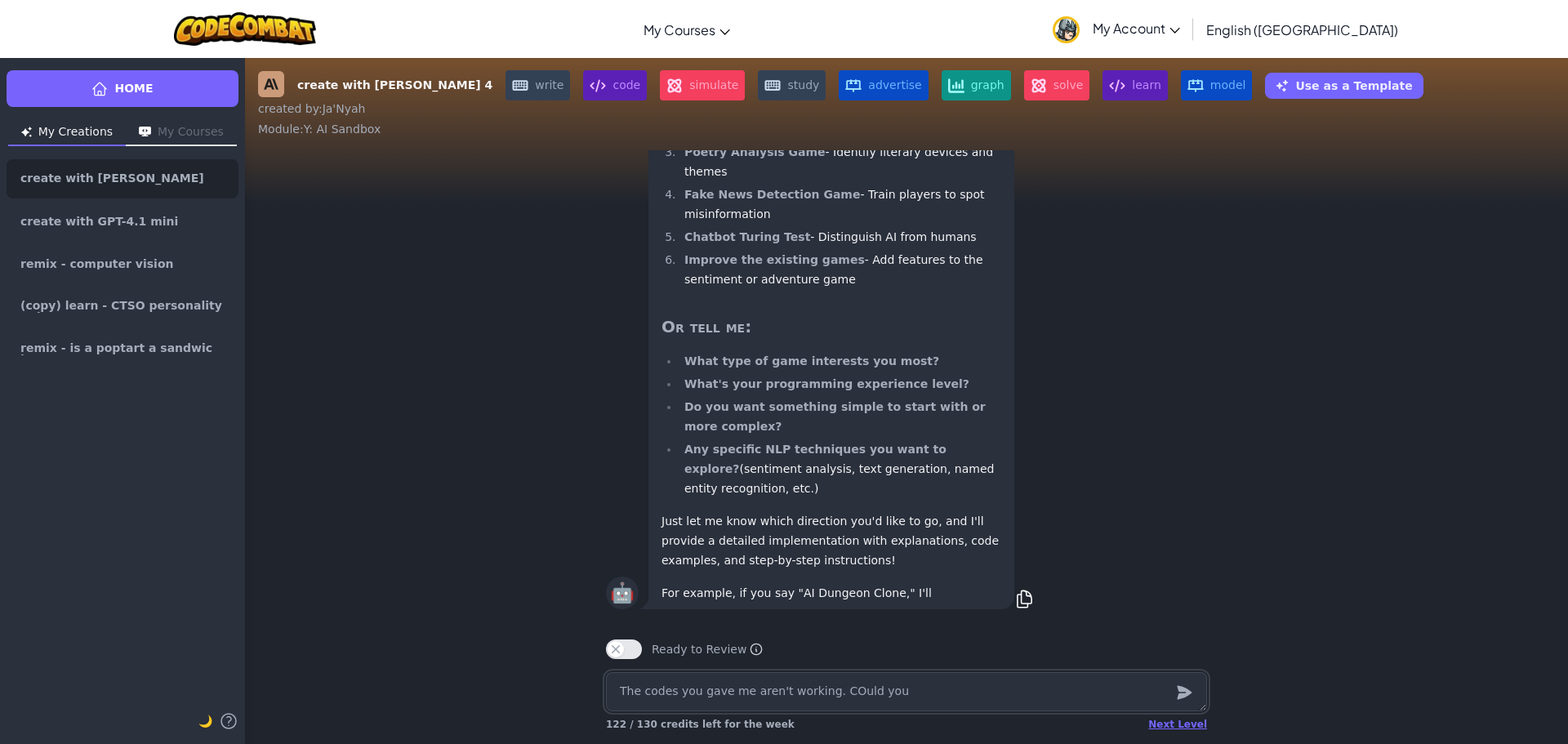
type textarea "x"
type textarea "The codes you gave me aren't working. COuld you t"
type textarea "x"
type textarea "The codes you gave me aren't working. COuld you tr"
type textarea "x"
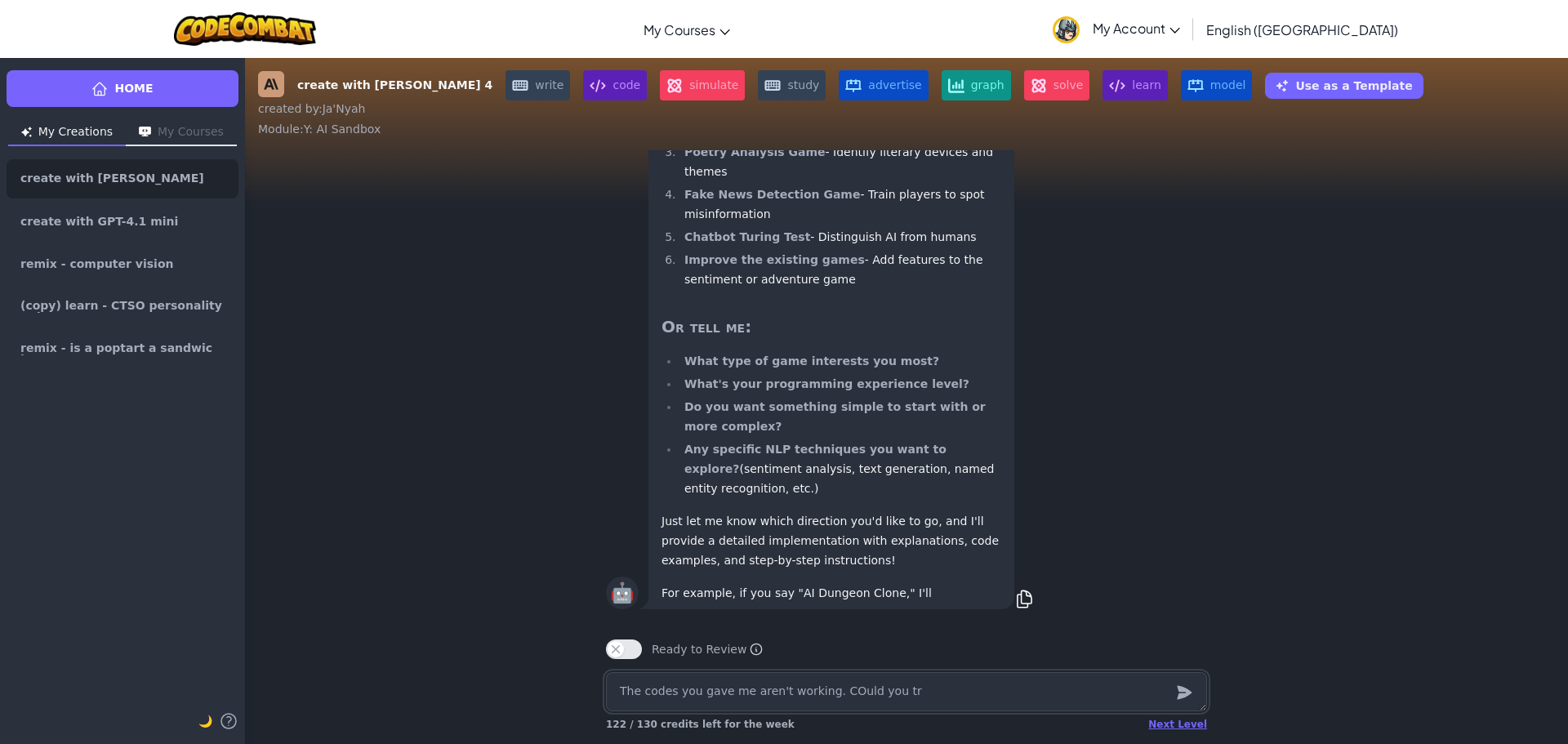
type textarea "The codes you gave me aren't working. COuld you try"
type textarea "x"
type textarea "The codes you gave me aren't working. COuld you try"
type textarea "x"
type textarea "The codes you gave me aren't working. COuld you try it"
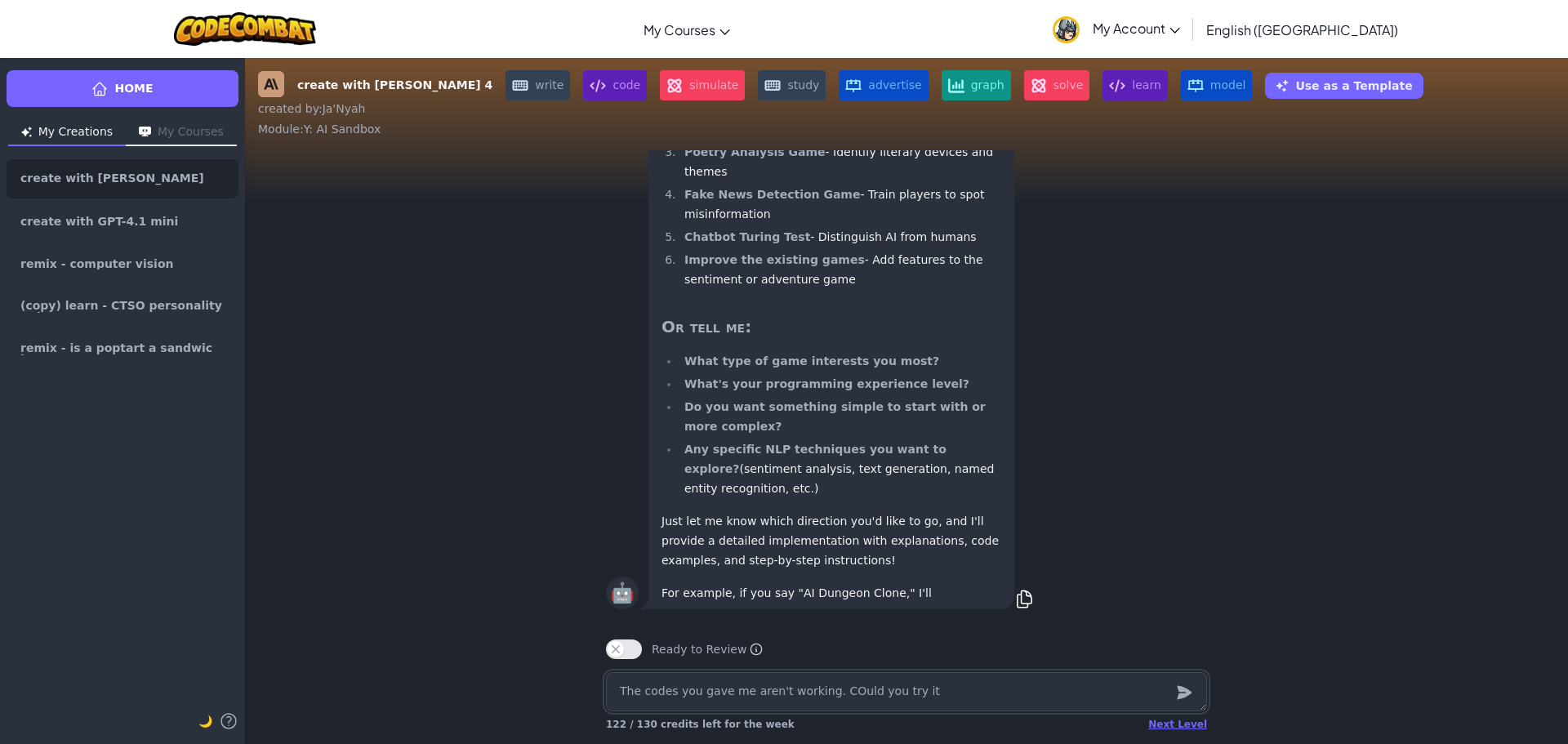
type textarea "x"
type textarea "The codes you gave me aren't working. COuld you try it"
type textarea "x"
type textarea "The codes you gave me aren't working. COuld you try it a"
type textarea "x"
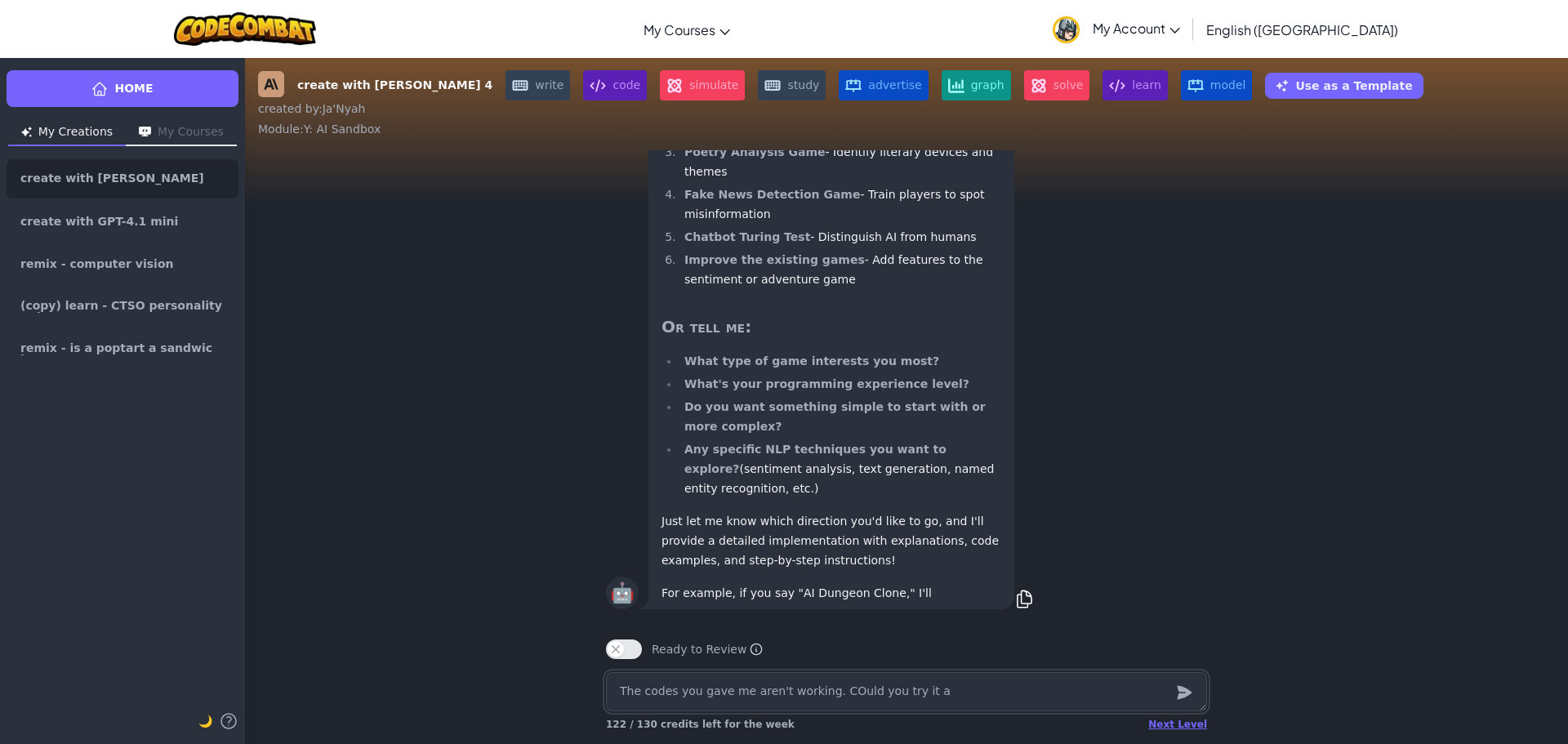
type textarea "The codes you gave me aren't working. COuld you try it a"
type textarea "x"
type textarea "The codes you gave me aren't working. COuld you try it a d"
type textarea "x"
type textarea "The codes you gave me aren't working. COuld you try it a di"
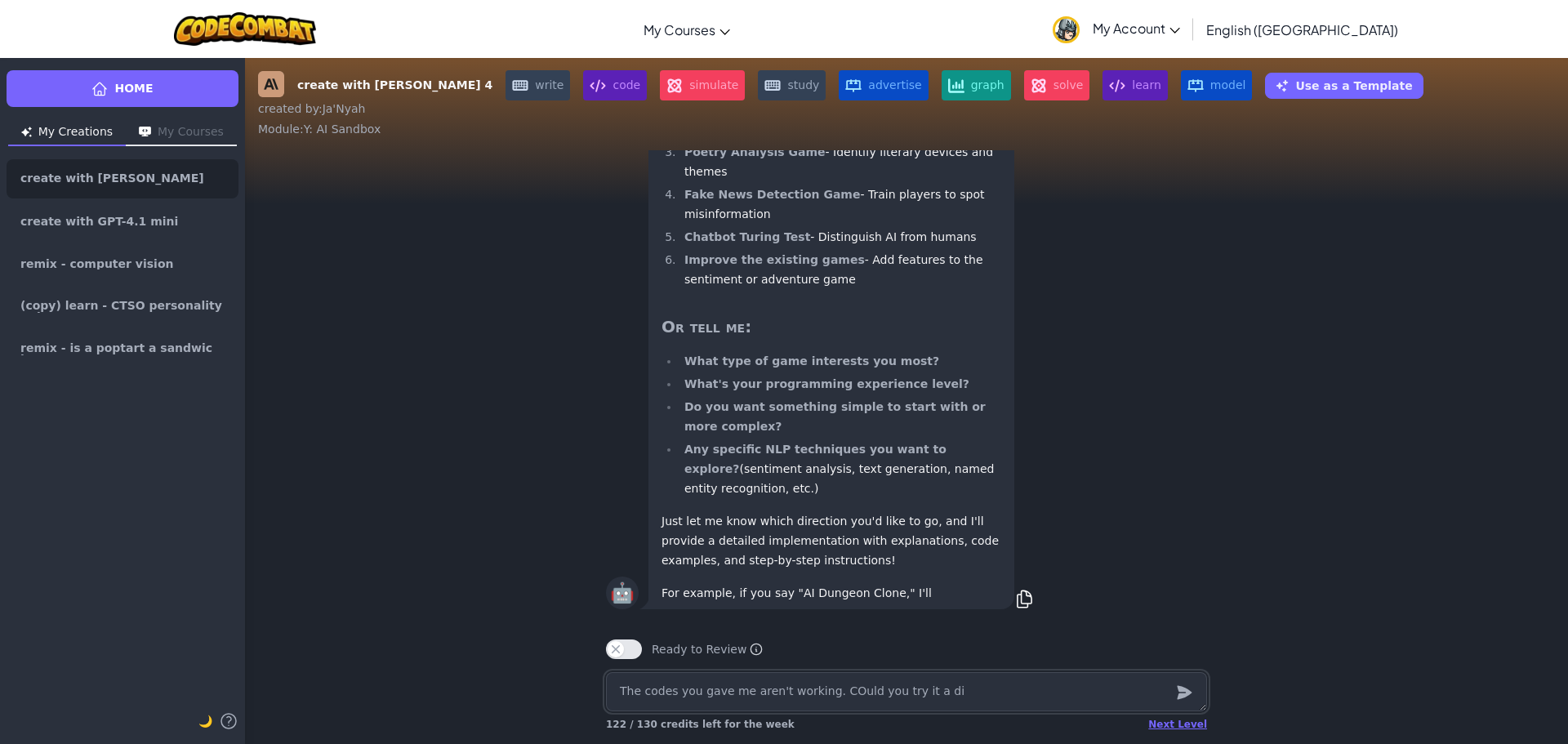
type textarea "x"
type textarea "The codes you gave me aren't working. COuld you try it a dif"
type textarea "x"
type textarea "The codes you gave me aren't working. COuld you try it a diff"
type textarea "x"
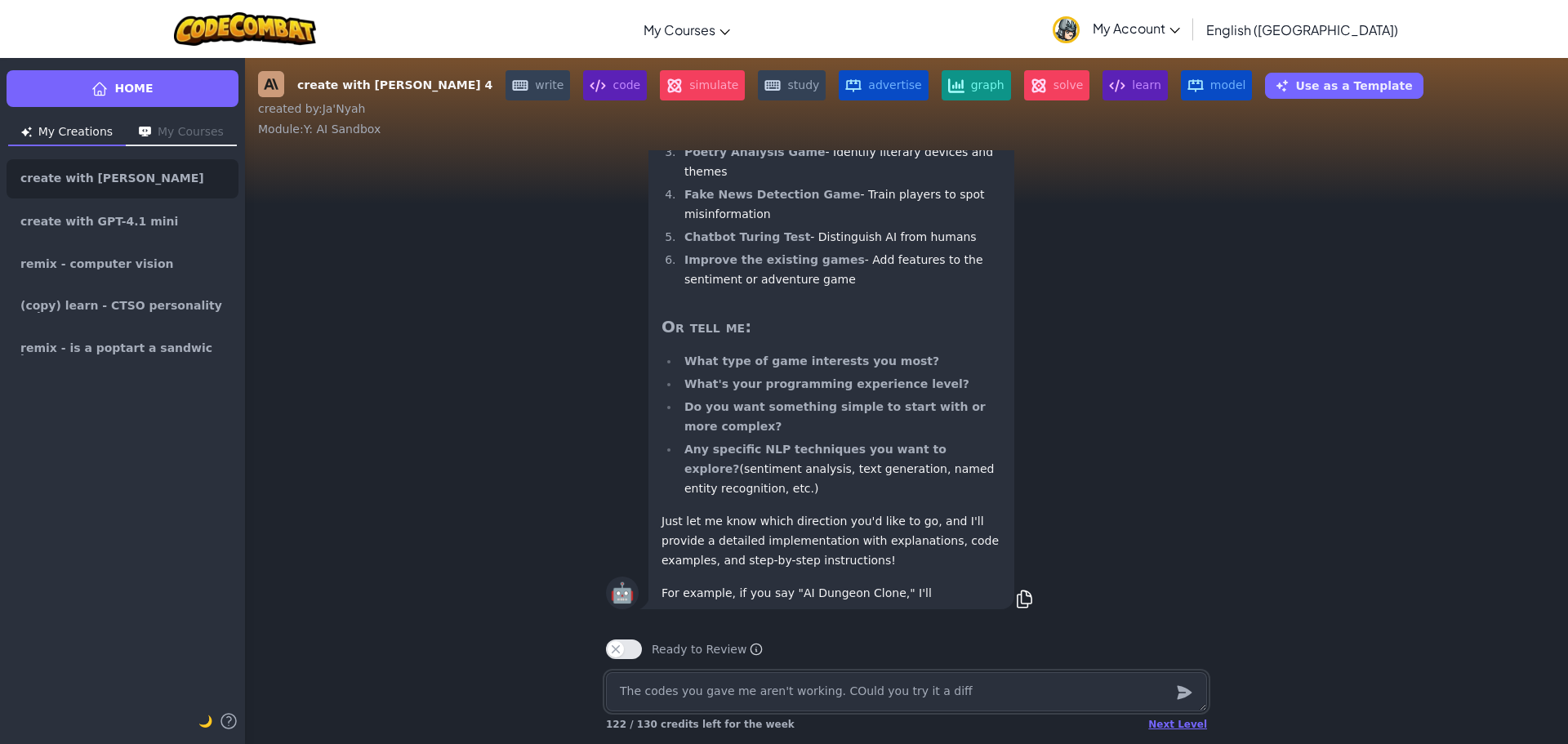
type textarea "The codes you gave me aren't working. COuld you try it a diffe"
type textarea "x"
type textarea "The codes you gave me aren't working. COuld you try it a differ"
type textarea "x"
type textarea "The codes you gave me aren't working. COuld you try it a differn"
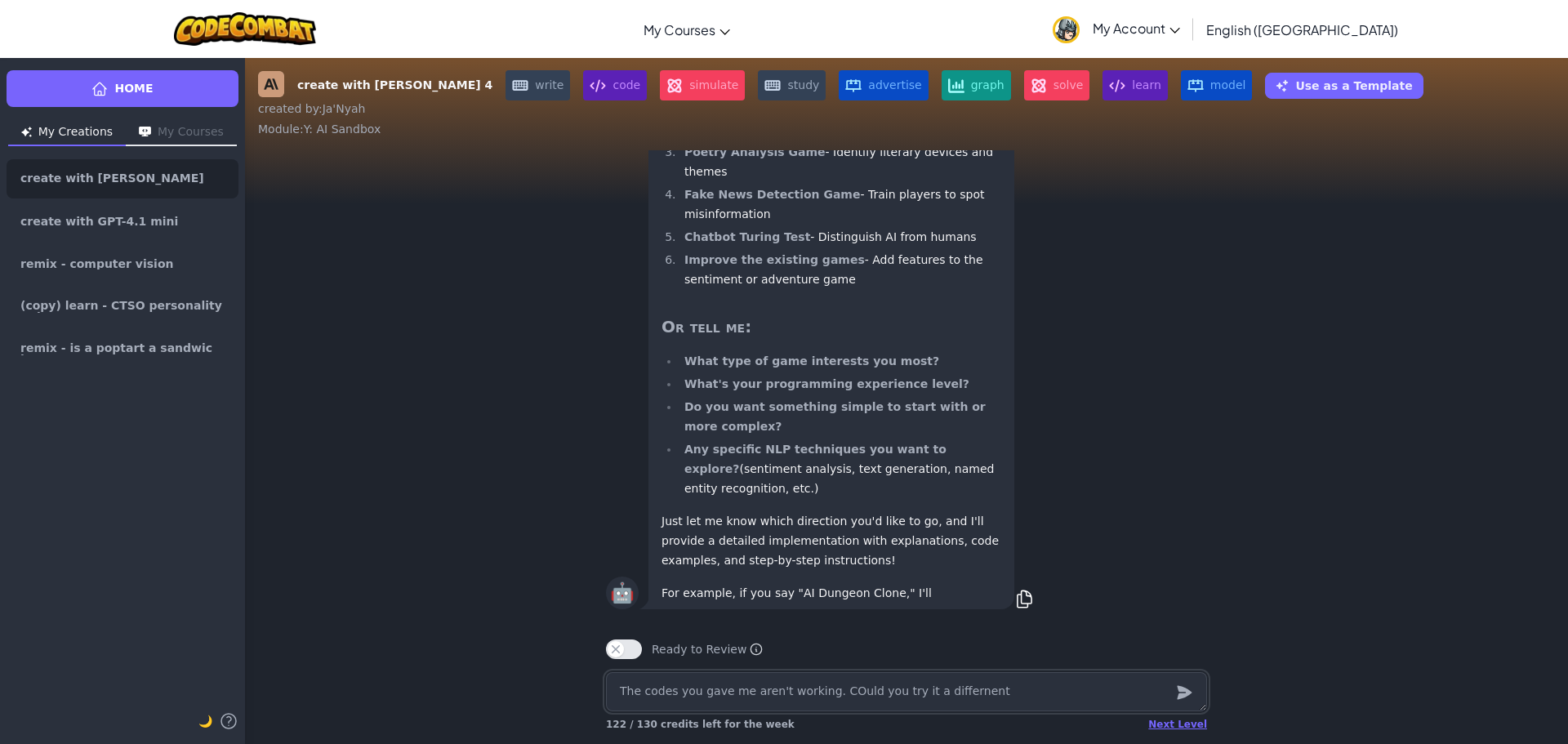
click at [913, 701] on textarea "The codes you gave me aren't working. COuld you try it a differnent" at bounding box center [906, 691] width 601 height 39
click at [930, 698] on textarea "The codes you gave me aren't working. COuld you try it a differnent" at bounding box center [906, 691] width 601 height 39
click at [828, 690] on textarea "The codes you gave me aren't working. COuld you try it a different" at bounding box center [906, 691] width 601 height 39
click at [1028, 689] on textarea "The codes you gave me aren't working. Could you try it a different" at bounding box center [906, 691] width 601 height 39
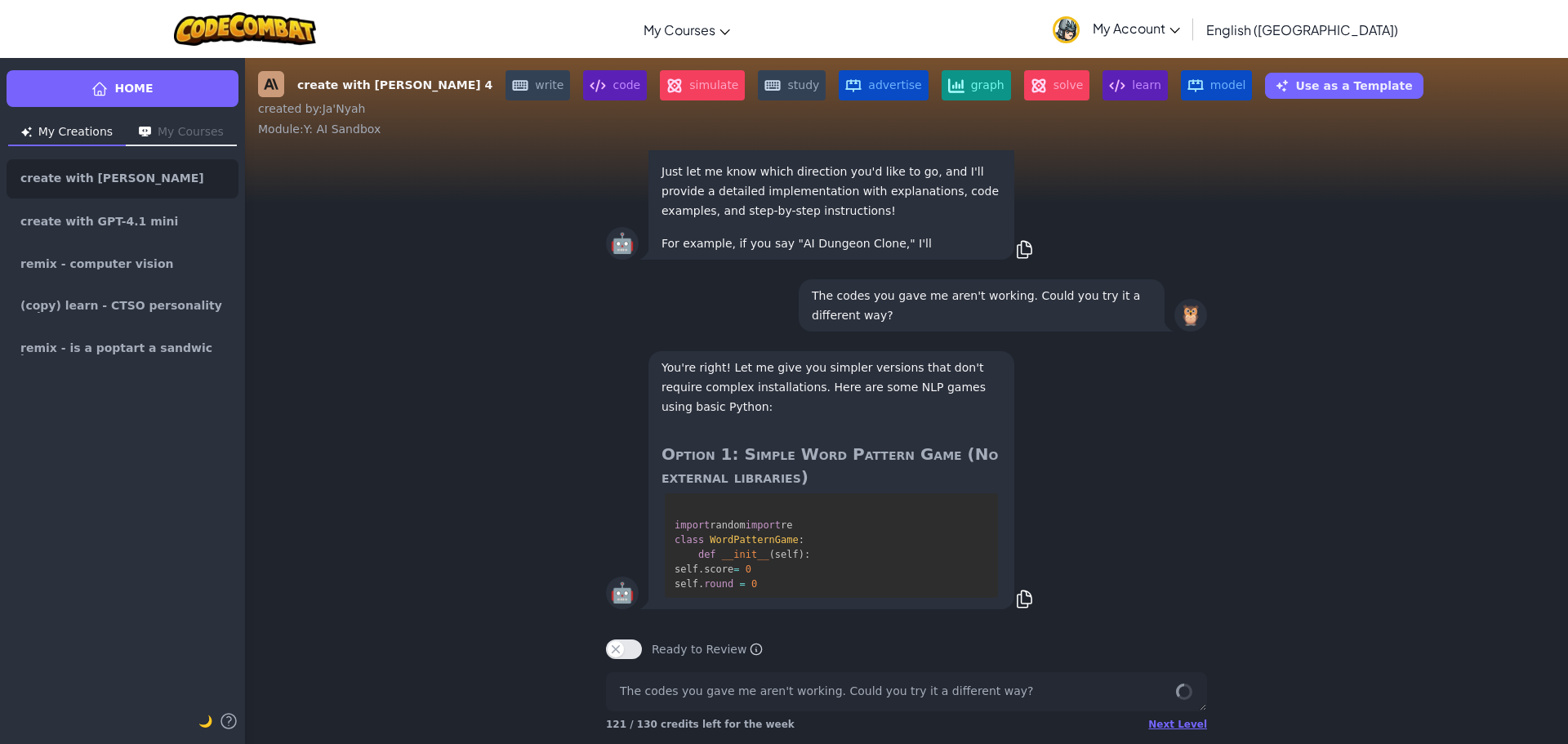
scroll to position [0, 0]
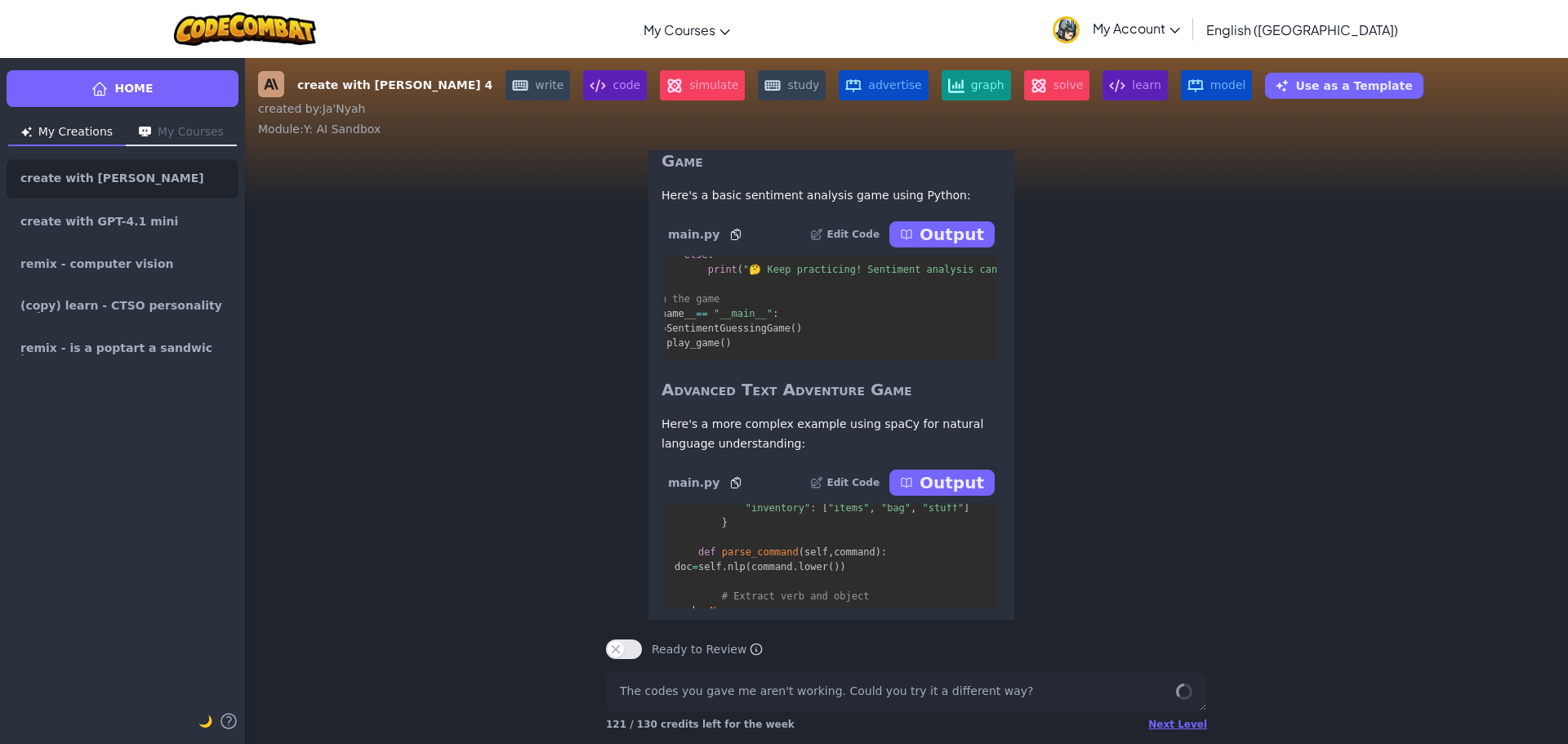
click at [960, 246] on p "Output" at bounding box center [952, 234] width 64 height 23
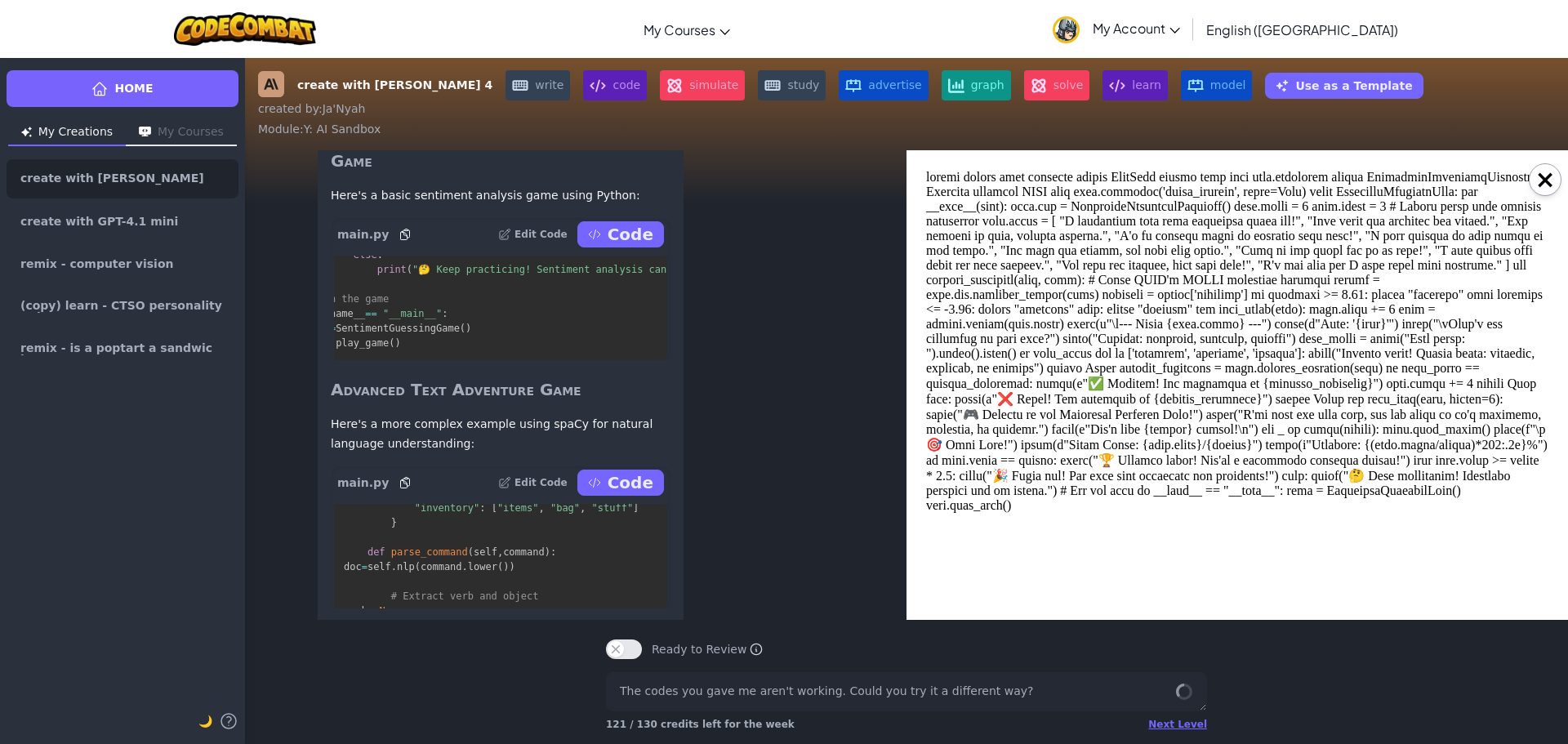
click at [1105, 480] on body at bounding box center [1237, 385] width 623 height 430
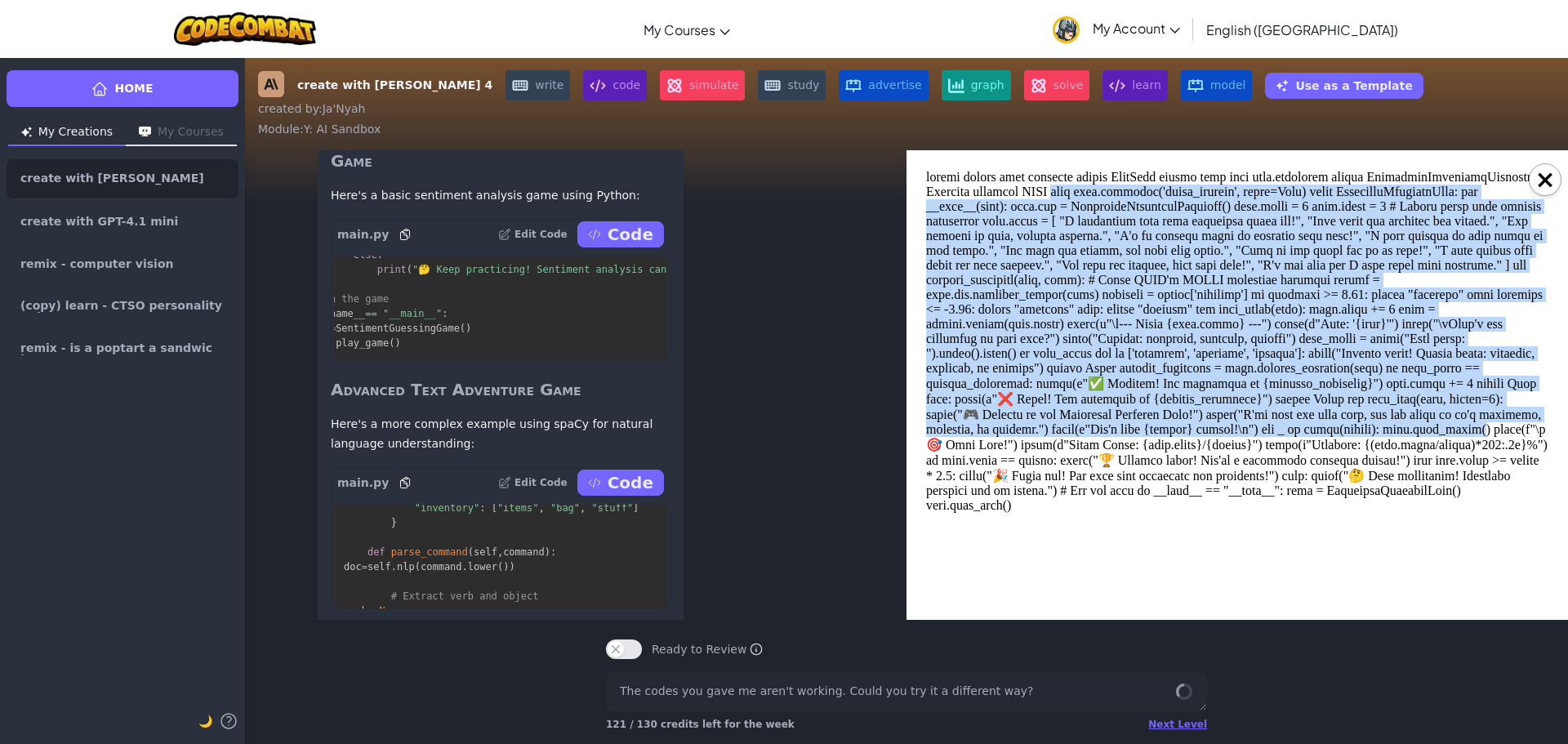
drag, startPoint x: 1091, startPoint y: 430, endPoint x: 1079, endPoint y: 211, distance: 219.3
click at [1070, 190] on body at bounding box center [1237, 385] width 623 height 430
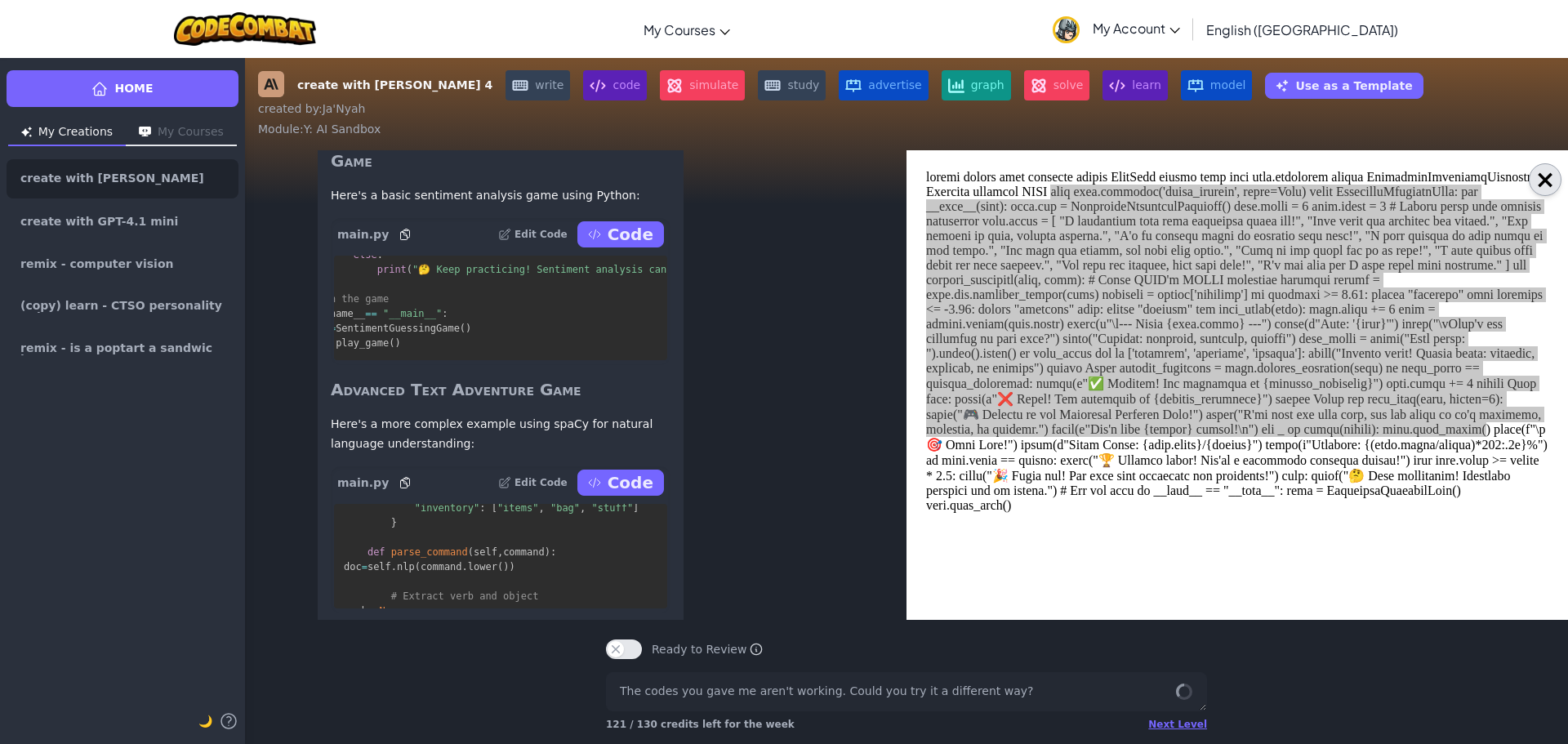
click at [1544, 173] on button "×" at bounding box center [1545, 180] width 33 height 33
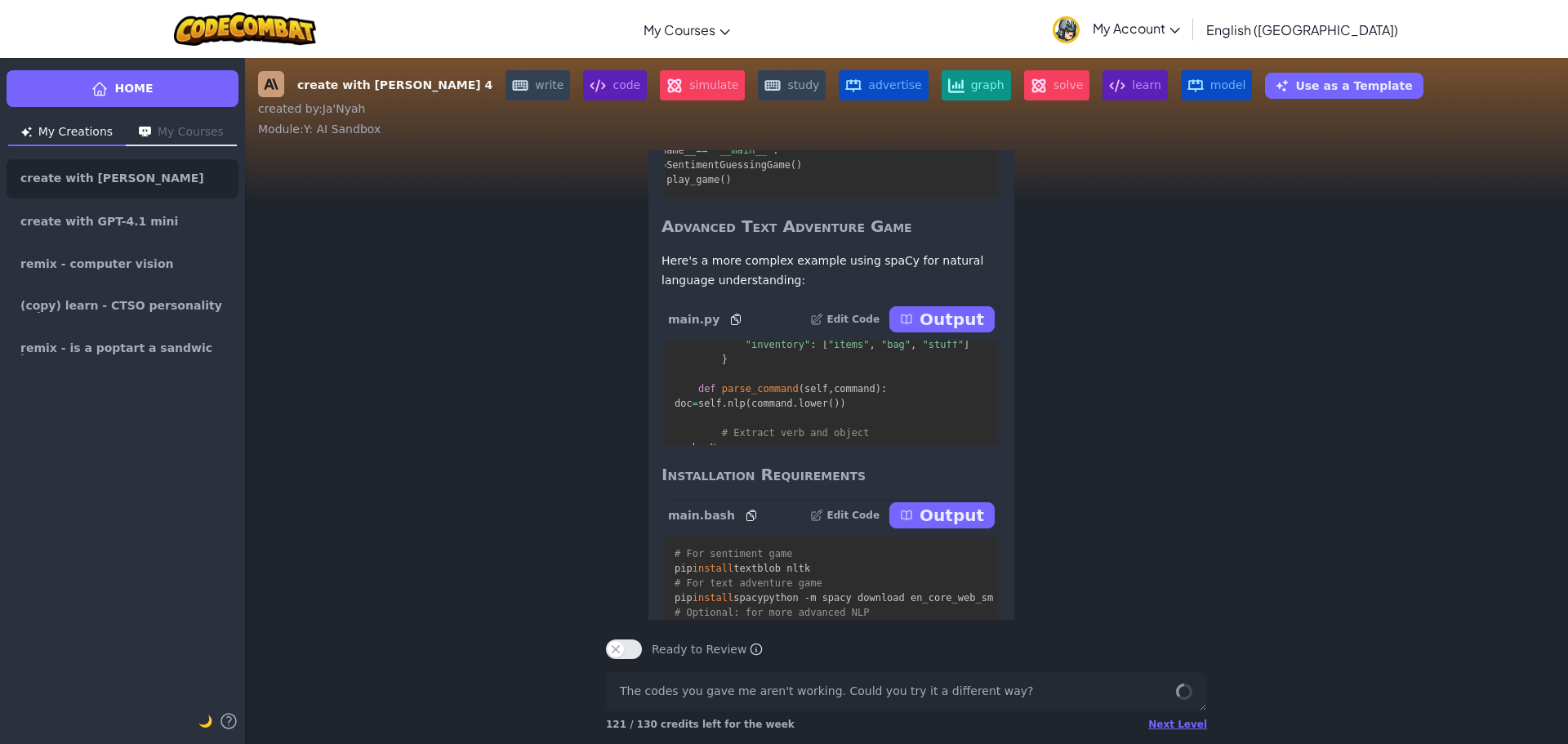
click at [929, 331] on p "Output" at bounding box center [952, 319] width 64 height 23
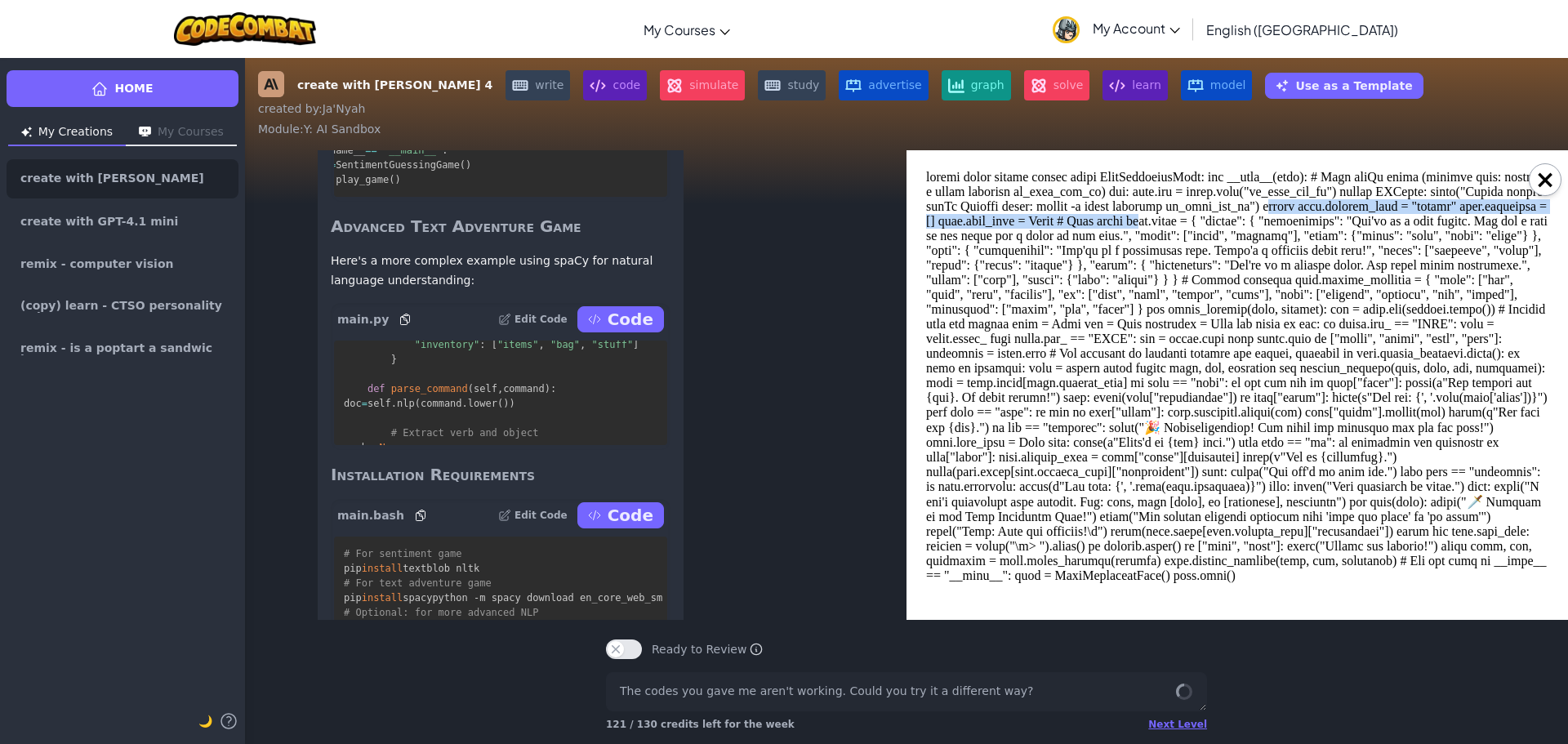
drag, startPoint x: 1285, startPoint y: 212, endPoint x: 1233, endPoint y: 220, distance: 52.6
click at [1235, 219] on body at bounding box center [1237, 385] width 623 height 430
click at [1195, 285] on body at bounding box center [1237, 385] width 623 height 430
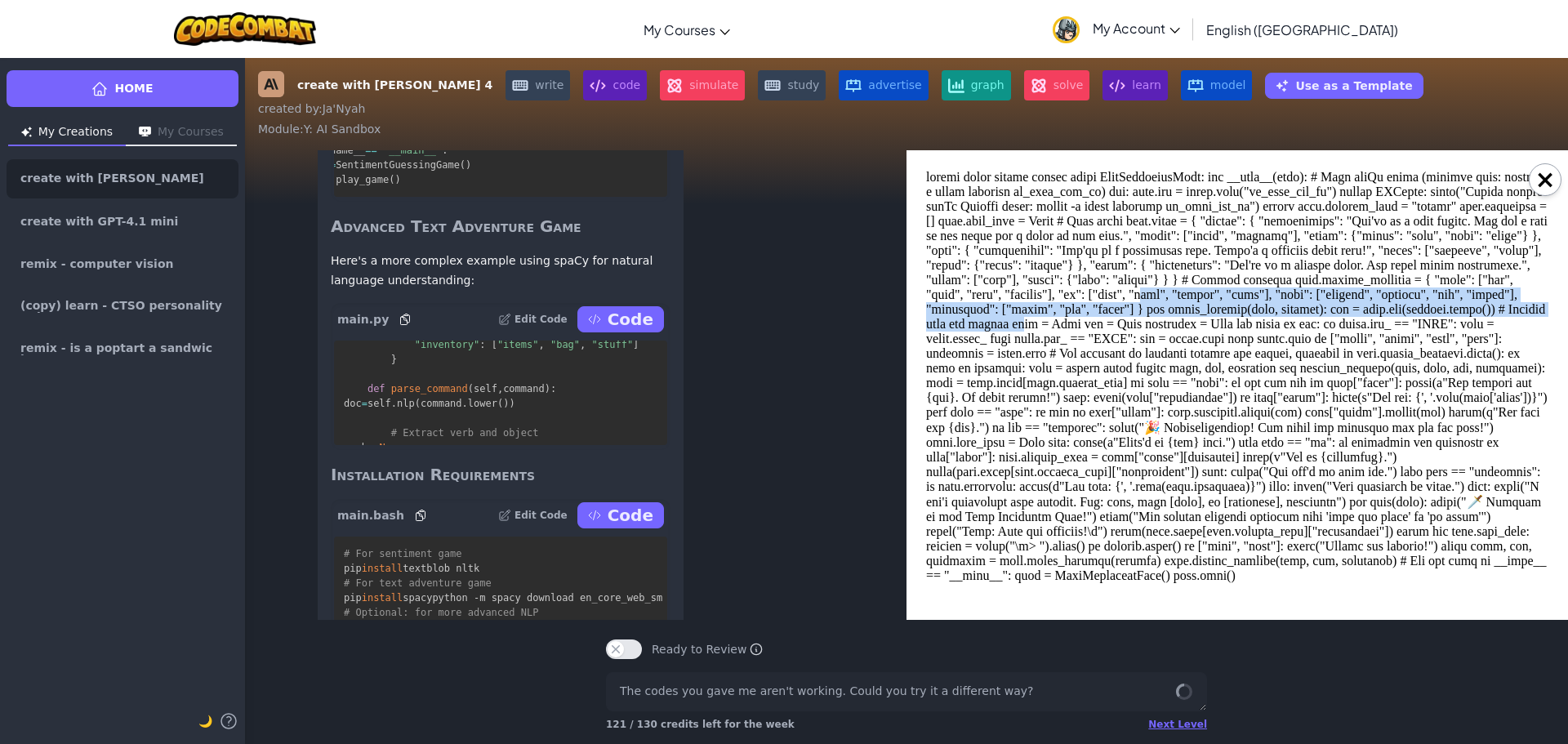
drag, startPoint x: 1202, startPoint y: 304, endPoint x: 1241, endPoint y: 339, distance: 52.4
click at [1239, 339] on body at bounding box center [1237, 385] width 623 height 430
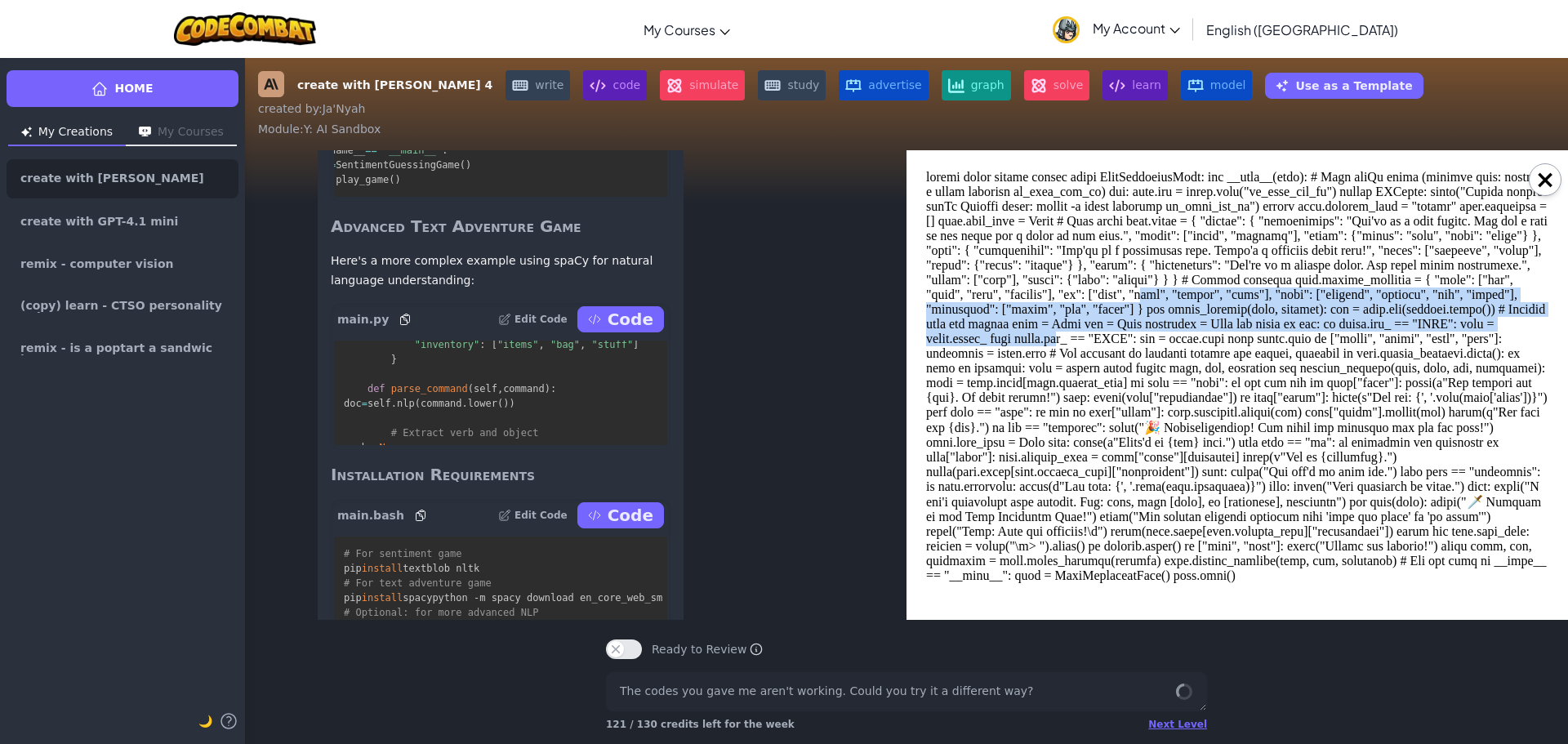
click at [1242, 339] on body at bounding box center [1237, 385] width 623 height 430
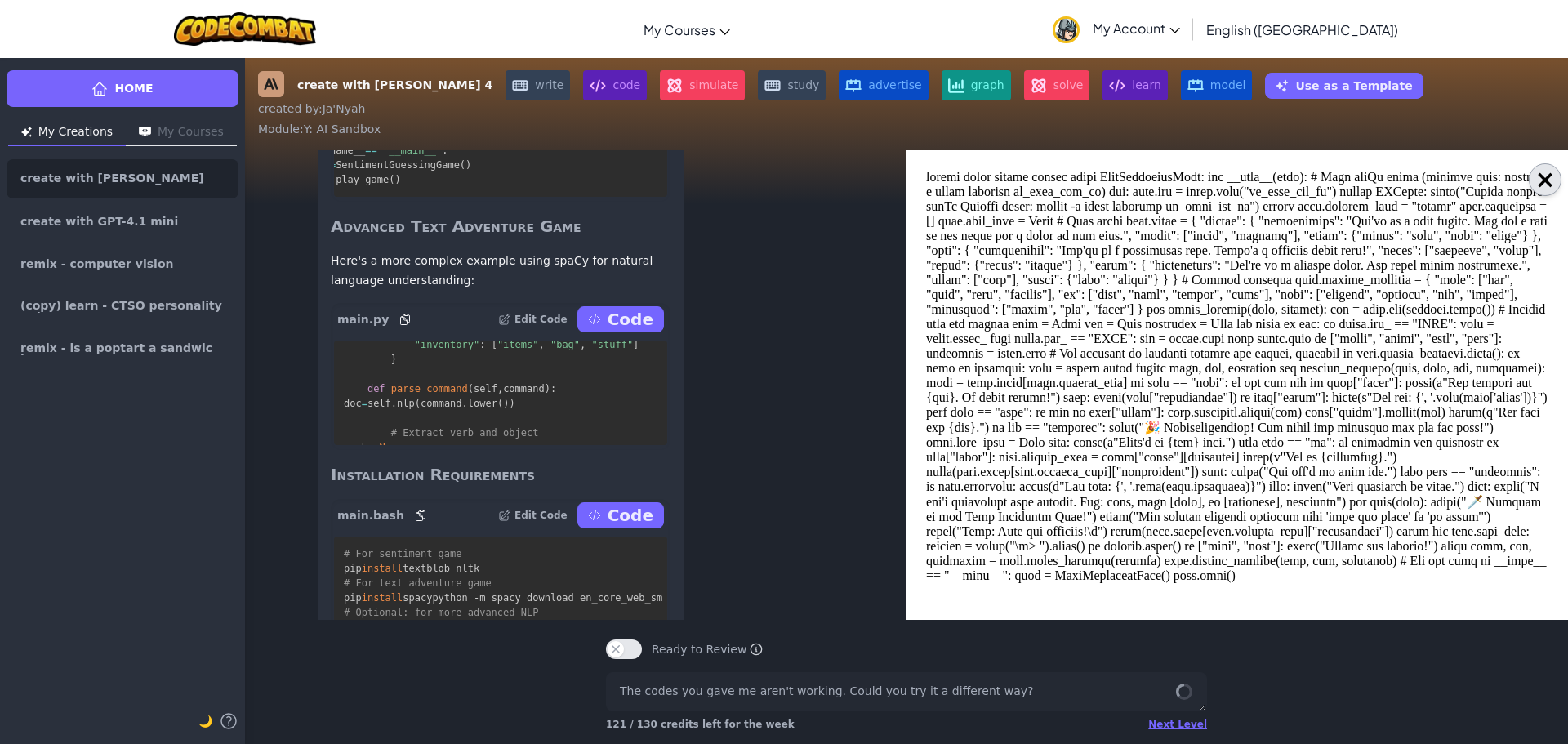
click at [1536, 178] on button "×" at bounding box center [1545, 180] width 33 height 33
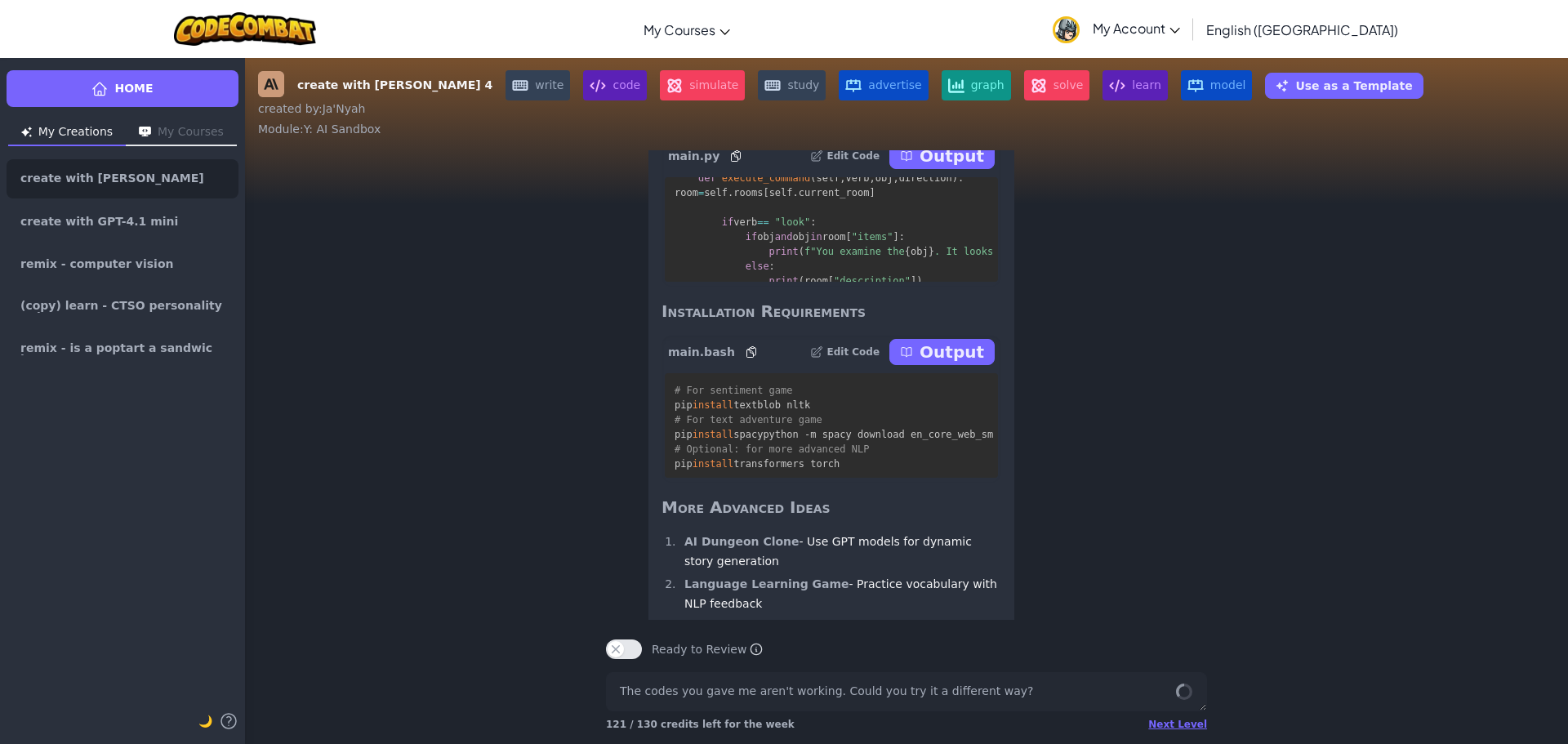
click at [923, 365] on button "Output" at bounding box center [942, 351] width 106 height 26
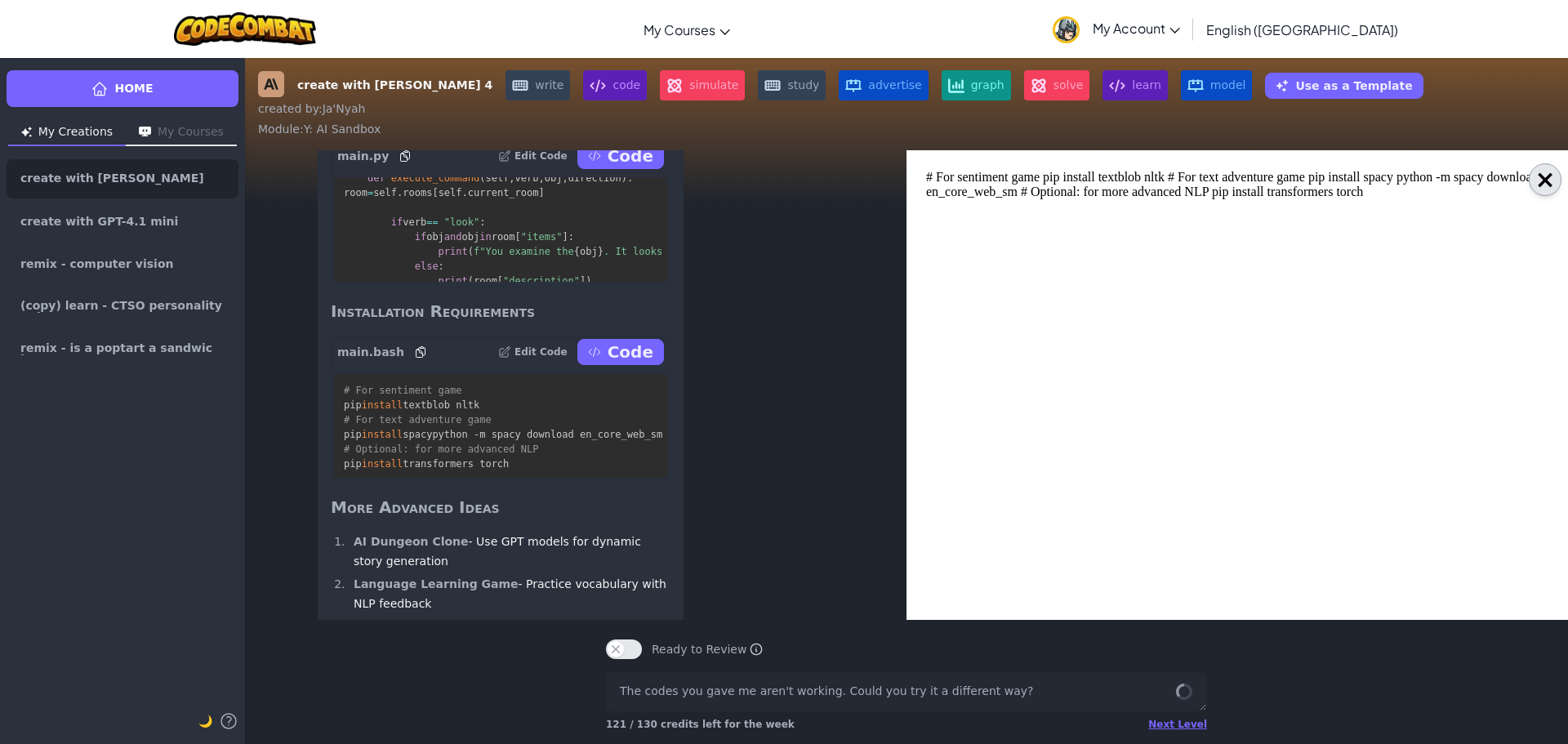
click at [1550, 171] on button "×" at bounding box center [1545, 180] width 33 height 33
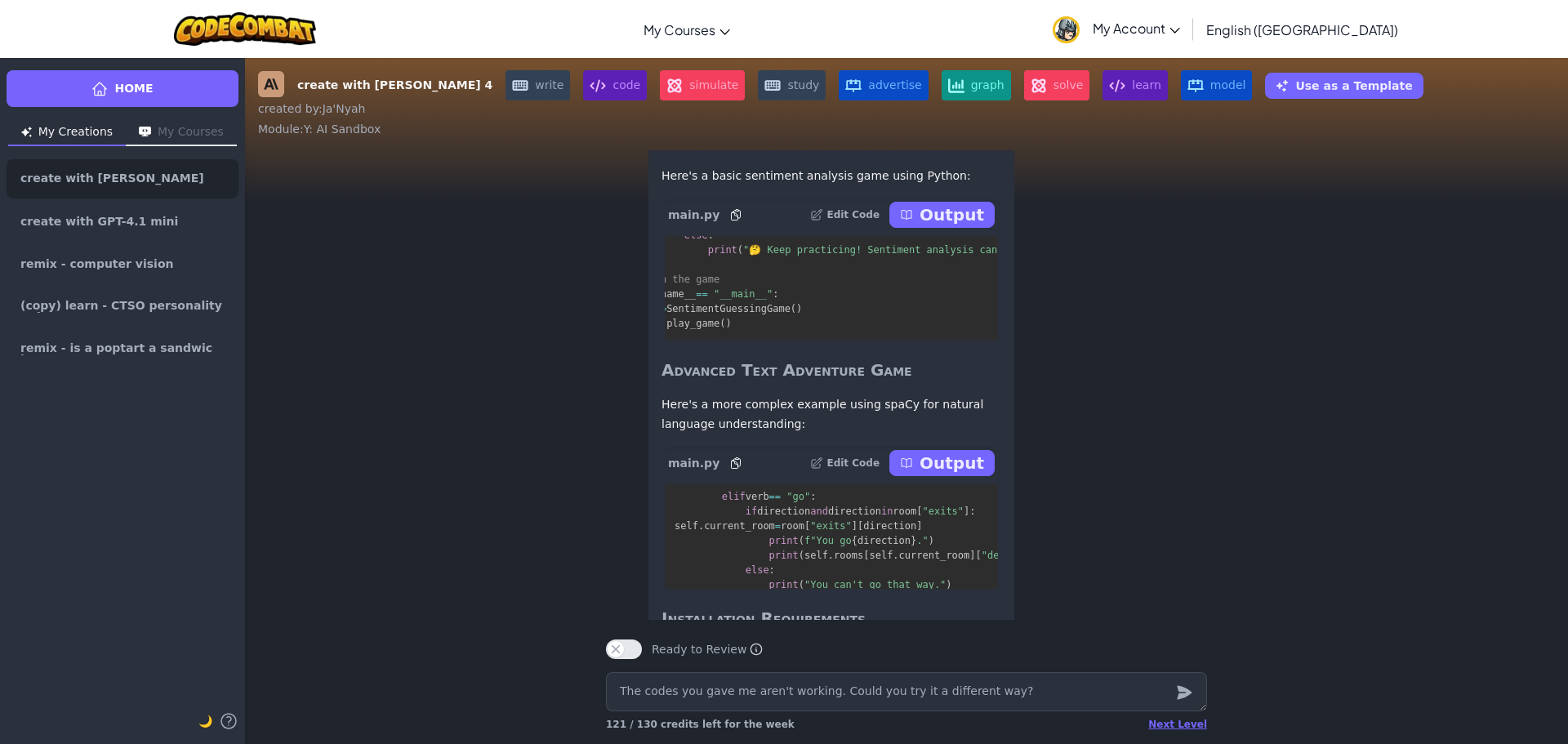
click at [941, 228] on button "Output" at bounding box center [942, 214] width 106 height 26
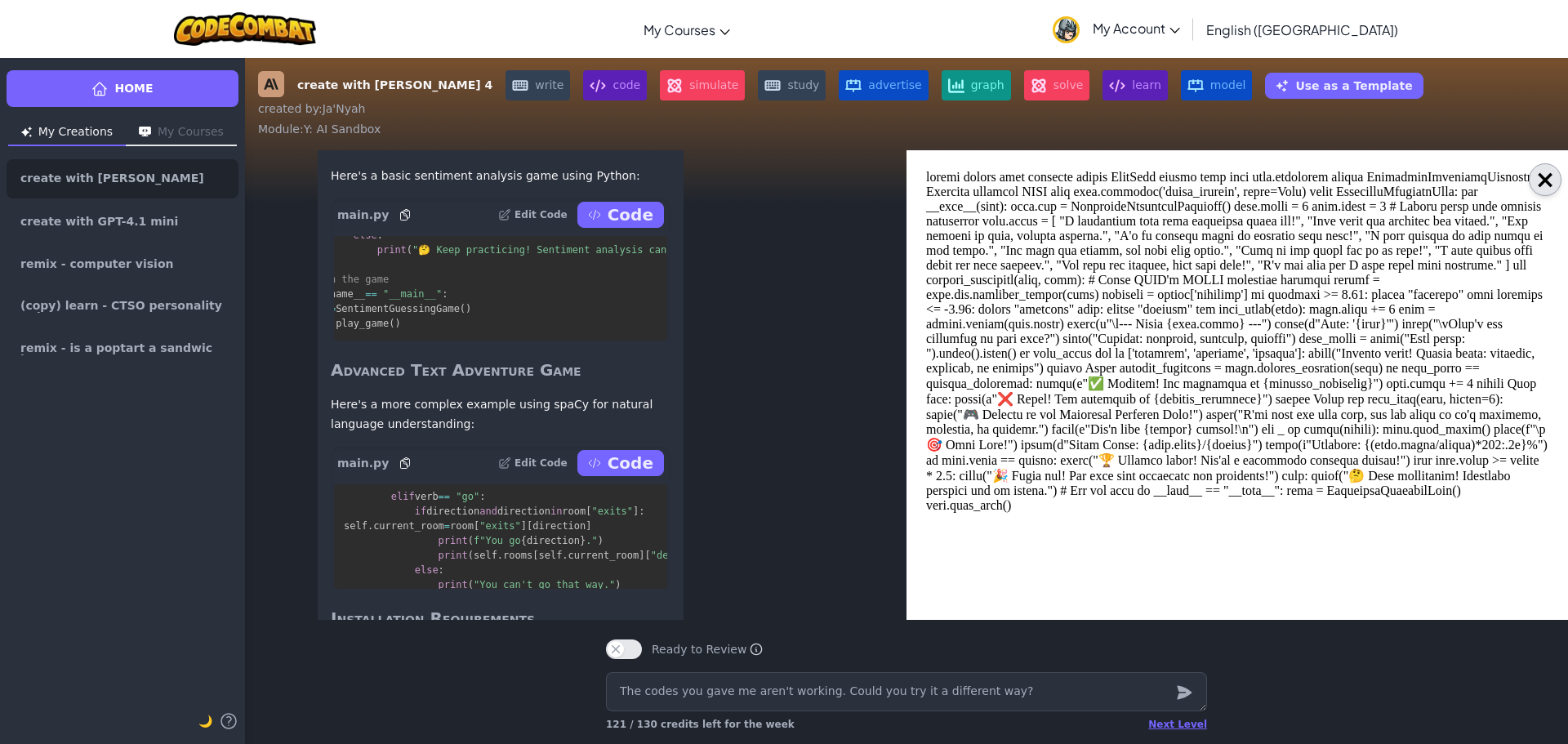
click at [1554, 177] on button "×" at bounding box center [1545, 180] width 33 height 33
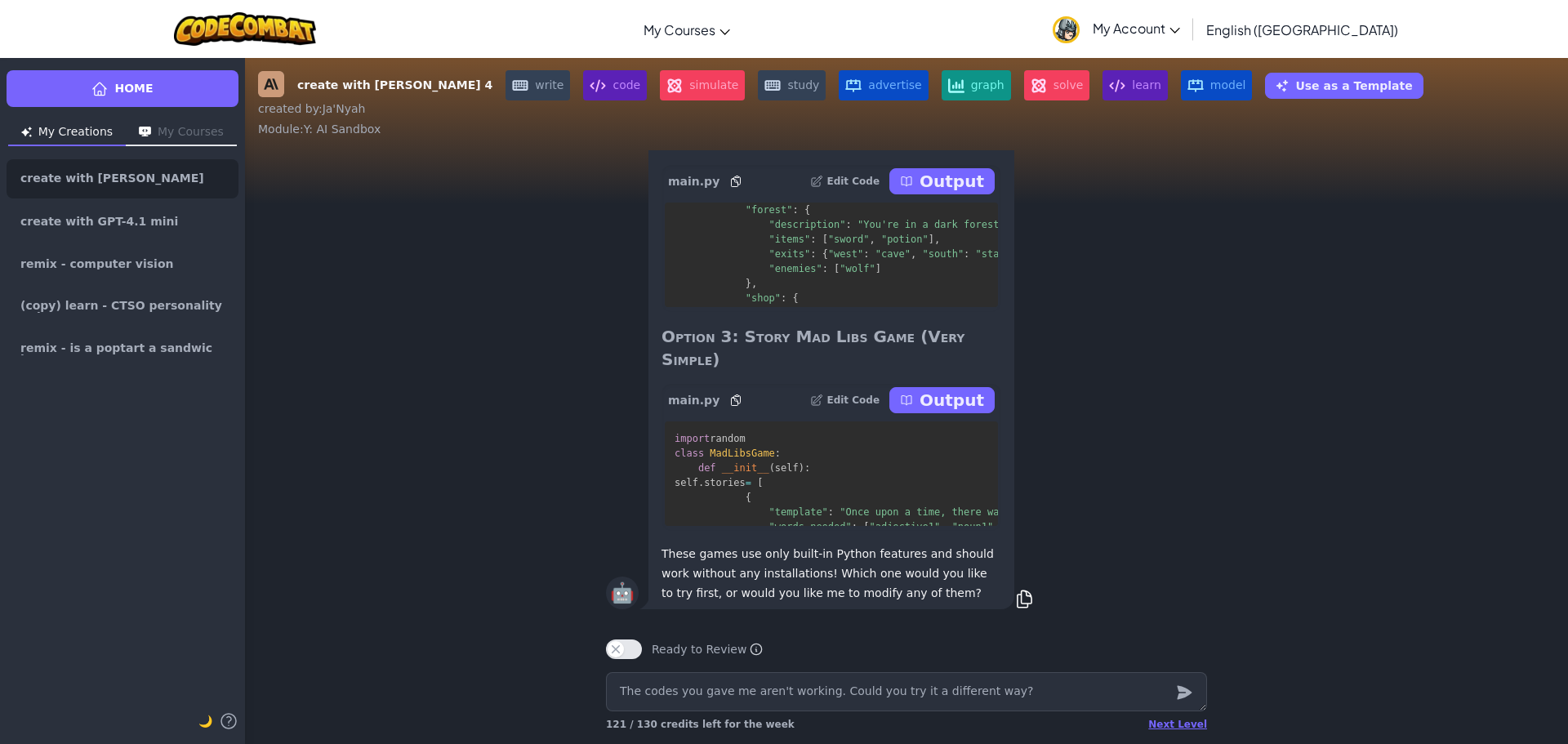
click at [956, 407] on p "Output" at bounding box center [952, 400] width 64 height 23
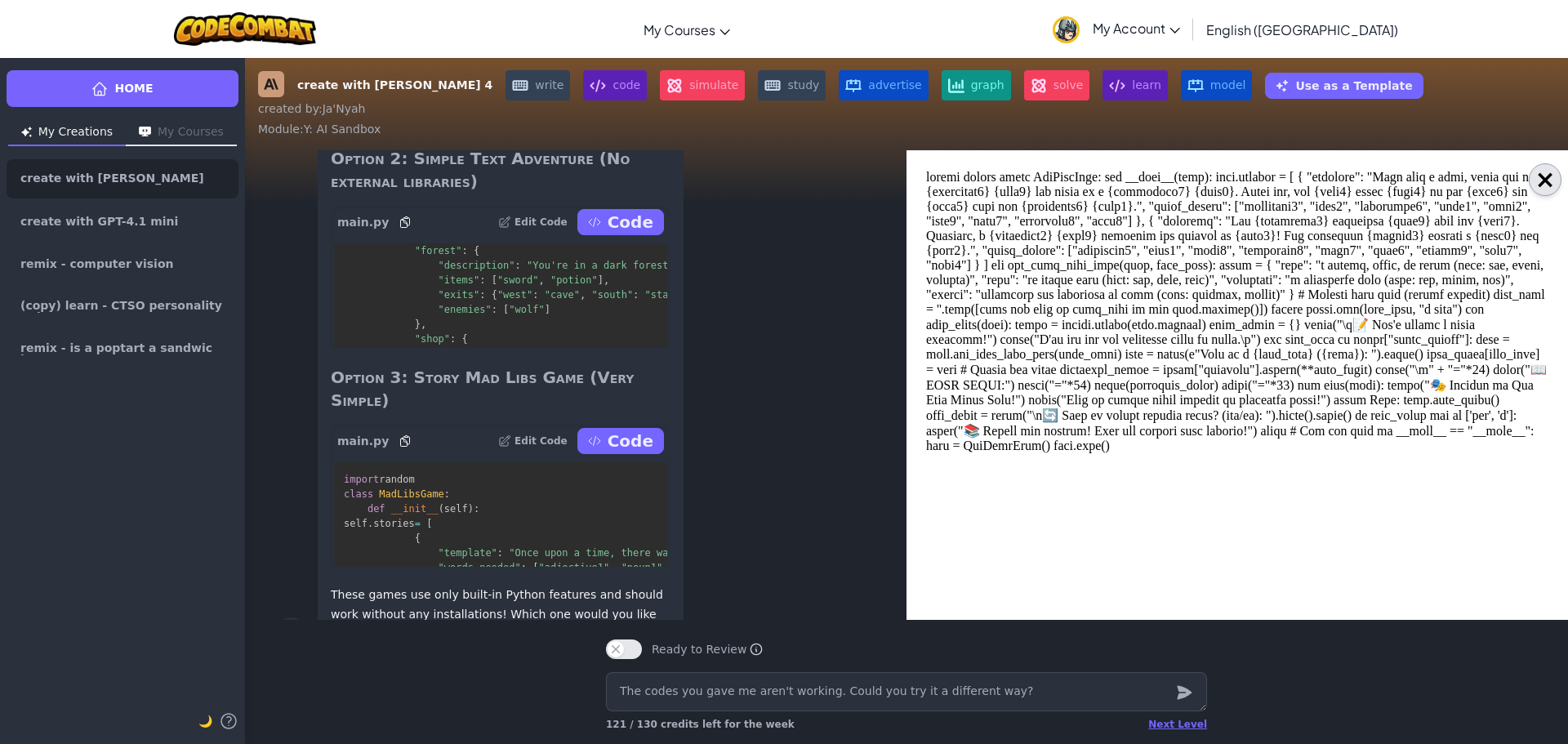
click at [1537, 184] on button "×" at bounding box center [1545, 180] width 33 height 33
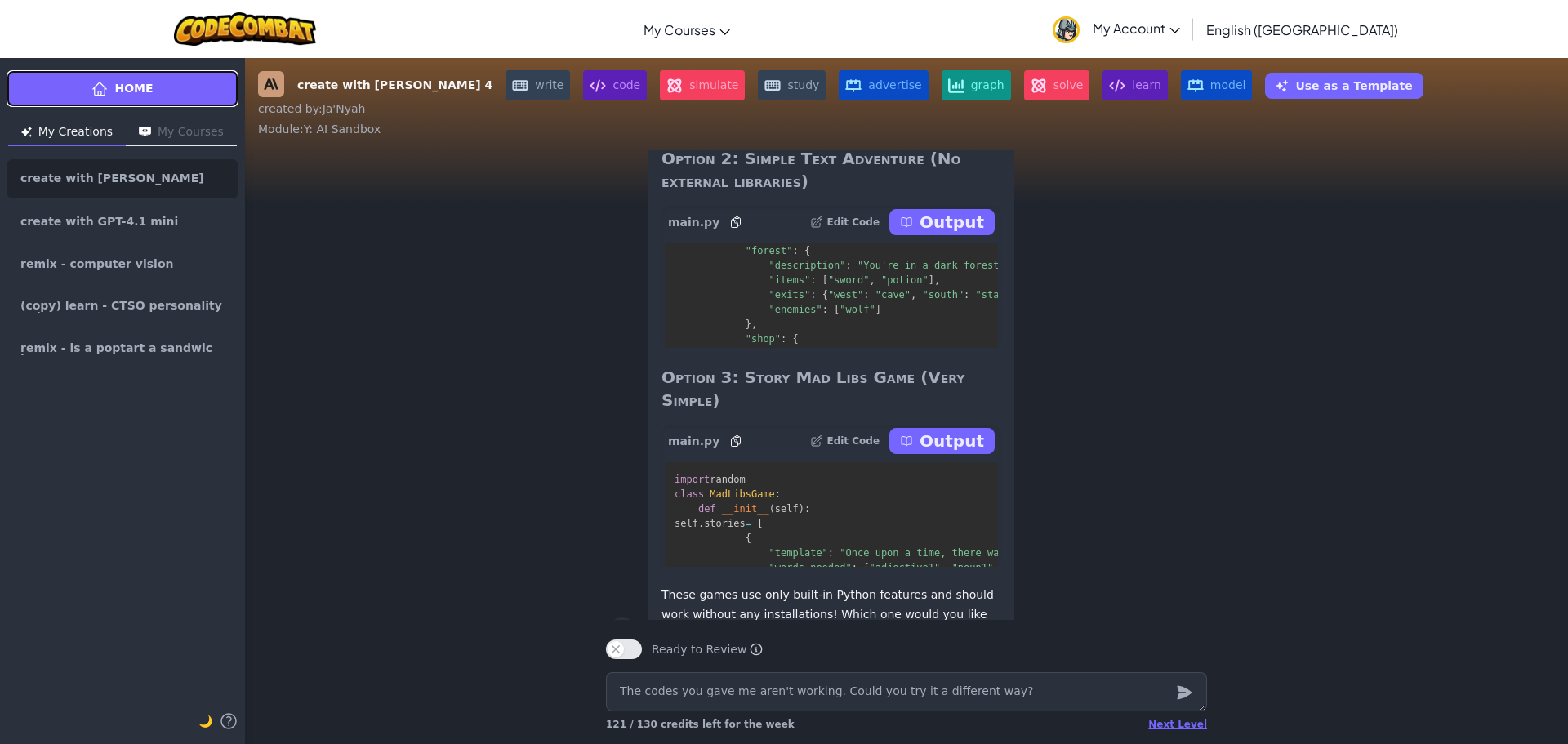
click at [179, 80] on link "Home" at bounding box center [122, 89] width 232 height 37
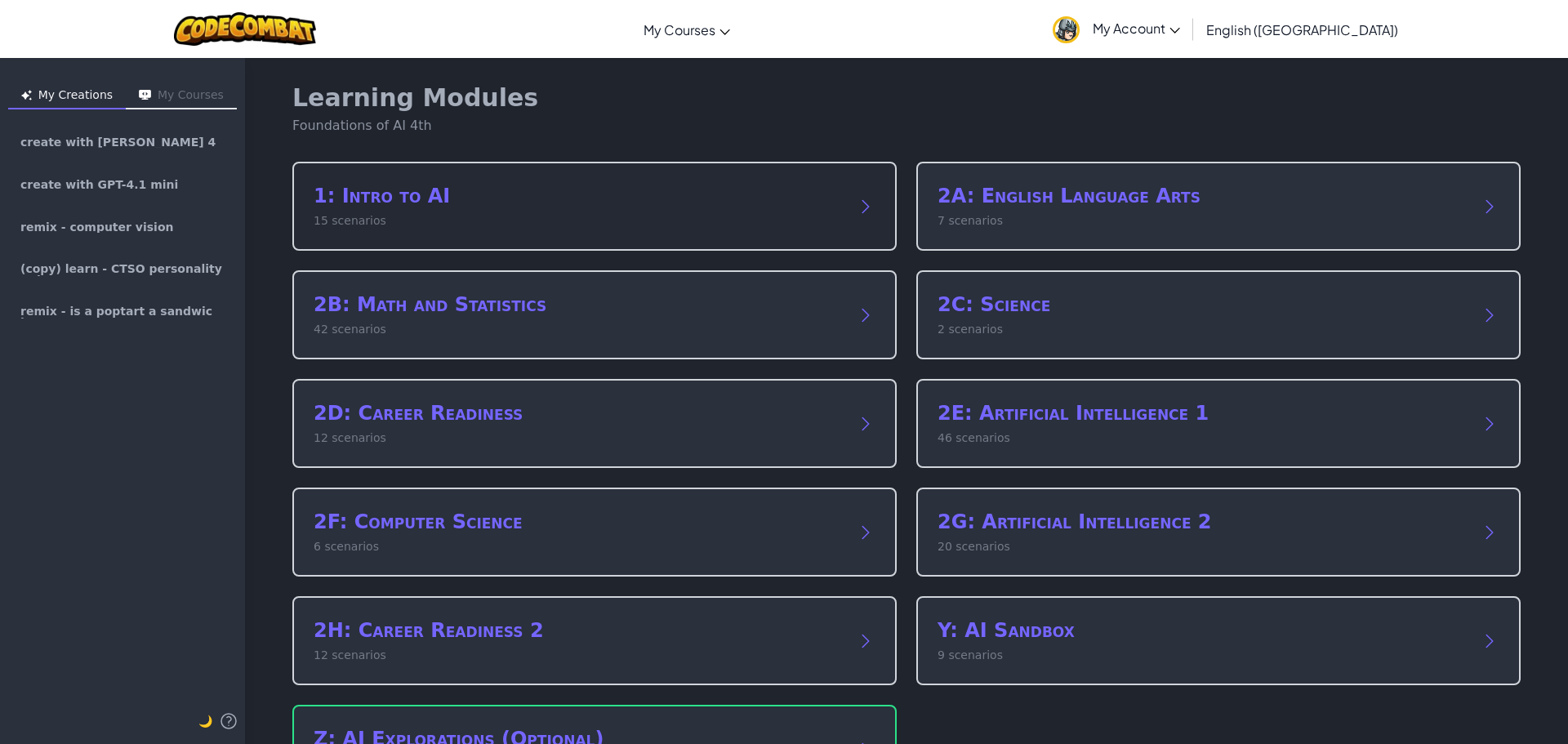
click at [755, 194] on h2 "1: Intro to AI" at bounding box center [578, 195] width 529 height 26
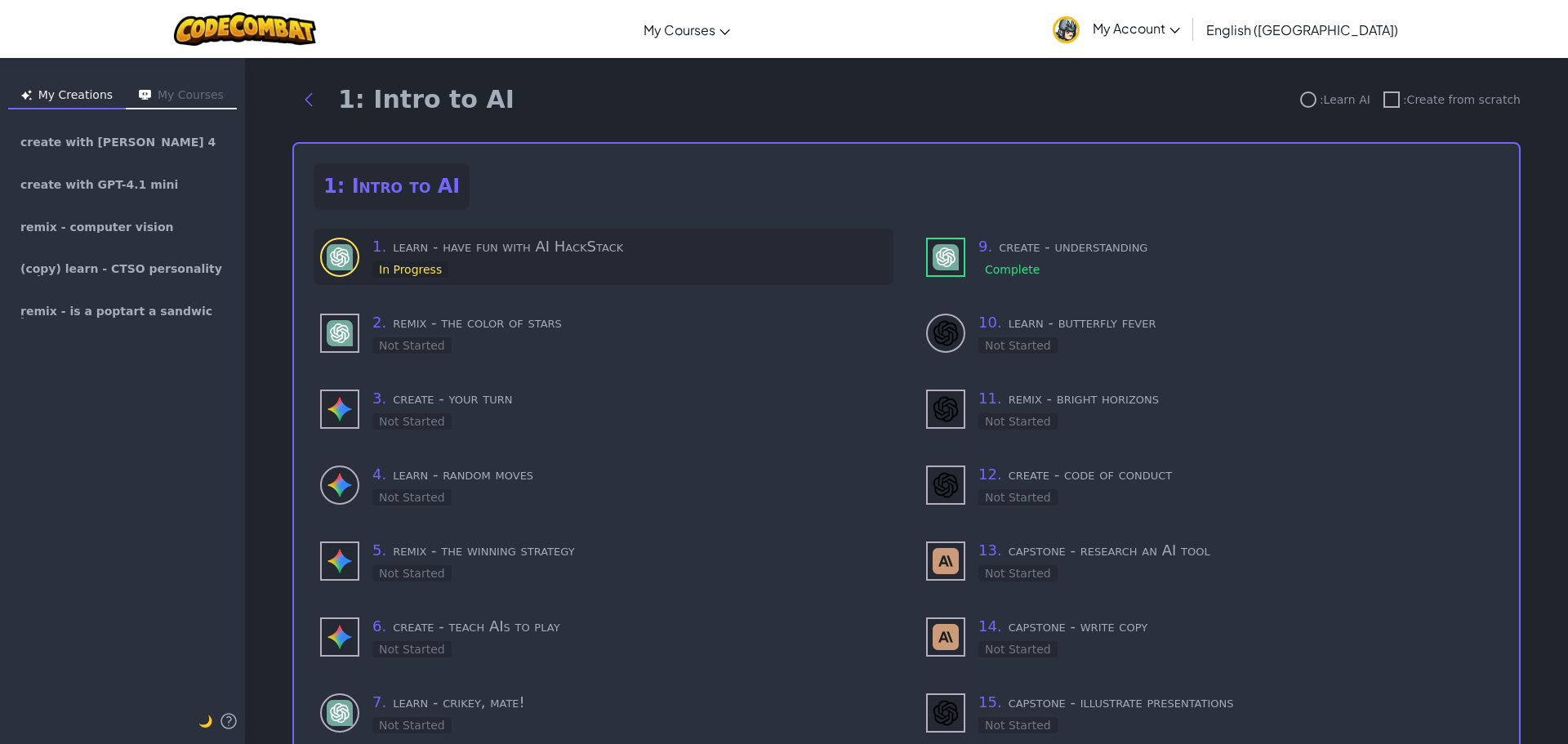
click at [462, 266] on div "1 . learn - have fun with AI HackStack In Progress" at bounding box center [629, 257] width 514 height 43
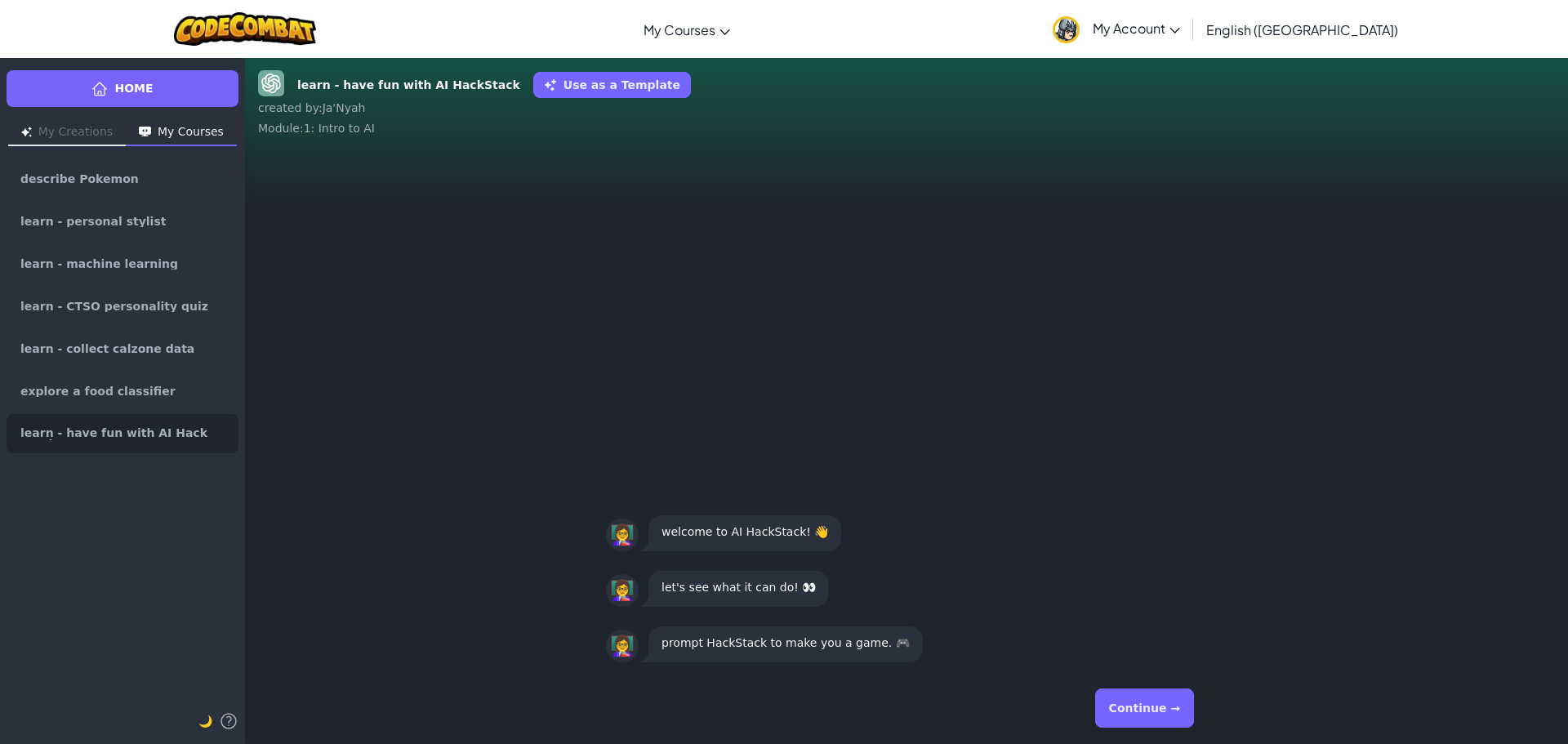
click at [1151, 718] on button "Continue →" at bounding box center [1144, 707] width 98 height 39
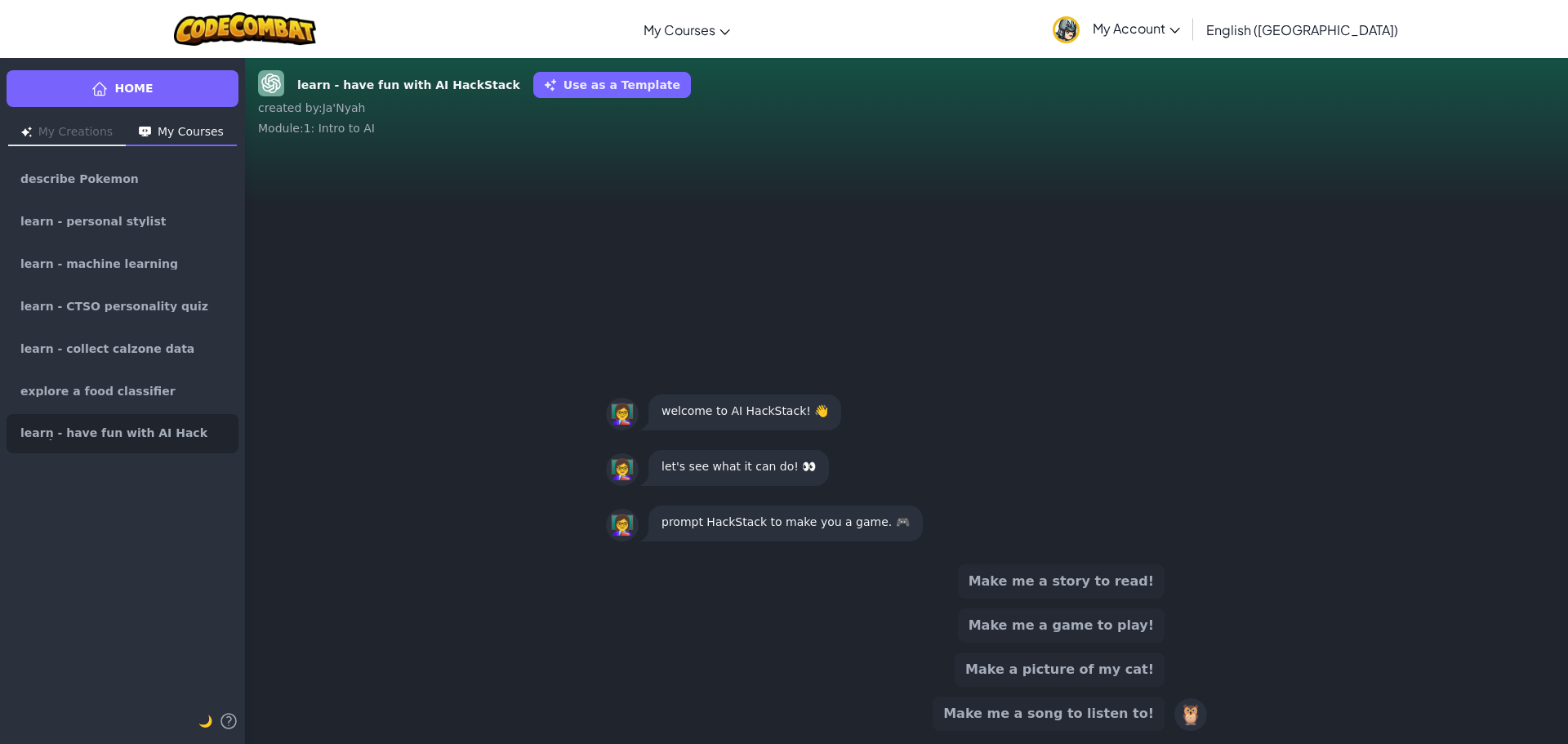
click at [1020, 627] on button "Make me a game to play!" at bounding box center [1061, 625] width 207 height 34
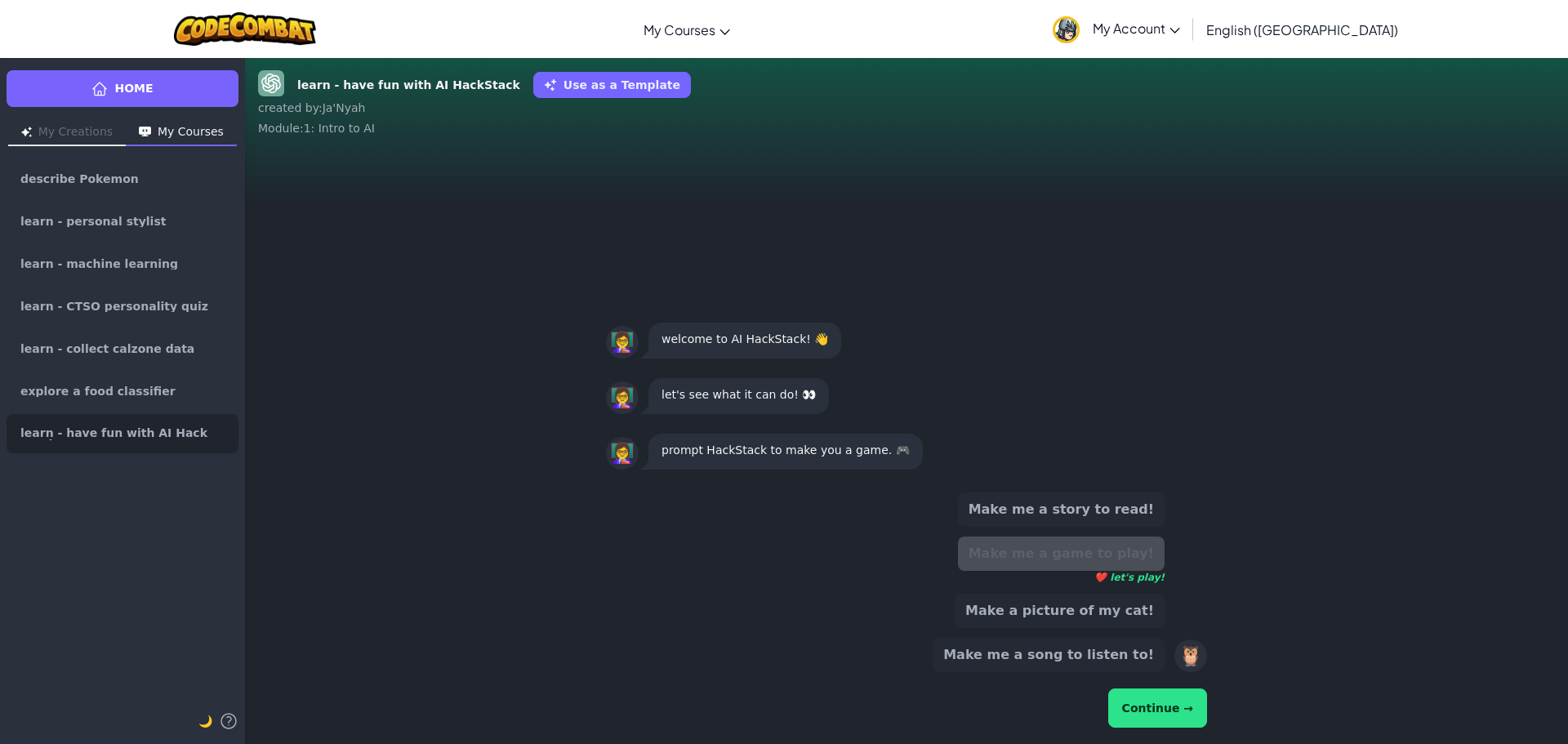
click at [1137, 706] on button "Continue →" at bounding box center [1157, 707] width 98 height 39
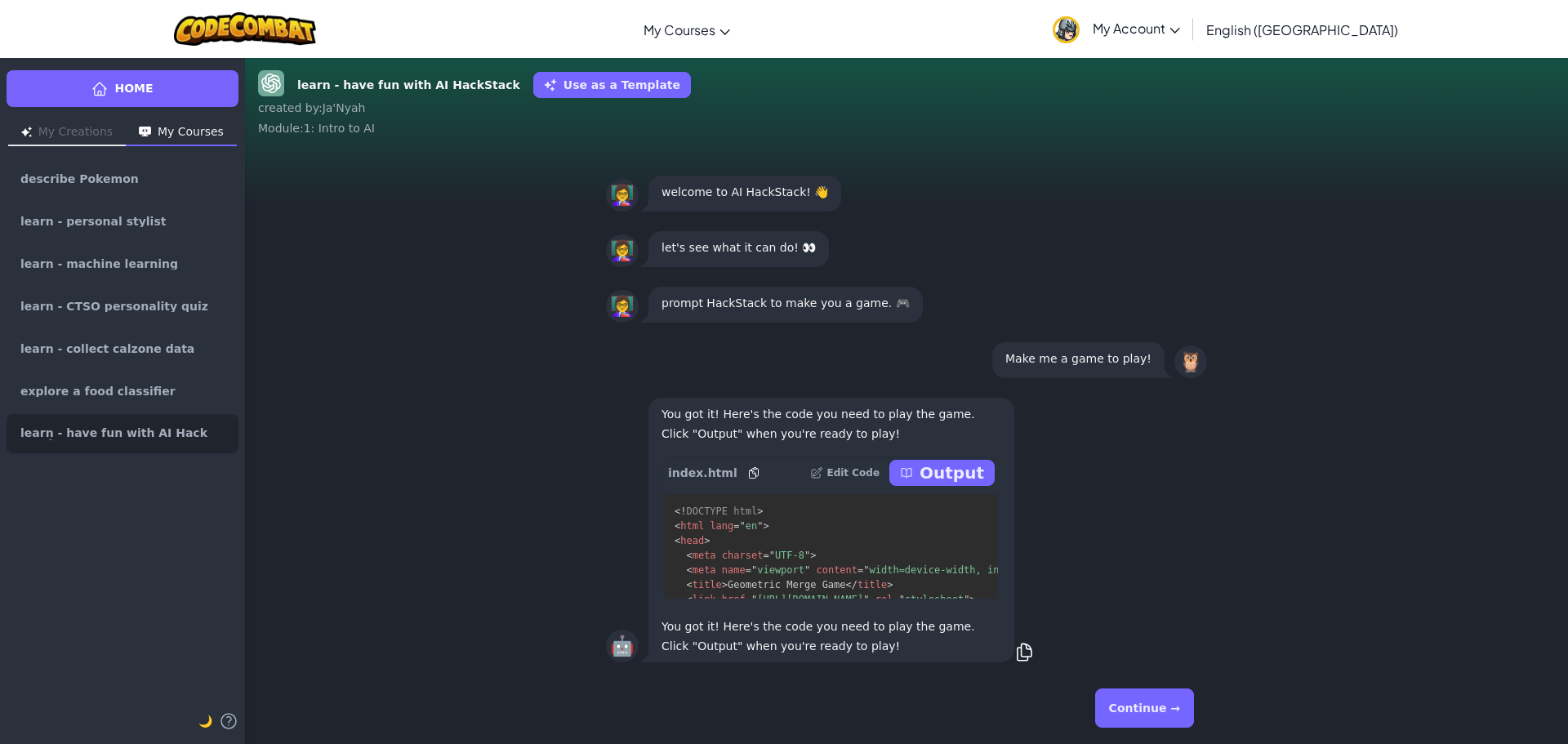
click at [966, 469] on p "Output" at bounding box center [952, 473] width 64 height 23
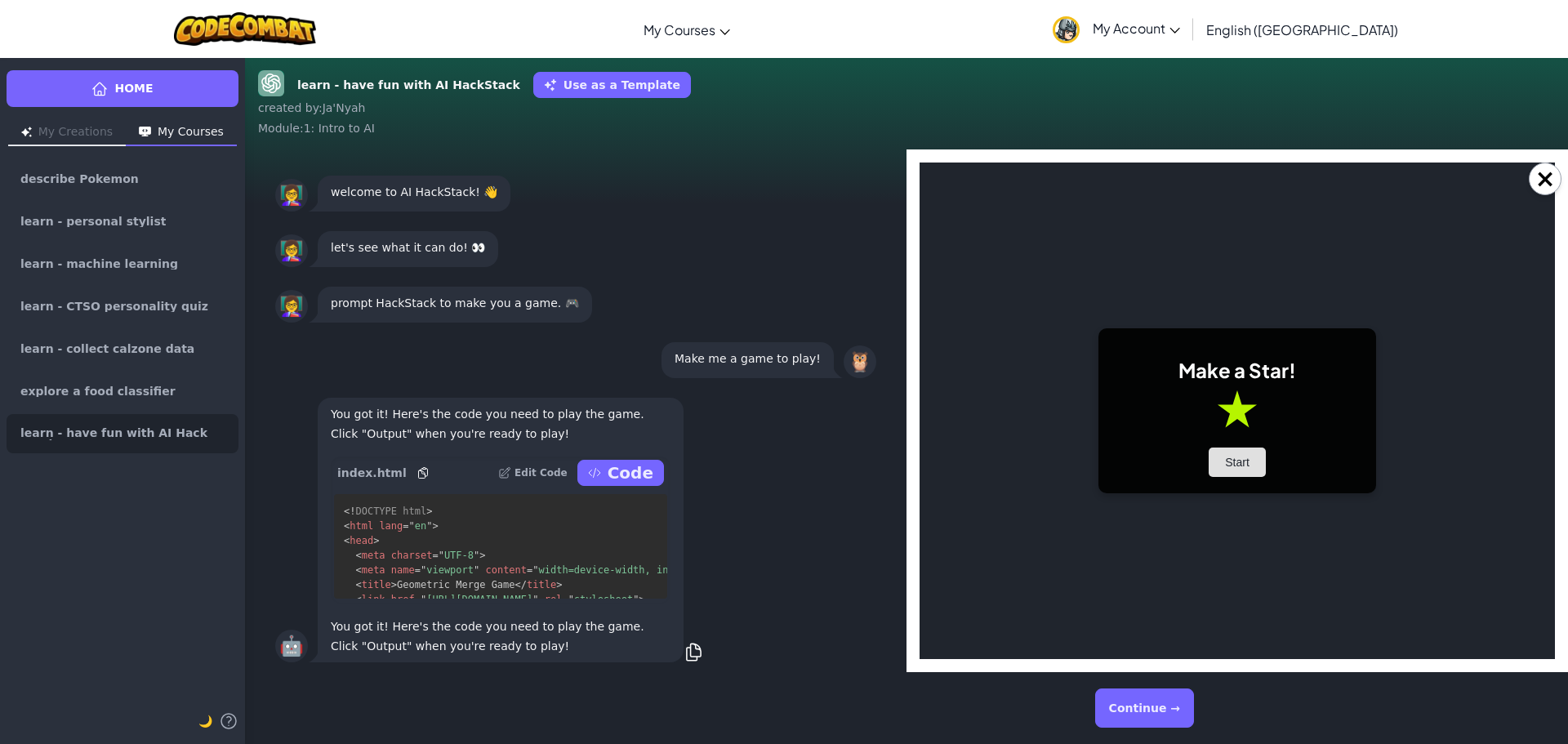
click at [1213, 461] on button "Start" at bounding box center [1237, 461] width 57 height 30
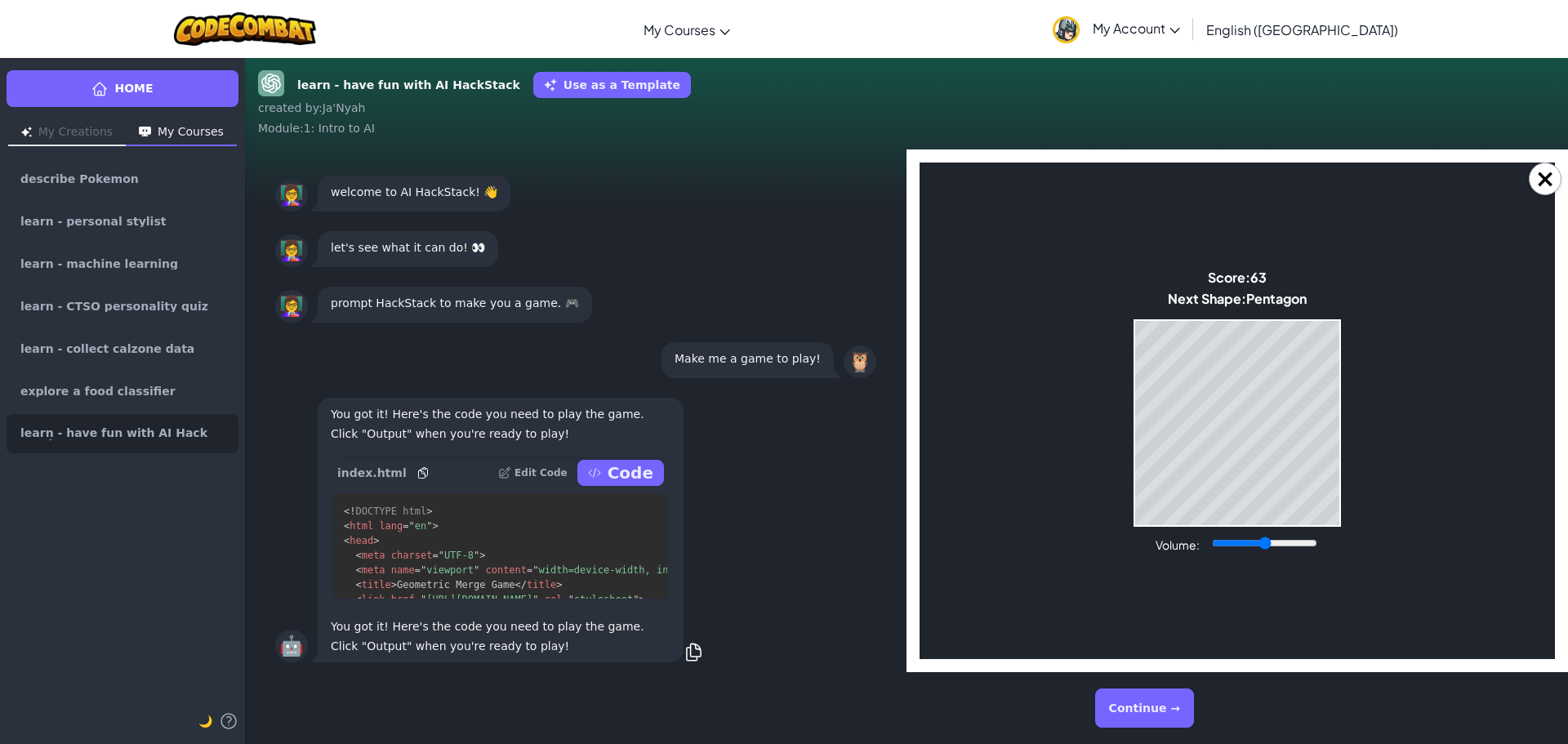
click at [1189, 532] on body "Make a Star! Start Score: 63 Next Shape: [GEOGRAPHIC_DATA] Game Over Your stack…" at bounding box center [1237, 410] width 635 height 496
drag, startPoint x: 1357, startPoint y: 460, endPoint x: 1343, endPoint y: 461, distance: 14.0
click at [1356, 460] on body "Make a Star! Start Score: 63 Next Shape: Triangle Game Over Your stack reached …" at bounding box center [1237, 410] width 635 height 496
click at [1318, 476] on body "Make a Star! Start Score: 68 Next Shape: Circle Game Over Your stack reached th…" at bounding box center [1237, 410] width 635 height 496
click at [1143, 712] on button "Continue →" at bounding box center [1144, 707] width 98 height 39
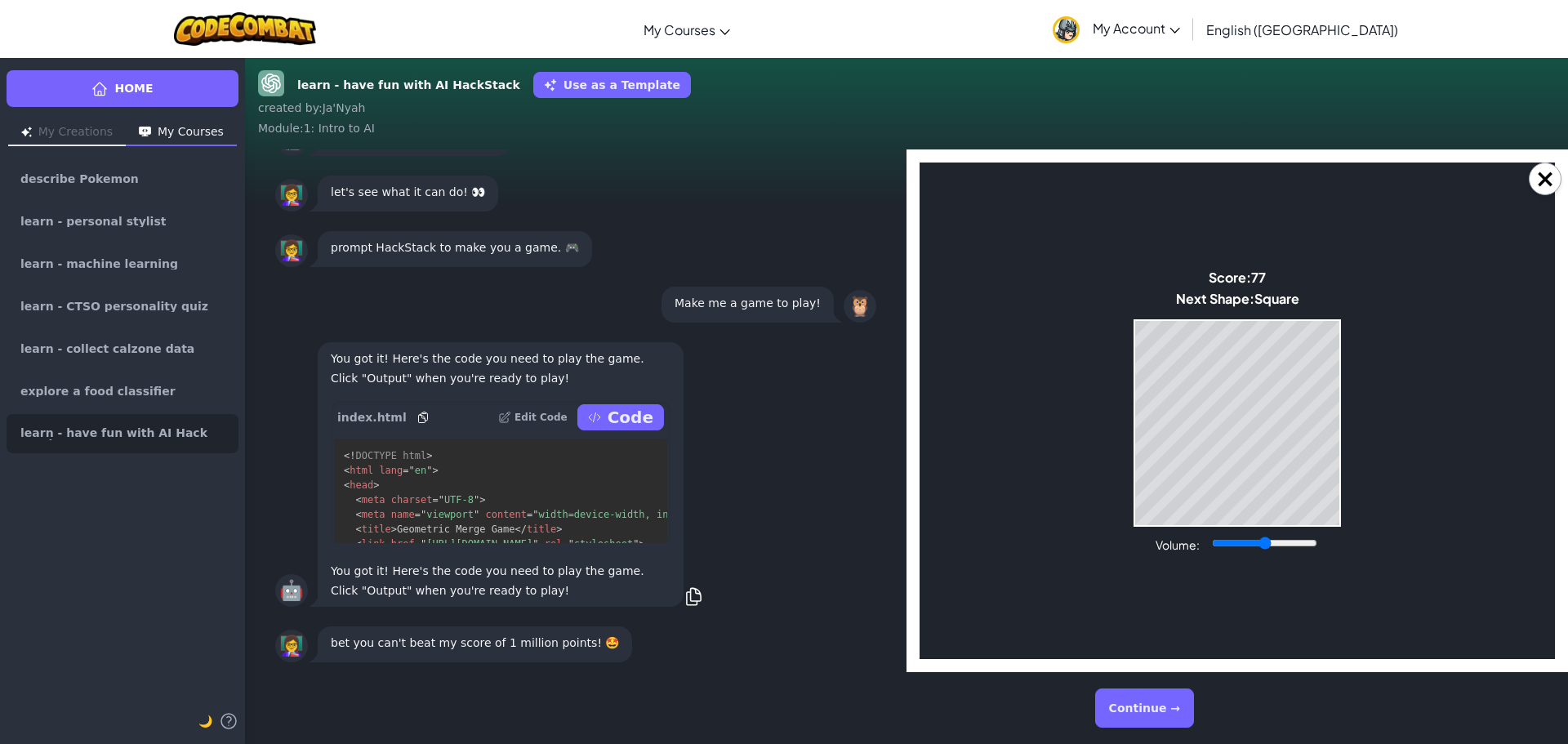
click at [1517, 176] on body "Make a Star! Start Score: 77 Next Shape: Square Game Over Your stack reached th…" at bounding box center [1237, 410] width 635 height 496
click at [1548, 188] on button "×" at bounding box center [1545, 179] width 33 height 33
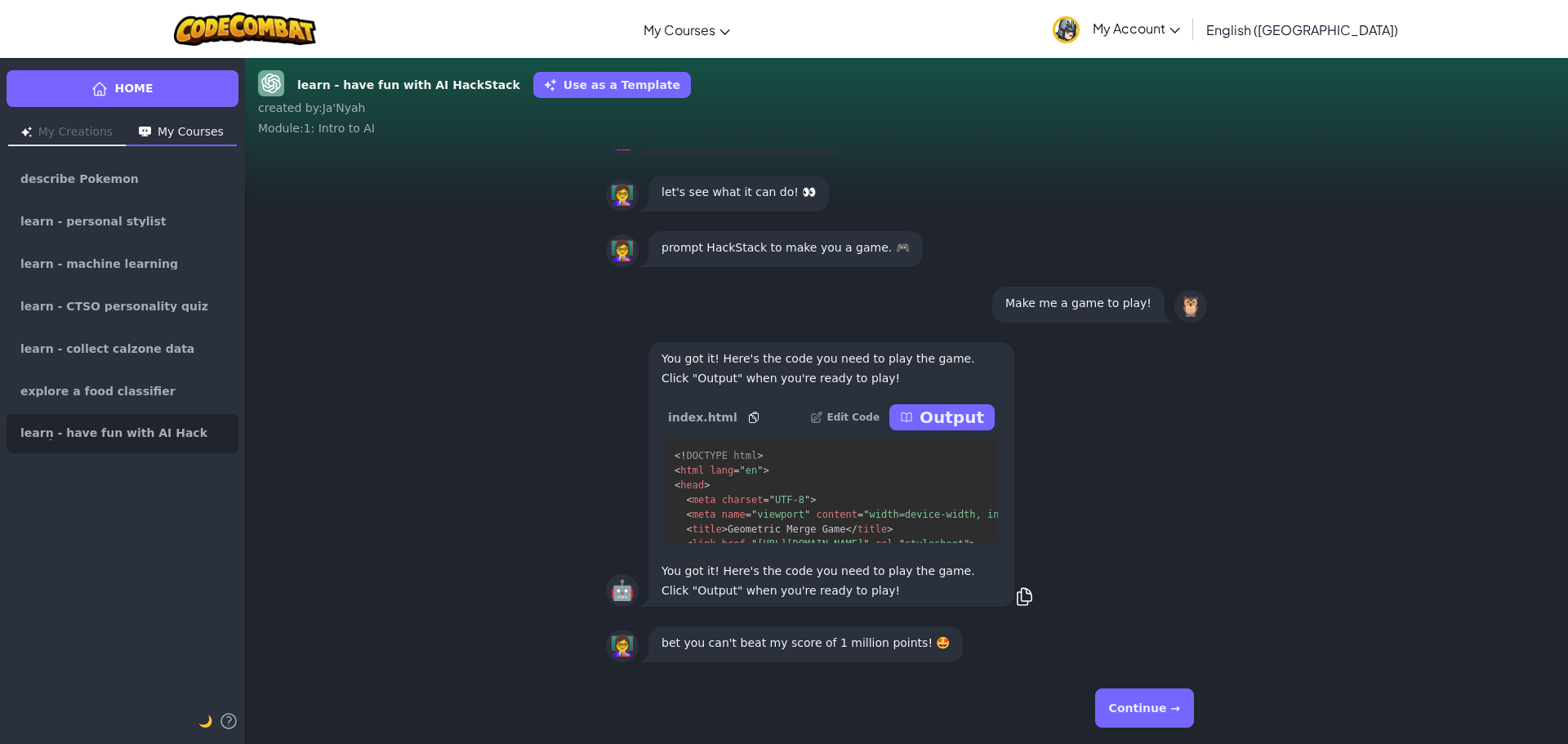
click at [1131, 693] on button "Continue →" at bounding box center [1144, 707] width 98 height 39
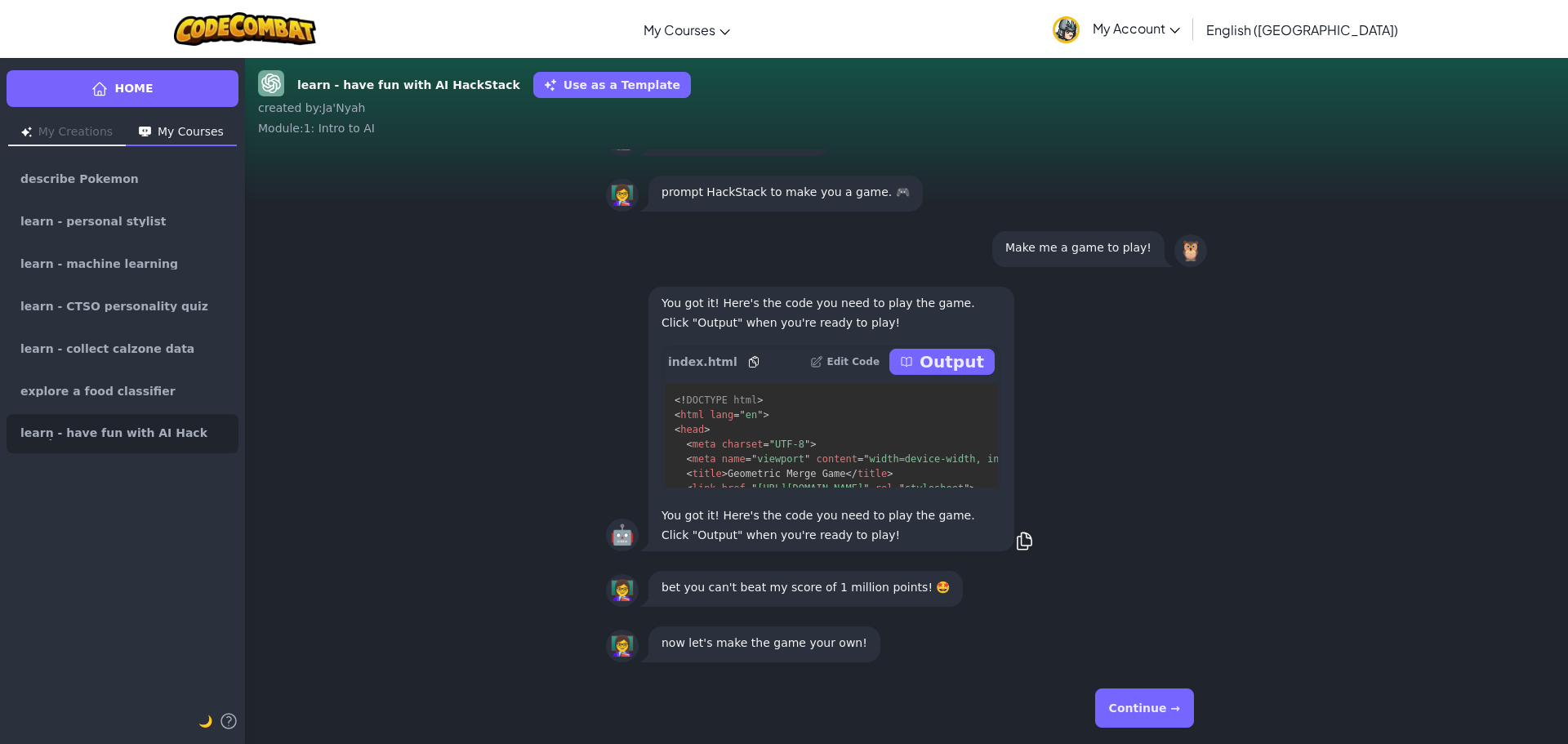
click at [1145, 706] on button "Continue →" at bounding box center [1144, 707] width 98 height 39
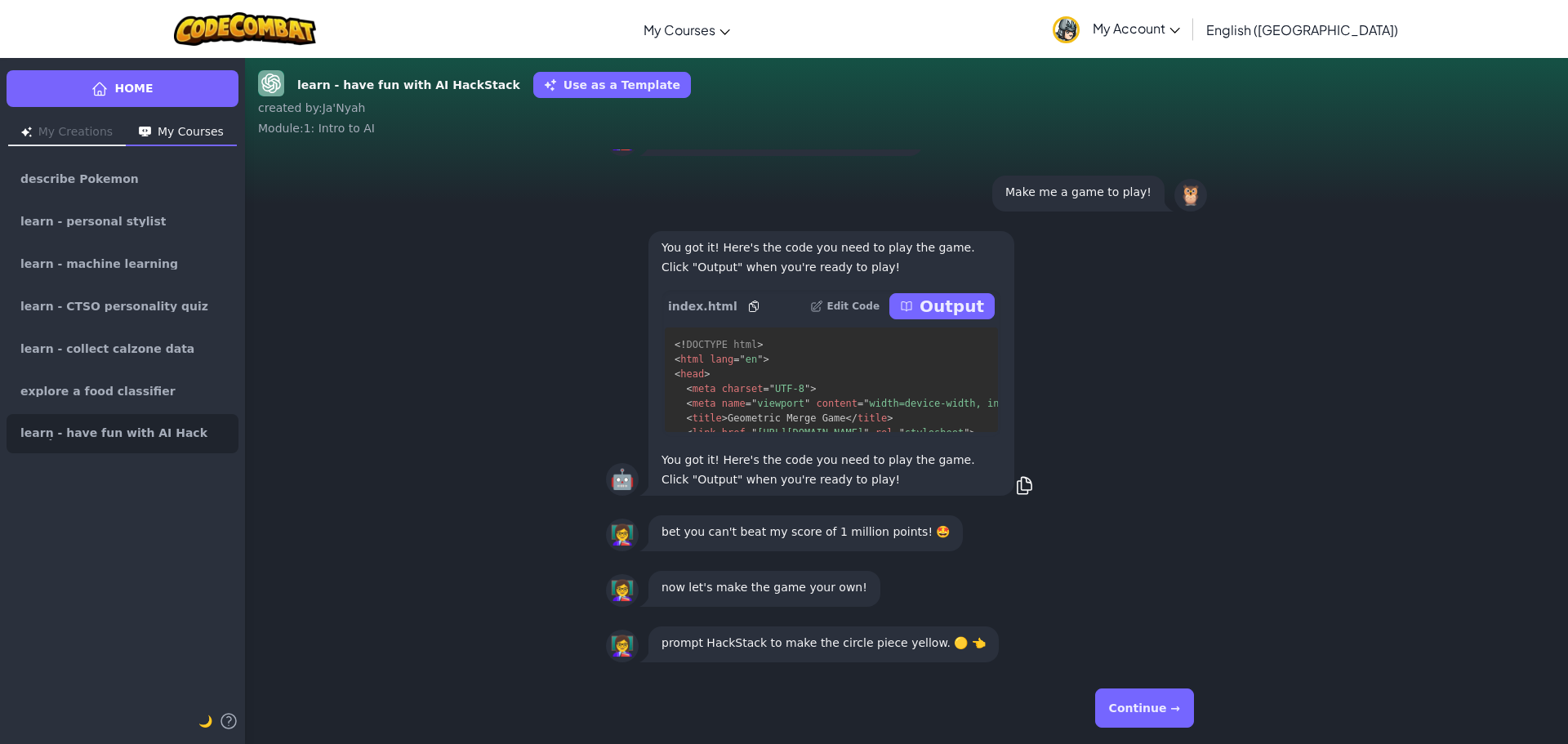
click at [1168, 706] on button "Continue →" at bounding box center [1144, 707] width 98 height 39
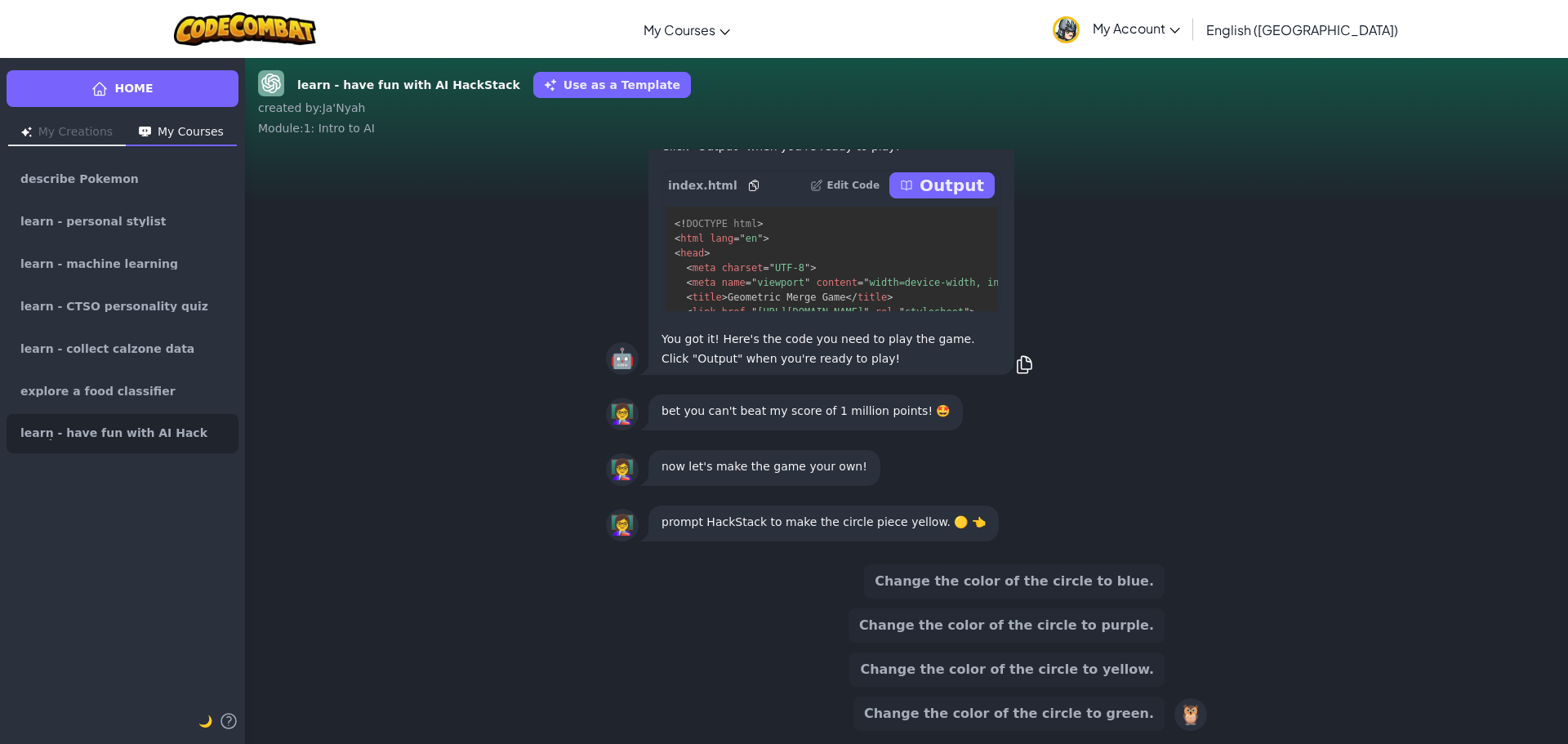
click at [1057, 676] on button "Change the color of the circle to yellow." at bounding box center [1006, 669] width 315 height 34
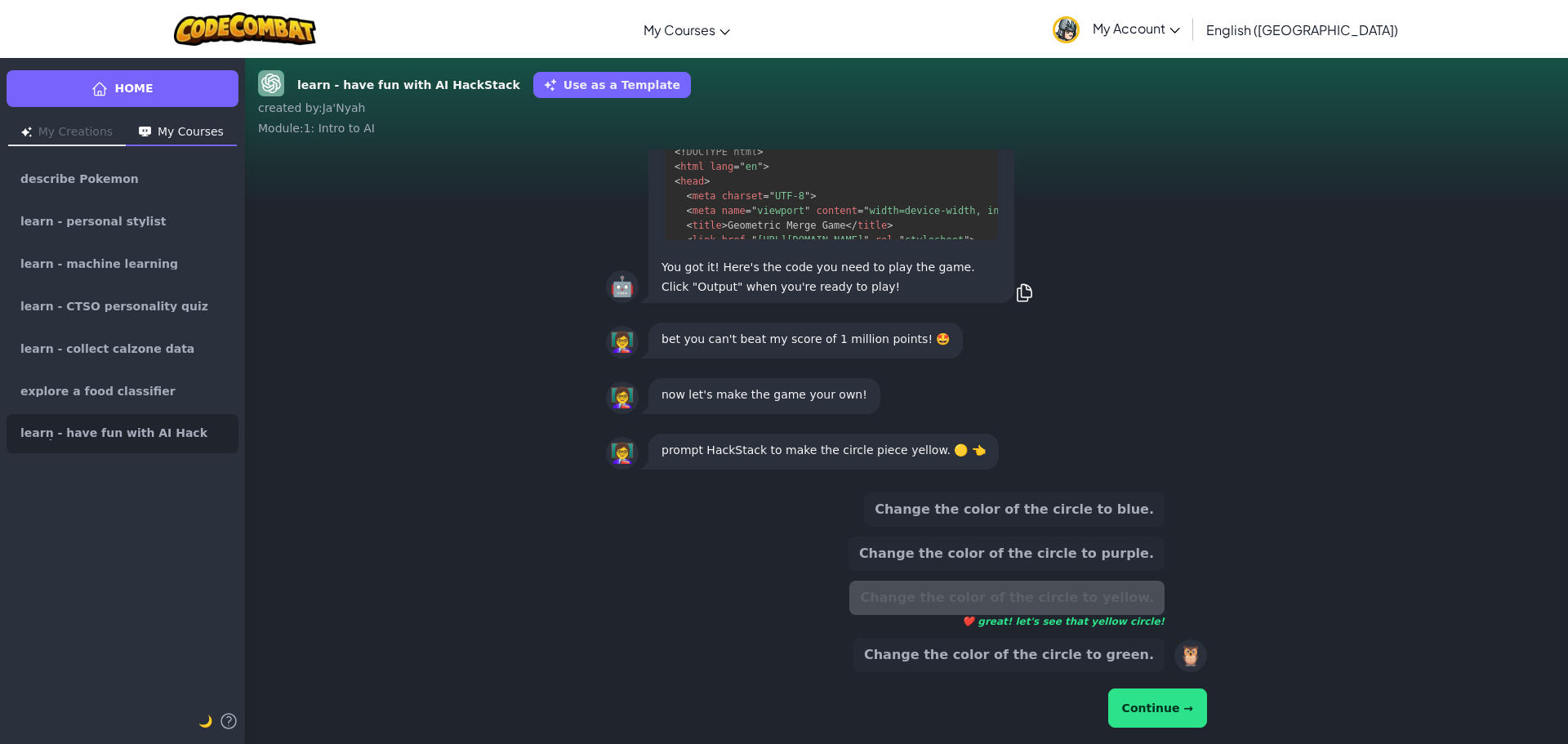
click at [1156, 704] on button "Continue →" at bounding box center [1157, 707] width 98 height 39
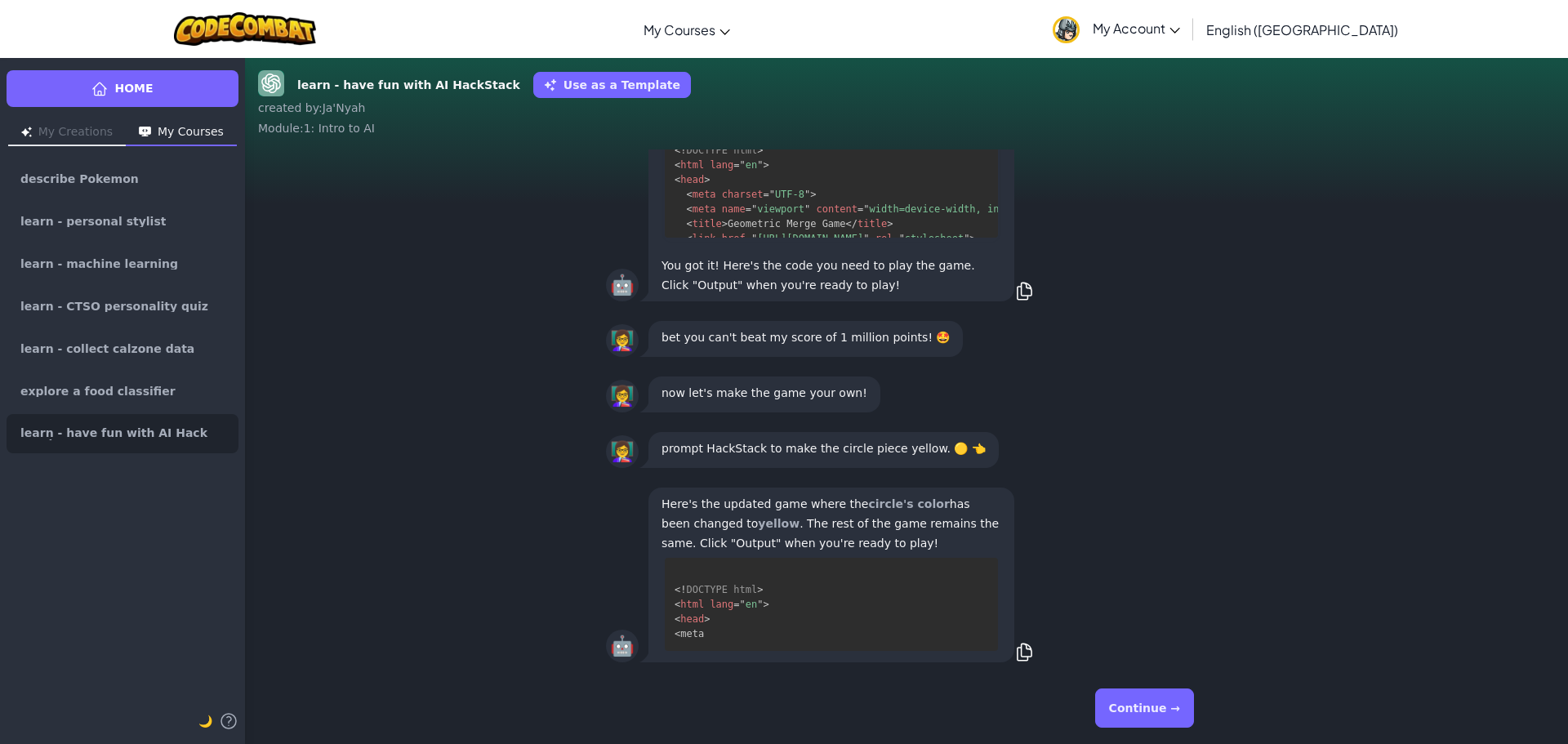
scroll to position [1, 0]
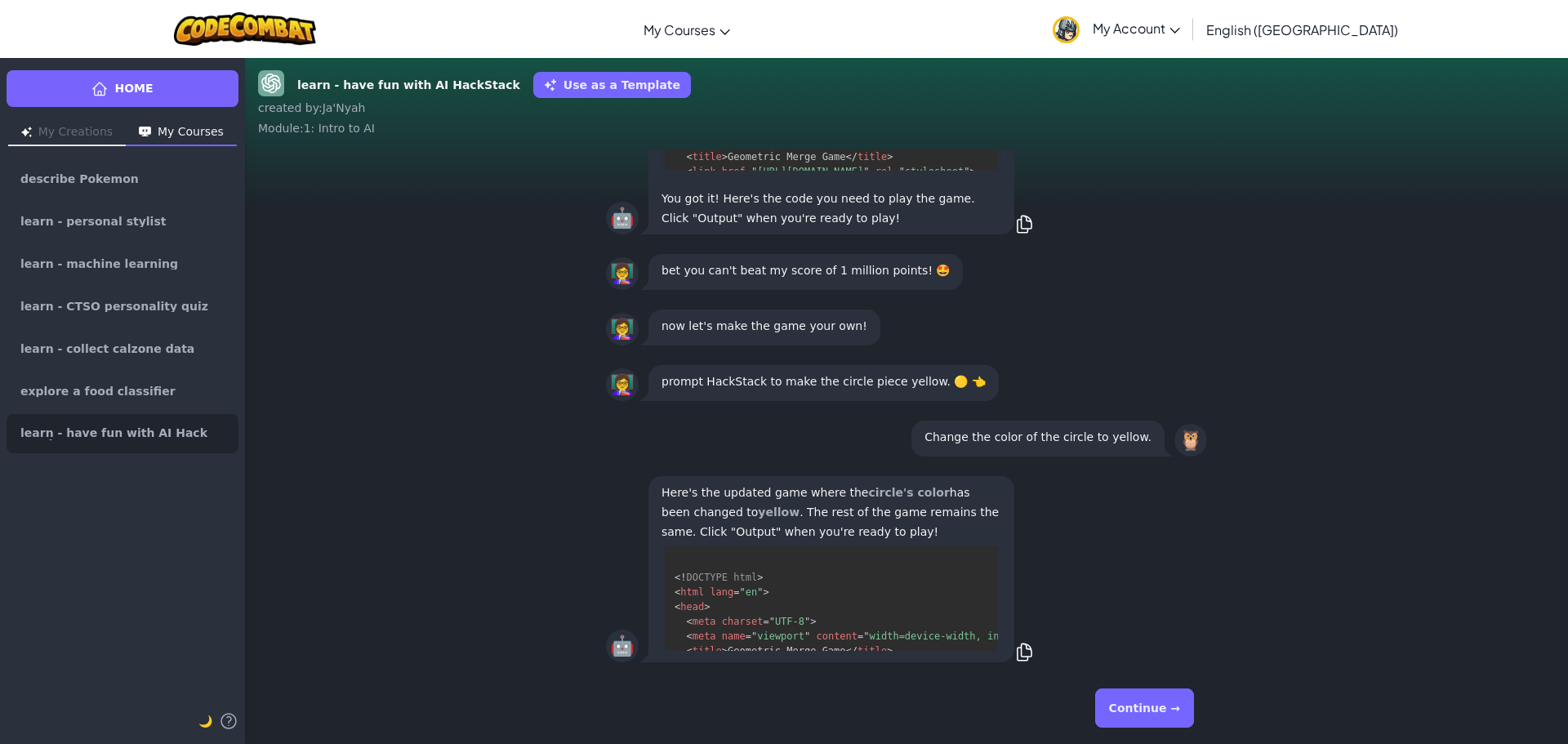
click at [1119, 711] on button "Continue →" at bounding box center [1144, 707] width 98 height 39
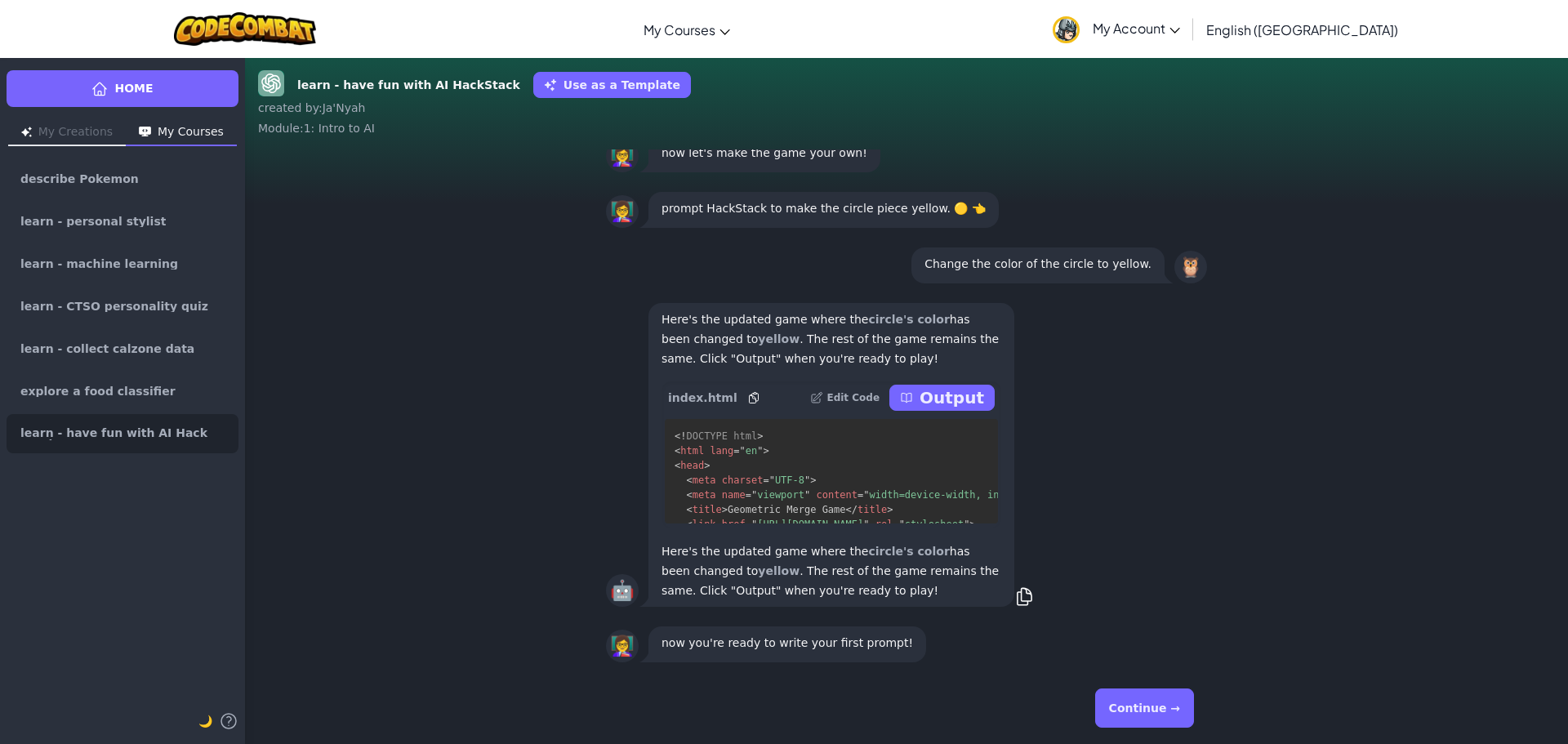
click at [941, 399] on p "Output" at bounding box center [952, 398] width 64 height 23
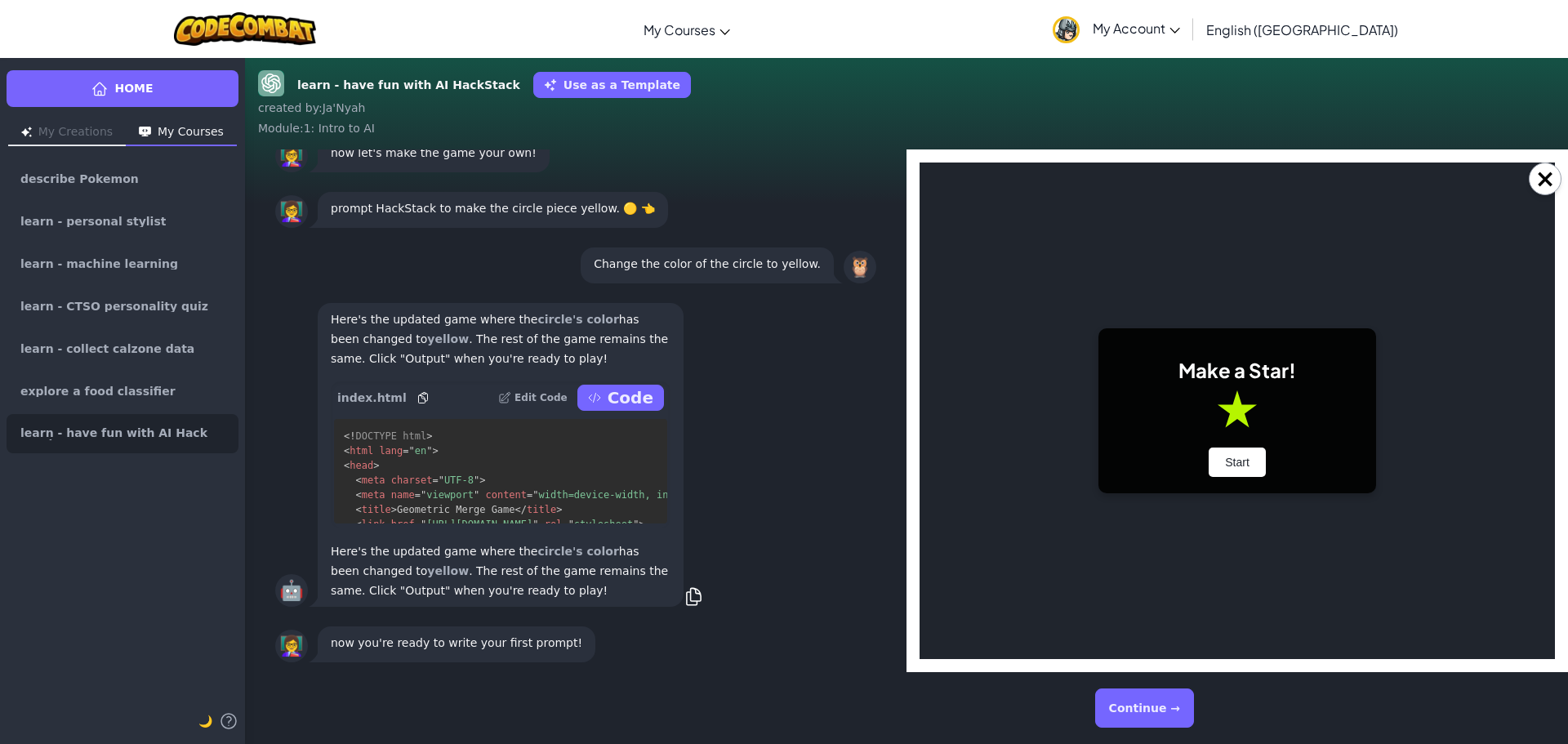
scroll to position [0, 0]
click at [1234, 467] on button "Start" at bounding box center [1237, 461] width 57 height 30
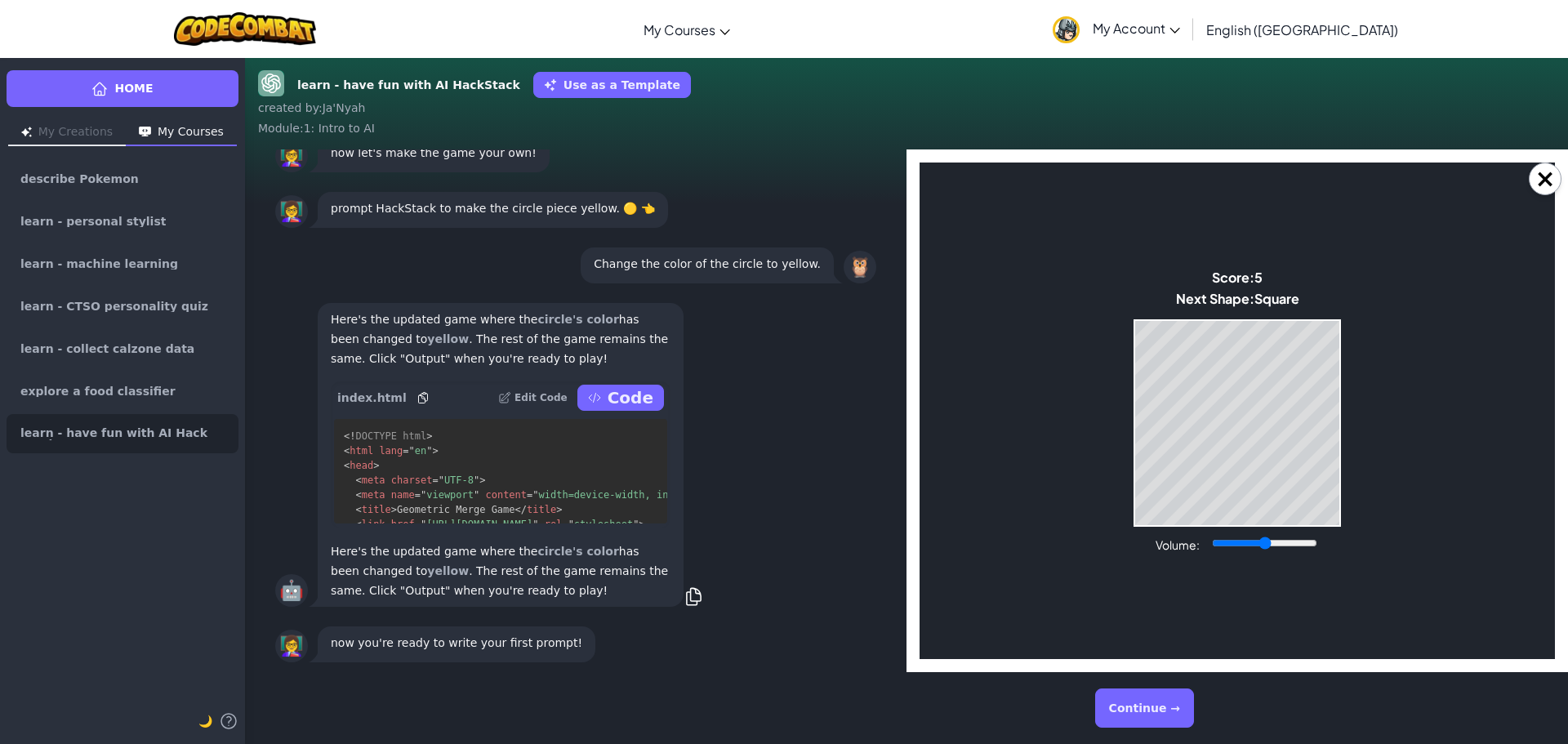
click at [1241, 536] on div "Volume:" at bounding box center [1237, 544] width 164 height 18
click at [1131, 508] on body "Make a Star! Start Score: 7 Next Shape: Circle Game Over Your stack reached the…" at bounding box center [1237, 410] width 635 height 496
click at [1174, 533] on body "Make a Star! Start Score: 13 Next Shape: Circle Game Over Your stack reached th…" at bounding box center [1237, 410] width 635 height 496
click at [1362, 523] on body "Make a Star! Start Score: 17 Next Shape: Hexagon Game Over Your stack reached t…" at bounding box center [1237, 410] width 635 height 496
click at [1335, 527] on body "Make a Star! Start Score: 17 Next Shape: Hexagon Game Over Your stack reached t…" at bounding box center [1237, 410] width 635 height 496
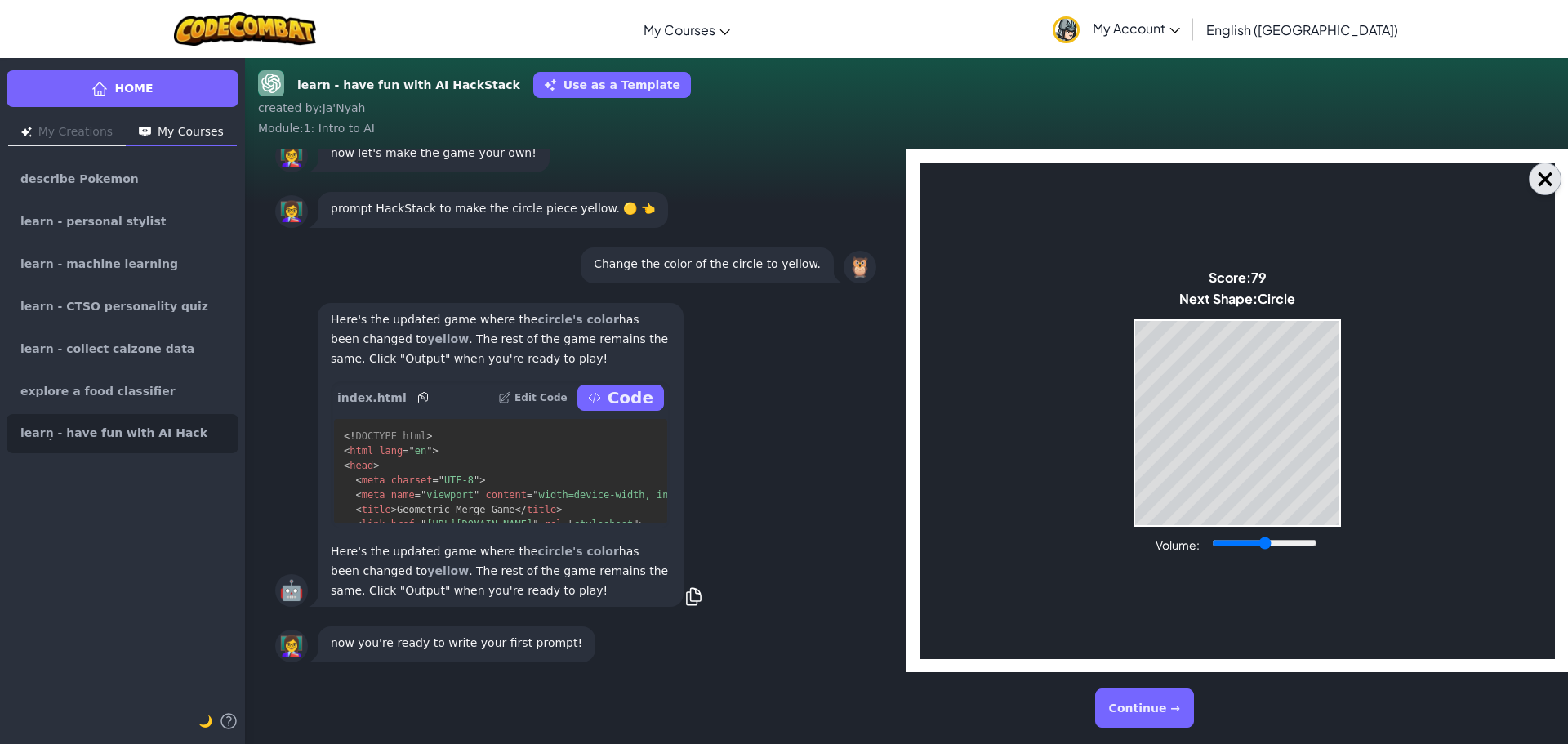
click at [1530, 173] on button "×" at bounding box center [1545, 179] width 33 height 33
